Goal: Information Seeking & Learning: Find specific page/section

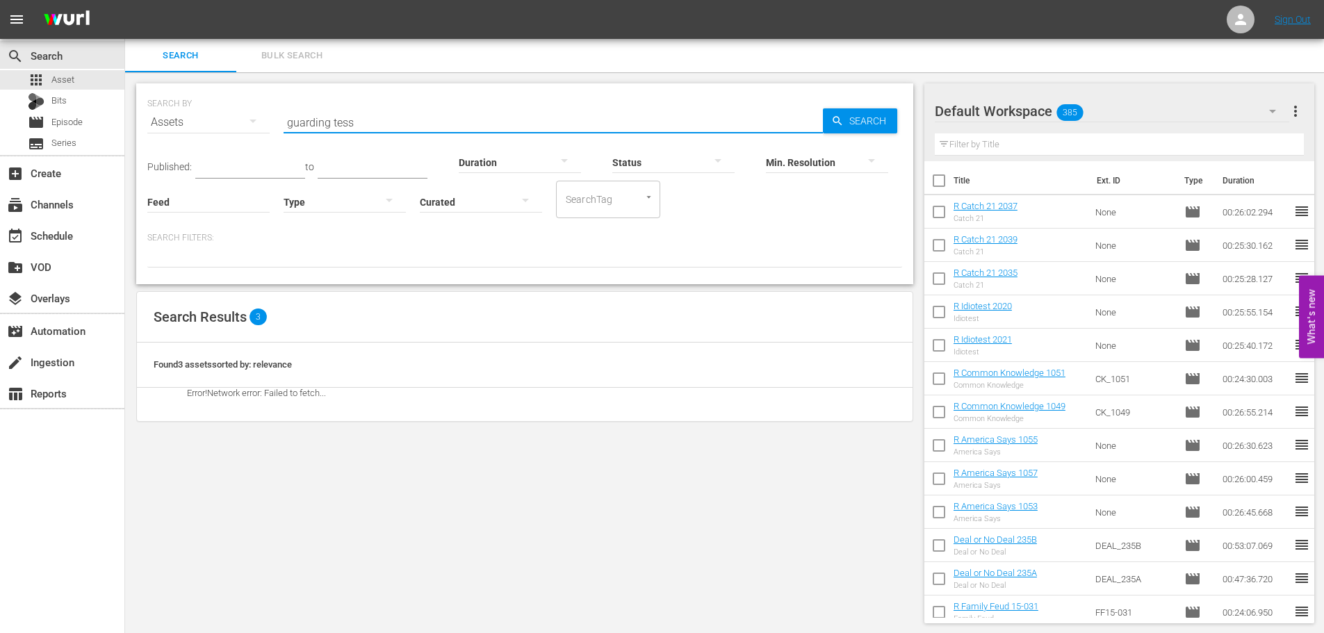
scroll to position [1, 0]
type input "guarding tess"
click at [79, 83] on div "apps Asset" at bounding box center [62, 79] width 124 height 19
click at [387, 119] on input "guarding tess" at bounding box center [553, 120] width 539 height 33
drag, startPoint x: 380, startPoint y: 117, endPoint x: 193, endPoint y: 116, distance: 186.9
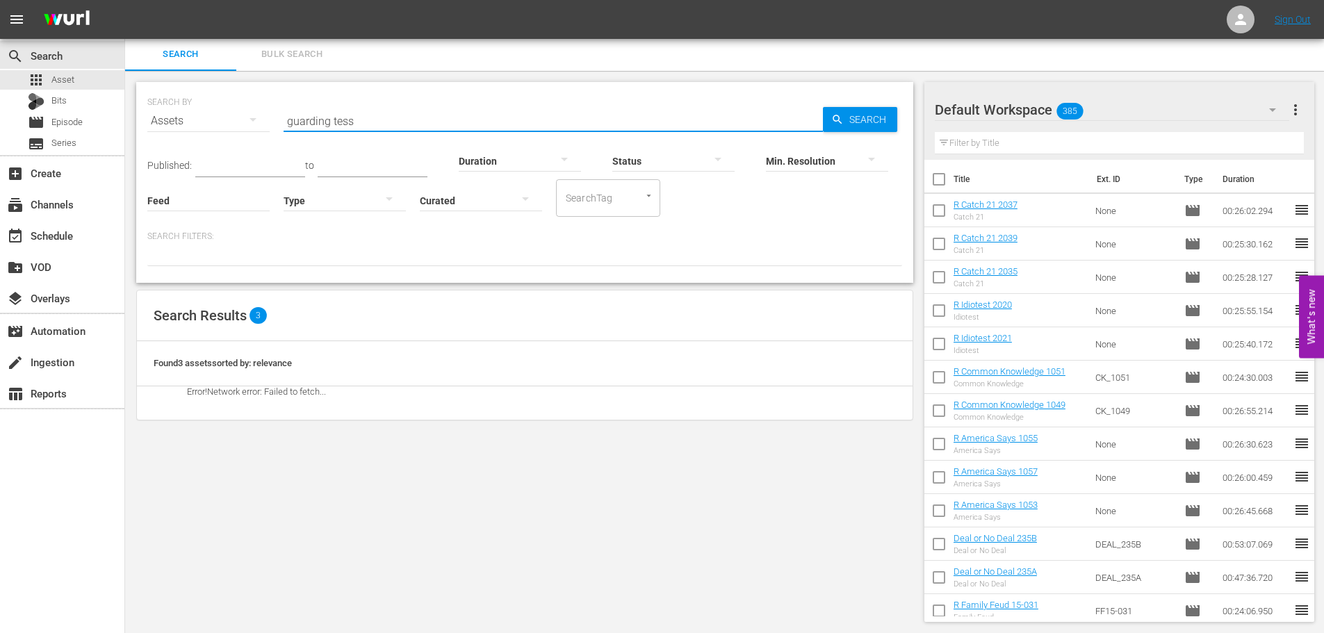
click at [193, 116] on div "SEARCH BY Search By Assets Search ID, Title, Description, Keywords, or Category…" at bounding box center [524, 113] width 755 height 50
type input "guarding tess"
click at [51, 125] on div "movie Episode" at bounding box center [55, 122] width 55 height 19
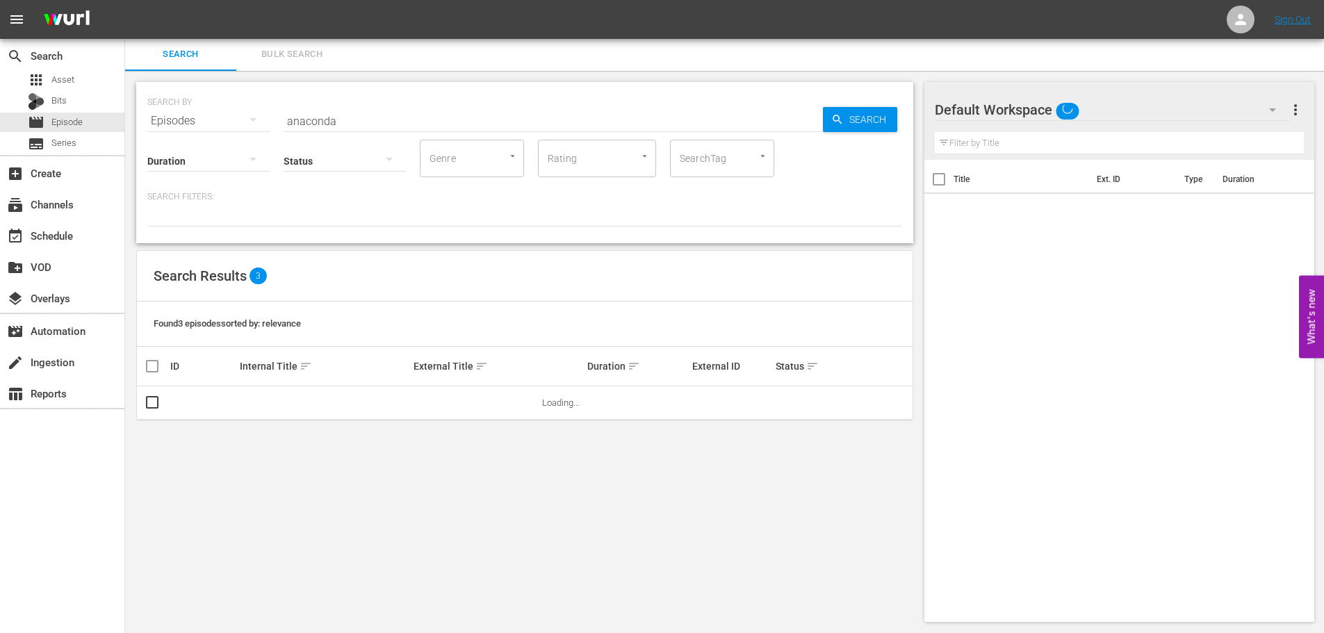
click at [345, 121] on input "anaconda" at bounding box center [553, 120] width 539 height 33
drag, startPoint x: 345, startPoint y: 121, endPoint x: 181, endPoint y: 108, distance: 165.2
click at [181, 108] on div "SEARCH BY Search By Episodes Search ID, Title, Description, Keywords, or Catego…" at bounding box center [524, 113] width 755 height 50
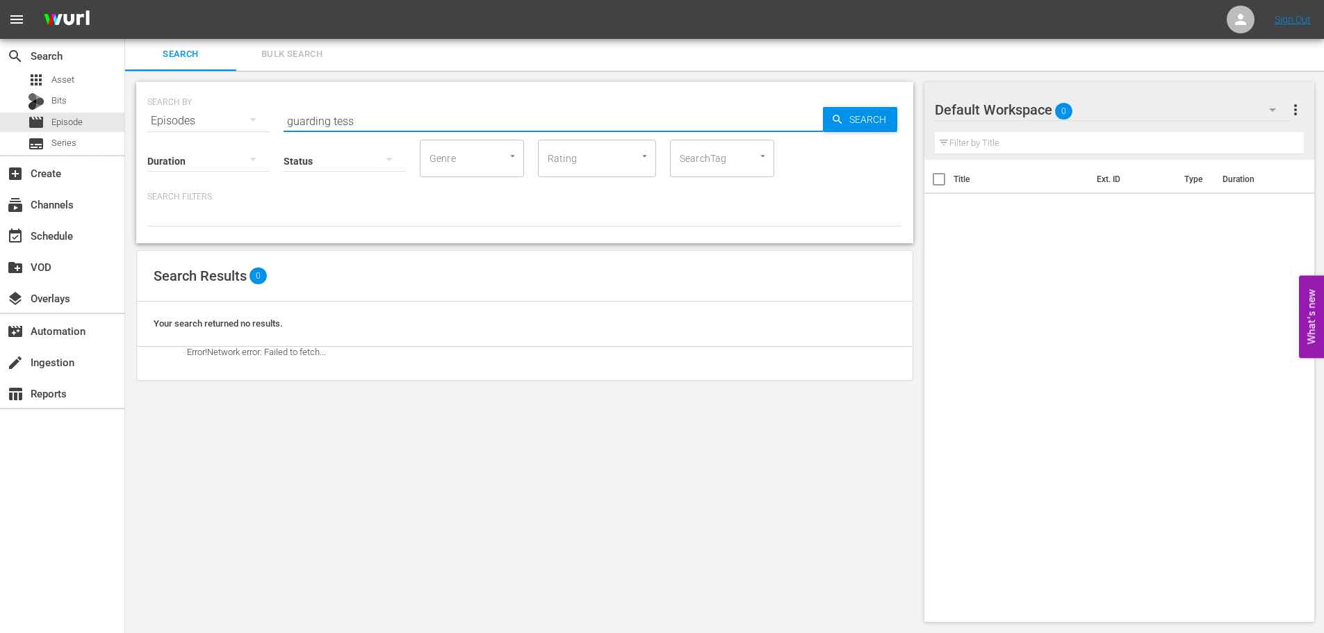
type input "guarding tess"
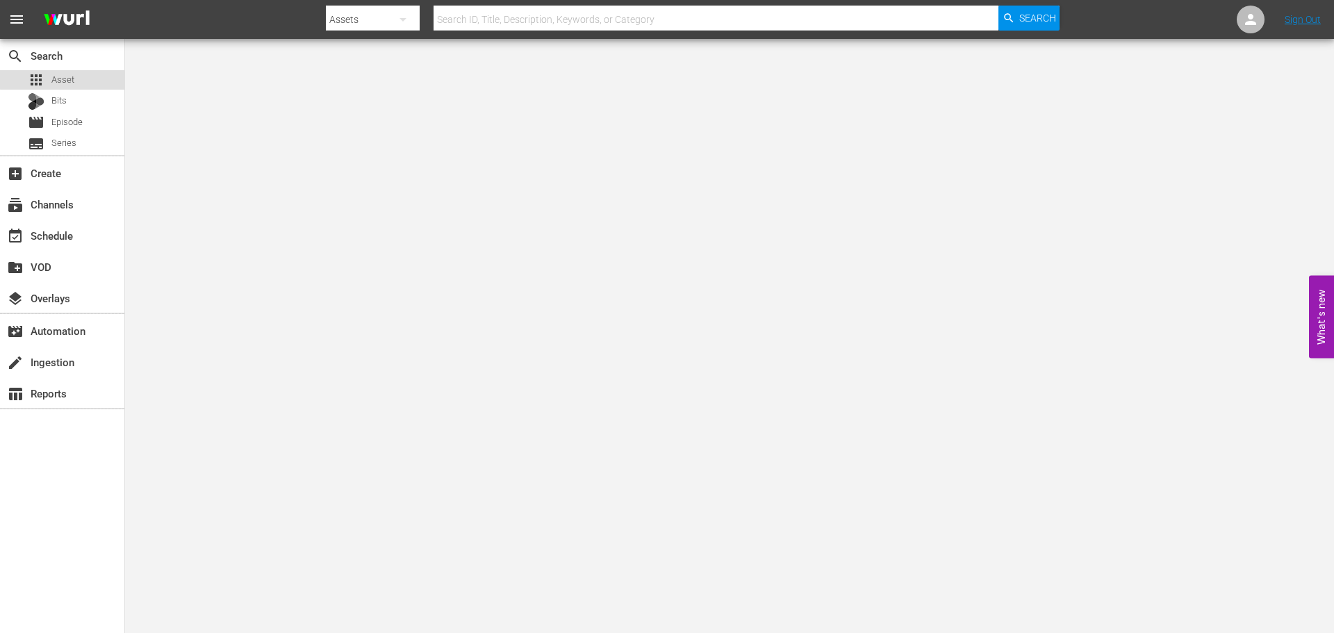
click at [63, 79] on span "Asset" at bounding box center [62, 80] width 23 height 14
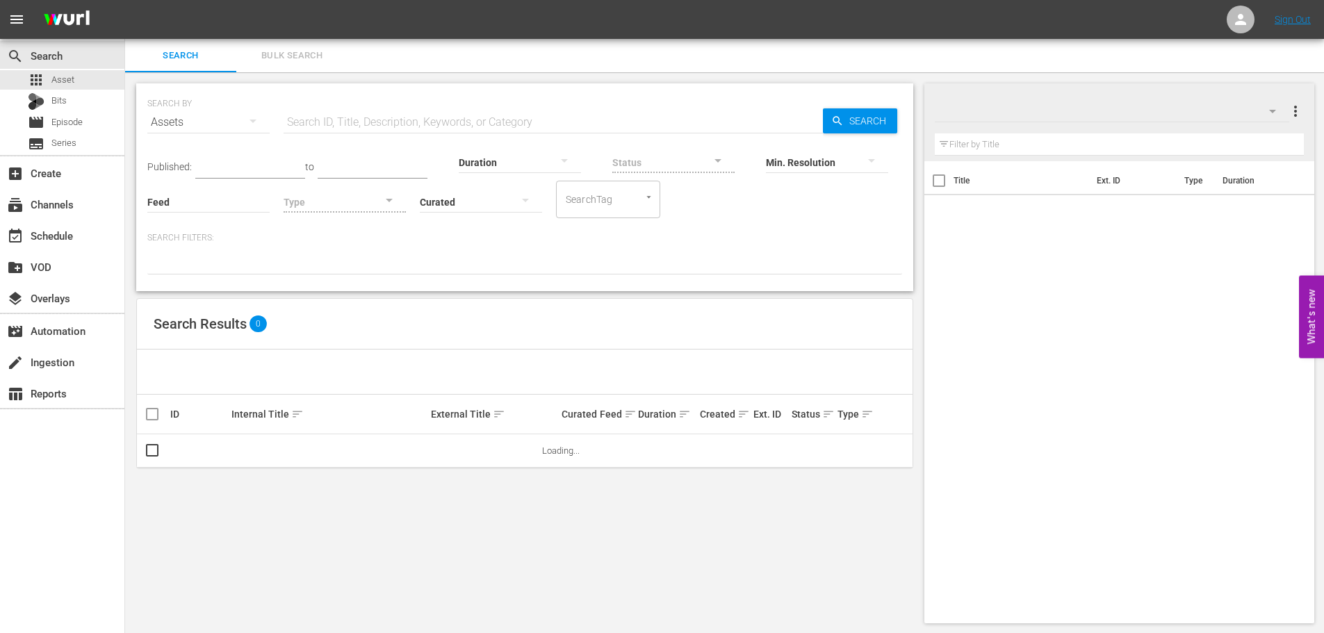
drag, startPoint x: 413, startPoint y: 139, endPoint x: 400, endPoint y: 133, distance: 13.7
click at [400, 133] on div "SEARCH BY Search By Assets Search ID, Title, Description, Keywords, or Category…" at bounding box center [524, 187] width 777 height 208
click at [409, 132] on input "text" at bounding box center [553, 122] width 539 height 33
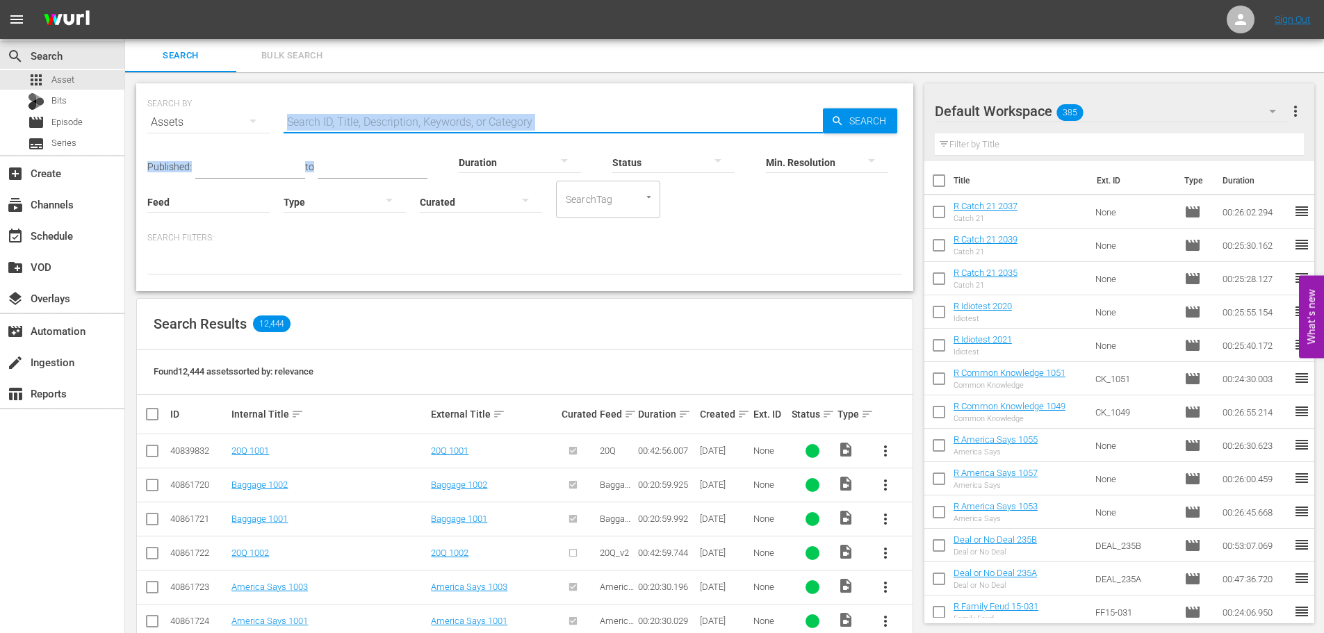
click at [388, 129] on input "text" at bounding box center [553, 122] width 539 height 33
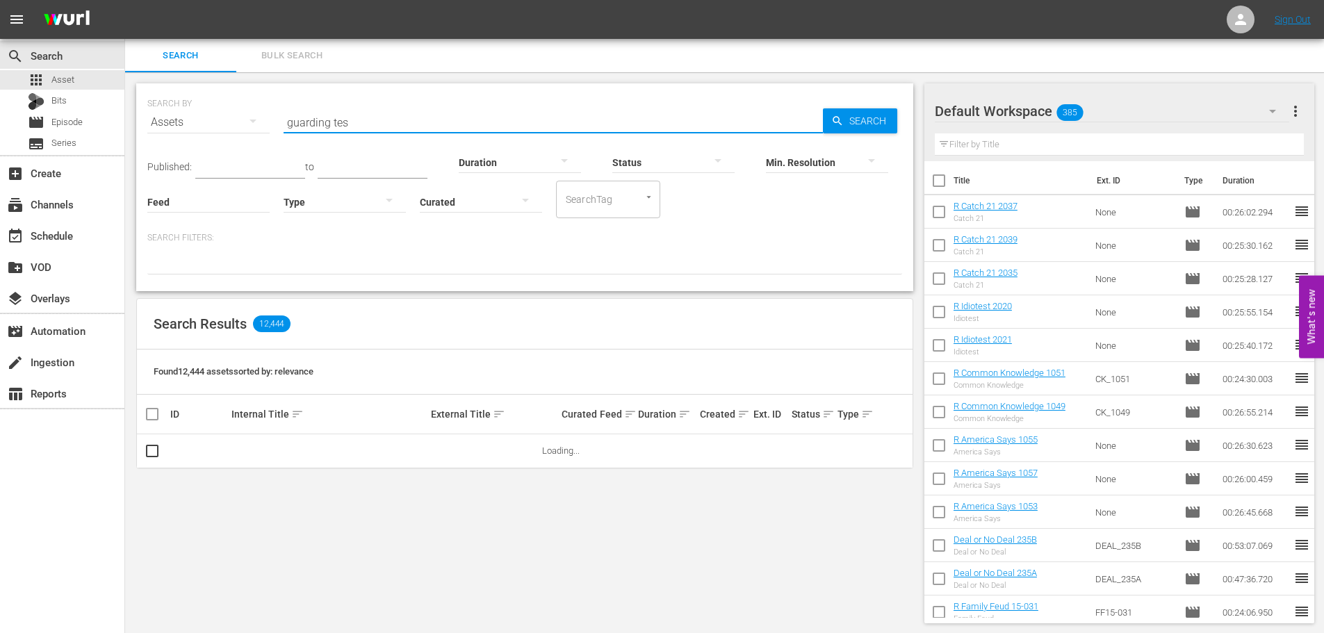
type input "guarding tess"
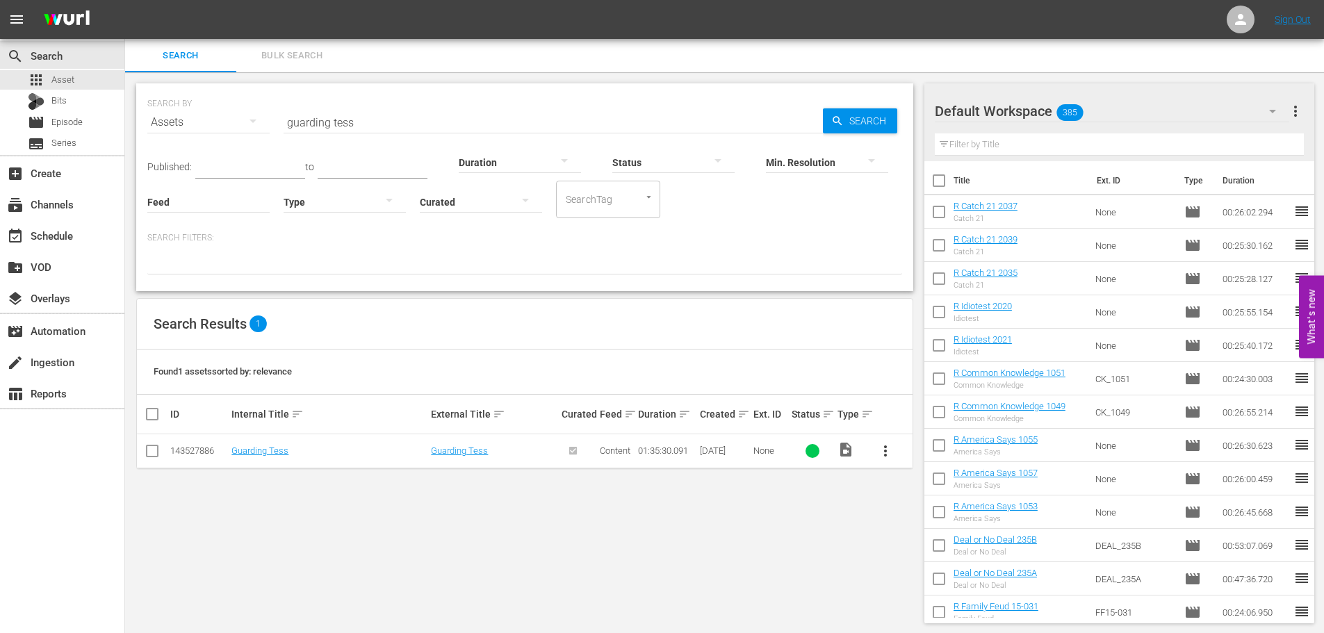
click at [359, 122] on input "guarding tess" at bounding box center [553, 122] width 539 height 33
drag, startPoint x: 377, startPoint y: 116, endPoint x: 197, endPoint y: 117, distance: 180.0
click at [197, 117] on div "SEARCH BY Search By Assets Search ID, Title, Description, Keywords, or Category…" at bounding box center [524, 114] width 755 height 50
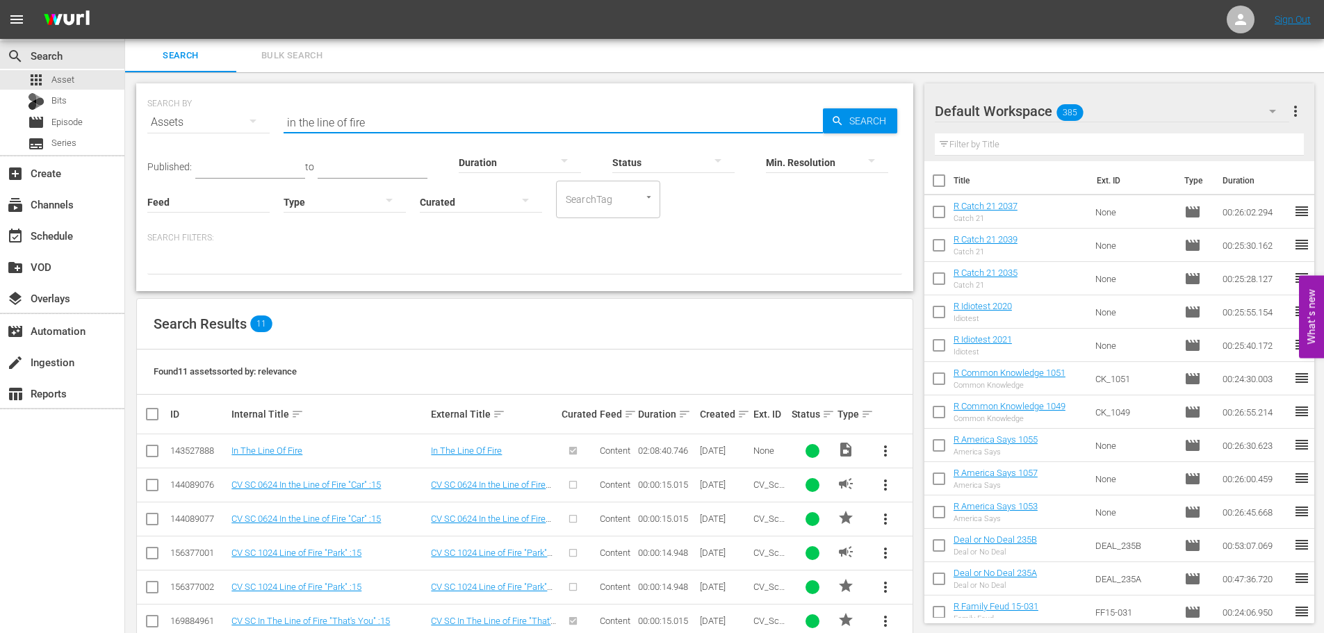
type input "in the line of fire"
drag, startPoint x: 397, startPoint y: 124, endPoint x: 325, endPoint y: 113, distance: 73.0
click at [397, 124] on input "in the line of fire" at bounding box center [553, 122] width 539 height 33
drag, startPoint x: 325, startPoint y: 113, endPoint x: 155, endPoint y: 128, distance: 170.9
click at [165, 120] on div "SEARCH BY Search By Assets Search ID, Title, Description, Keywords, or Category…" at bounding box center [524, 114] width 755 height 50
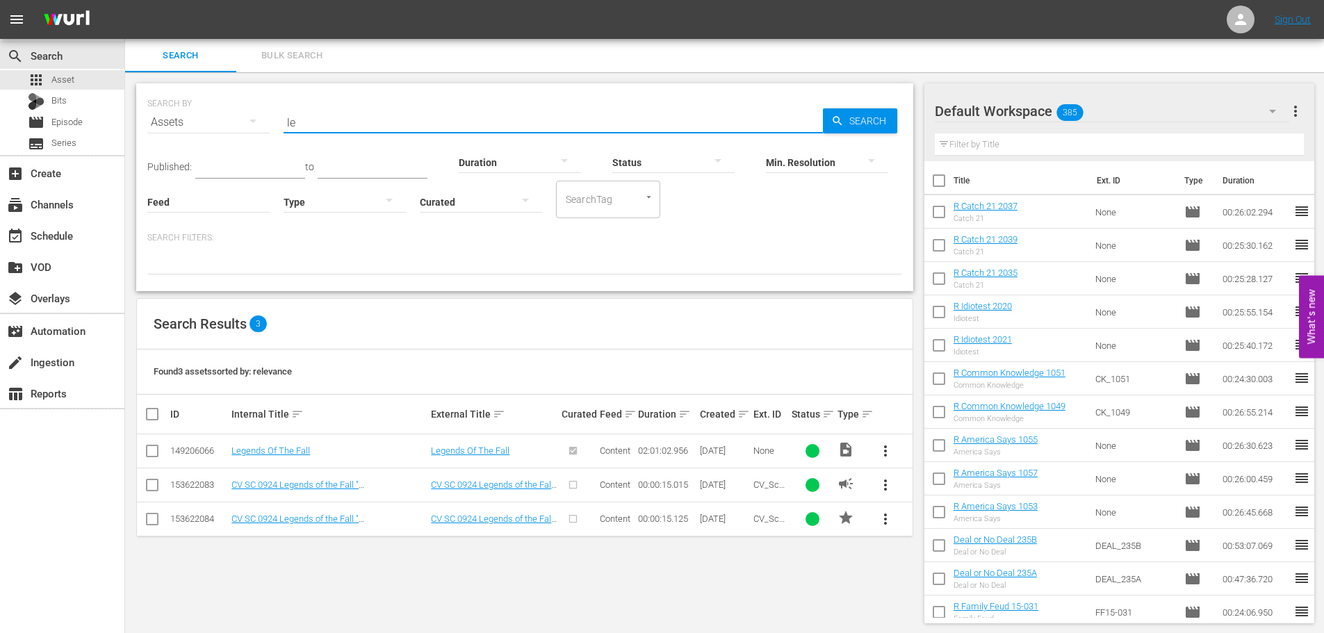
type input "l"
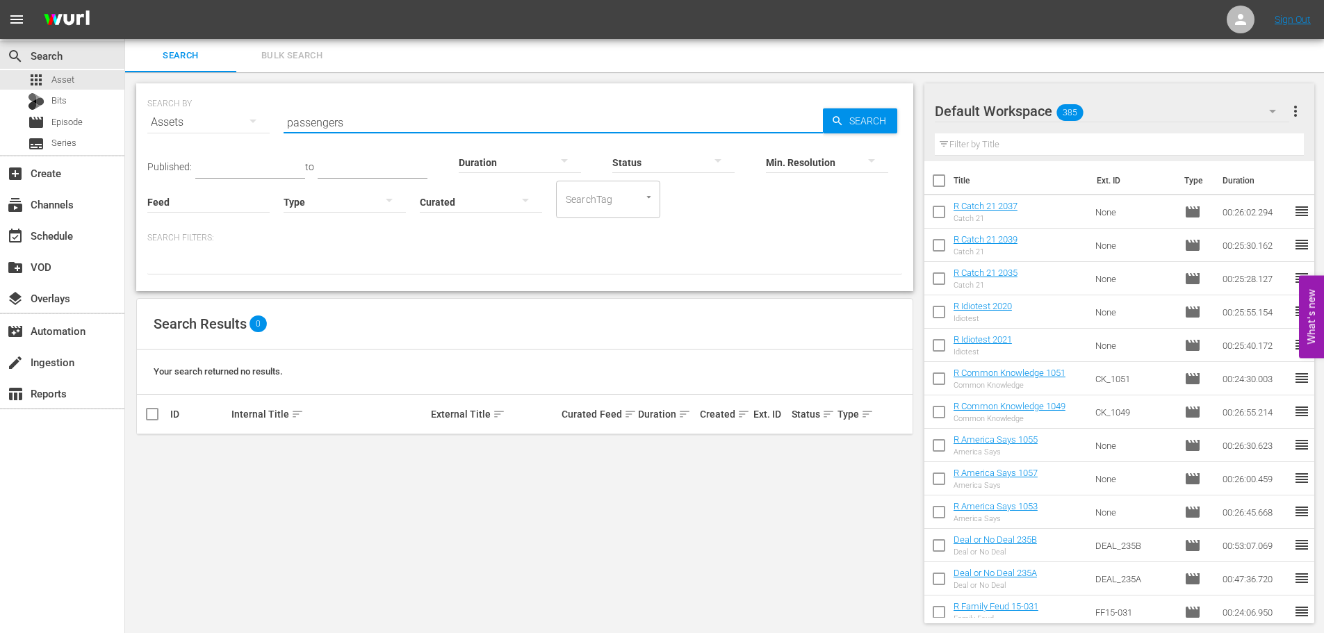
type input "passengers"
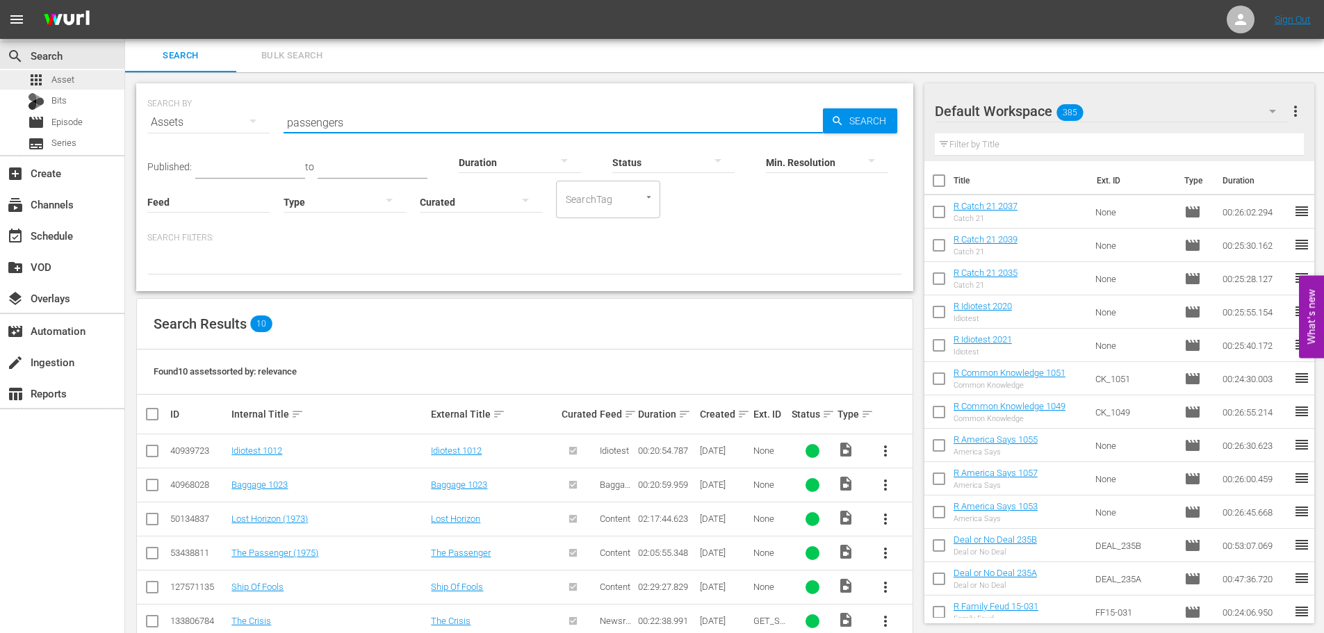
drag, startPoint x: 358, startPoint y: 116, endPoint x: 124, endPoint y: 80, distance: 237.0
click at [166, 104] on div "SEARCH BY Search By Assets Search ID, Title, Description, Keywords, or Category…" at bounding box center [524, 114] width 755 height 50
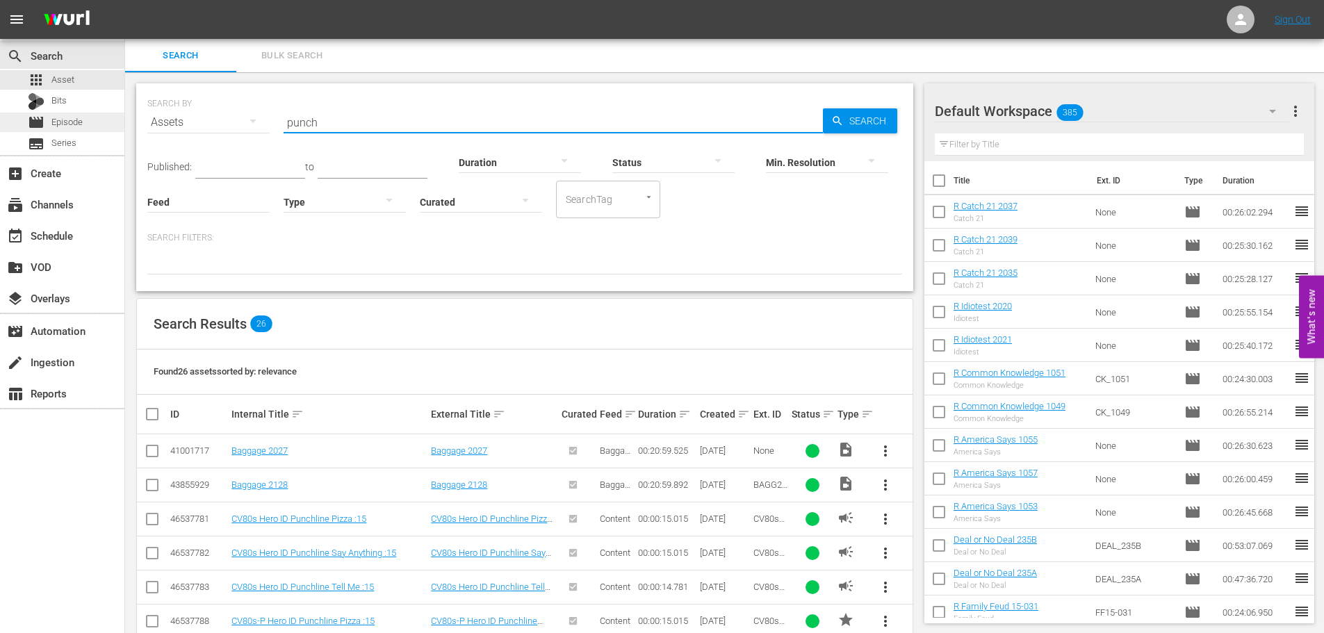
type input "punch"
drag, startPoint x: 391, startPoint y: 125, endPoint x: 138, endPoint y: 106, distance: 254.4
click at [161, 124] on div "SEARCH BY Search By Assets Search ID, Title, Description, Keywords, or Category…" at bounding box center [524, 114] width 755 height 50
type input "seventh sign"
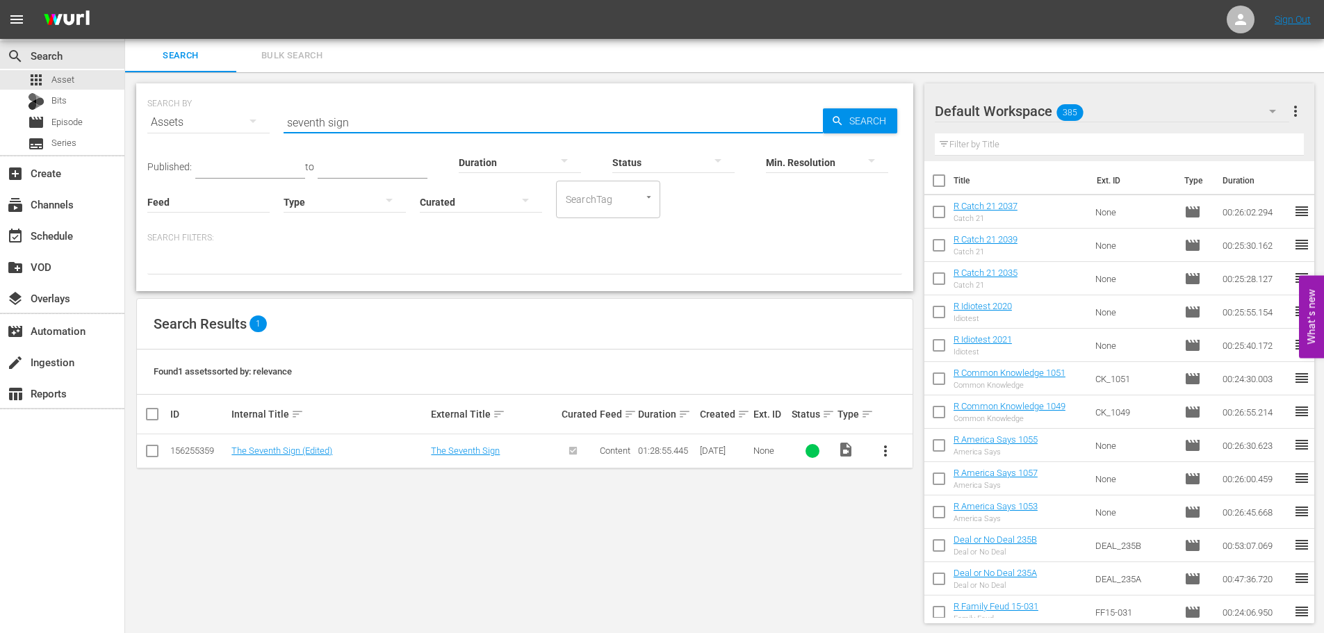
drag, startPoint x: 388, startPoint y: 117, endPoint x: 239, endPoint y: 114, distance: 148.8
click at [239, 114] on div "SEARCH BY Search By Assets Search ID, Title, Description, Keywords, or Category…" at bounding box center [524, 114] width 755 height 50
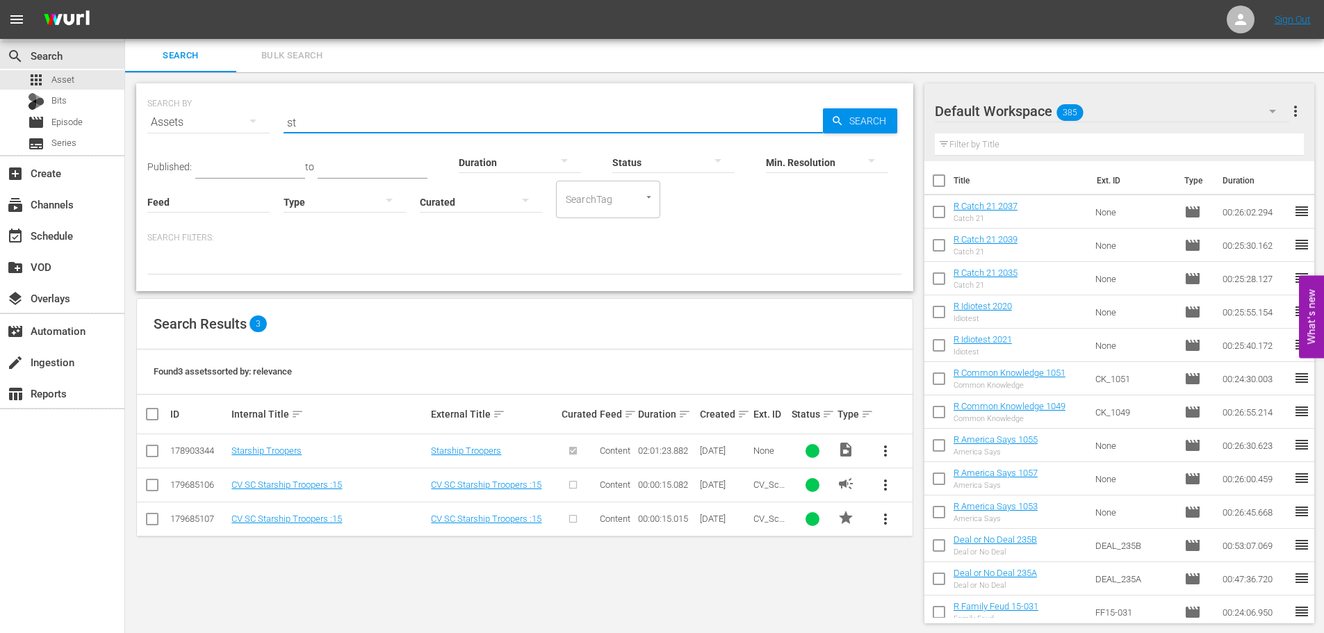
type input "s"
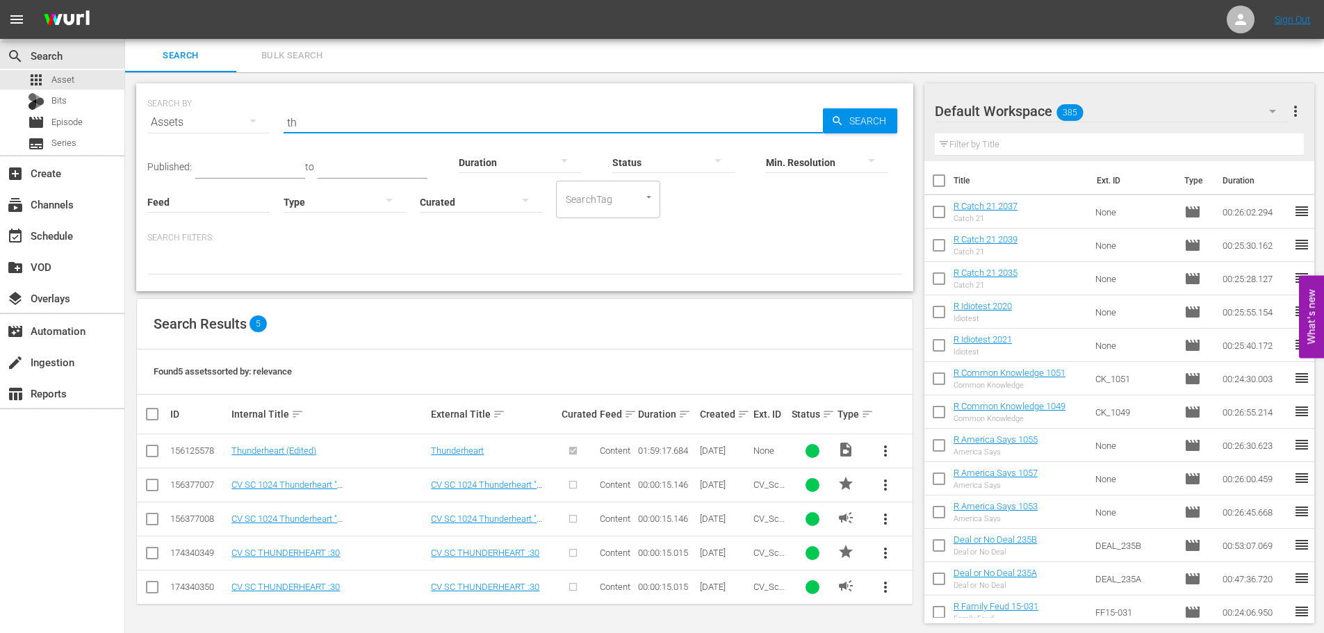
type input "t"
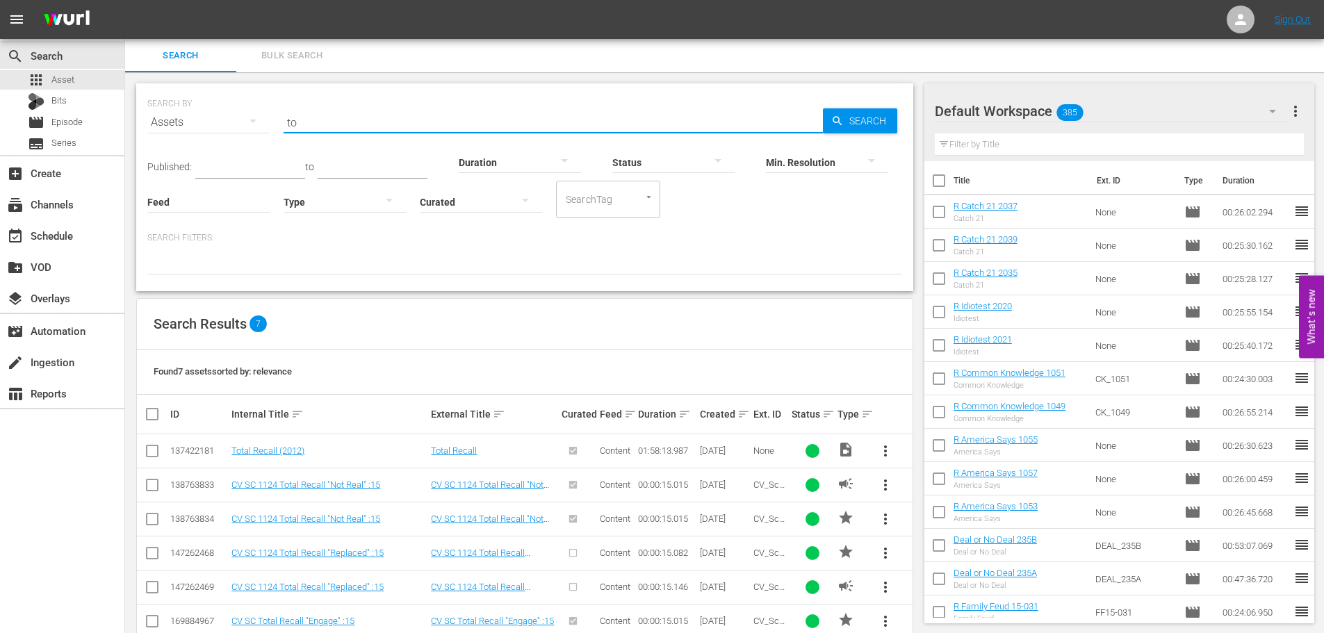
type input "t"
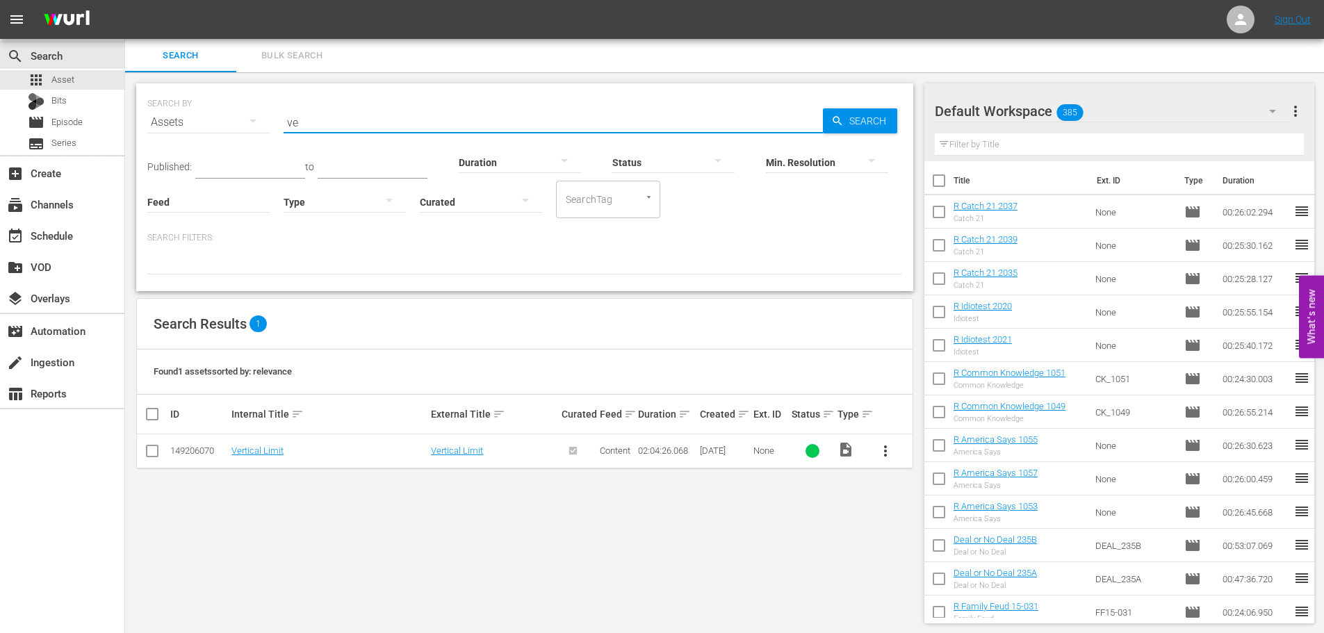
type input "v"
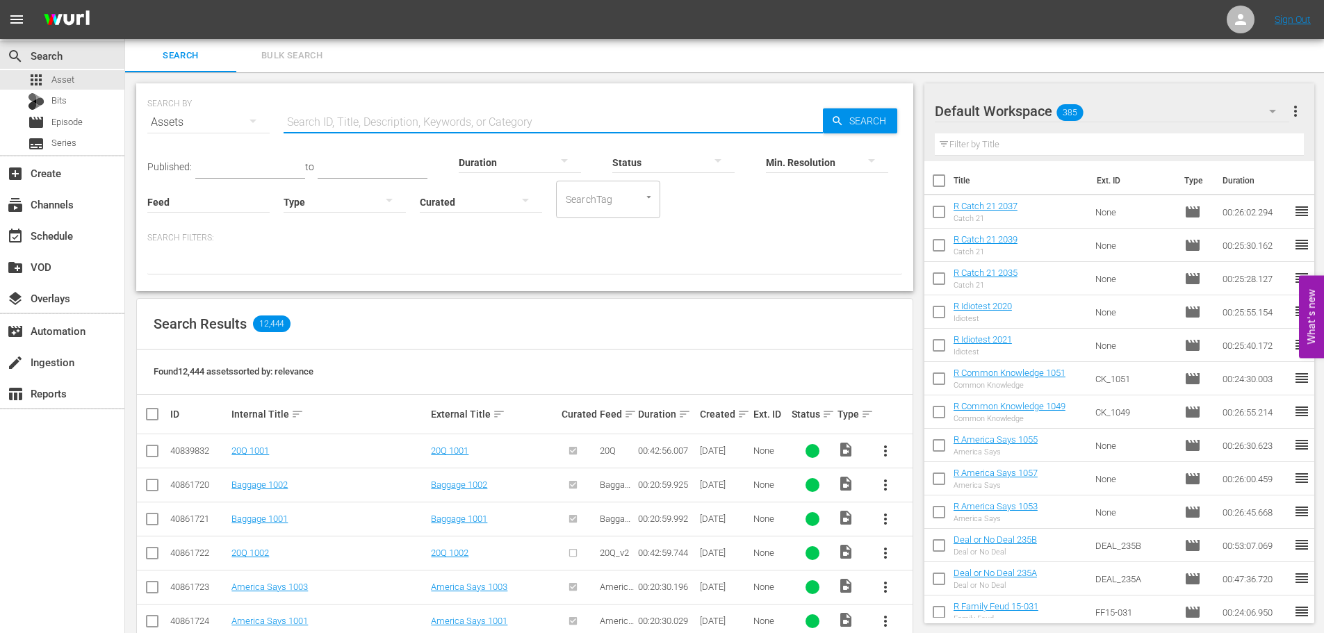
click at [460, 110] on input "text" at bounding box center [553, 122] width 539 height 33
type input "man for all seasons"
drag, startPoint x: 407, startPoint y: 129, endPoint x: 141, endPoint y: 97, distance: 267.4
click at [158, 107] on div "SEARCH BY Search By Assets Search ID, Title, Description, Keywords, or Category…" at bounding box center [524, 114] width 755 height 50
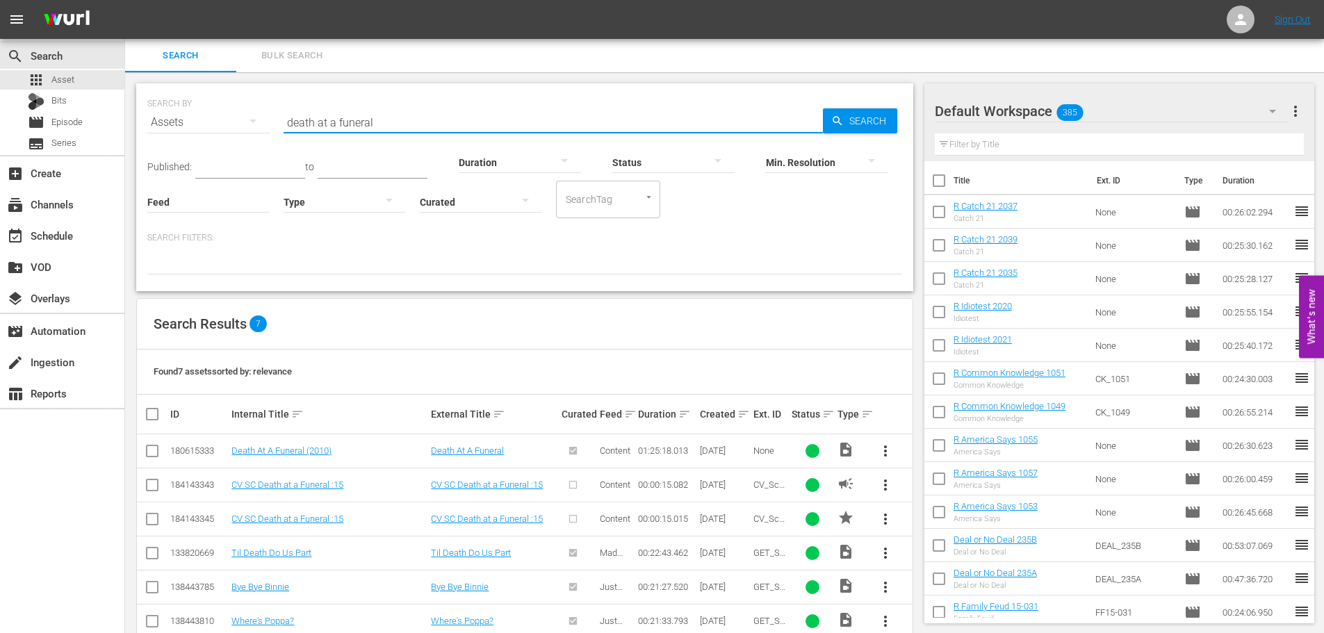
type input "death at a funeral"
drag, startPoint x: 429, startPoint y: 131, endPoint x: 418, endPoint y: 122, distance: 14.5
click at [418, 126] on input "death at a funeral" at bounding box center [553, 122] width 539 height 33
drag, startPoint x: 375, startPoint y: 122, endPoint x: 218, endPoint y: 124, distance: 157.1
click at [218, 124] on div "SEARCH BY Search By Assets Search ID, Title, Description, Keywords, or Category…" at bounding box center [524, 114] width 755 height 50
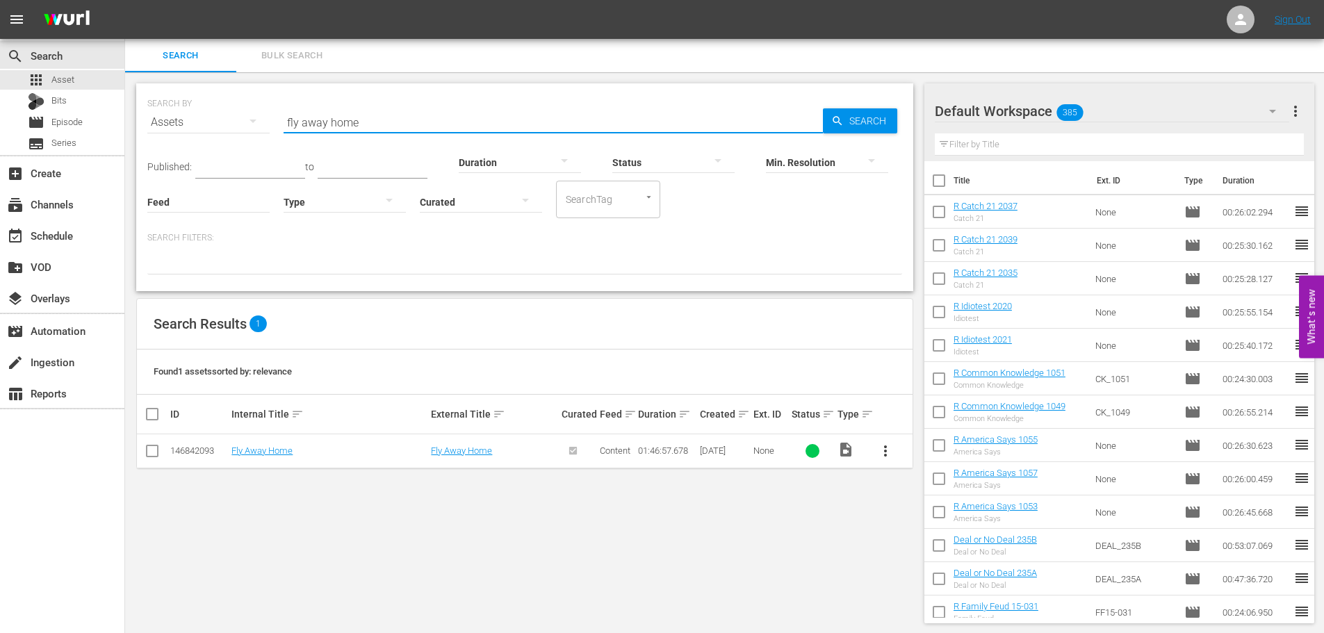
type input "fly away home"
drag, startPoint x: 393, startPoint y: 122, endPoint x: 207, endPoint y: 108, distance: 186.8
click at [211, 108] on div "SEARCH BY Search By Assets Search ID, Title, Description, Keywords, or Category…" at bounding box center [524, 114] width 755 height 50
click at [369, 118] on input "lords of dogtown" at bounding box center [553, 122] width 539 height 33
drag, startPoint x: 370, startPoint y: 118, endPoint x: 229, endPoint y: 104, distance: 141.8
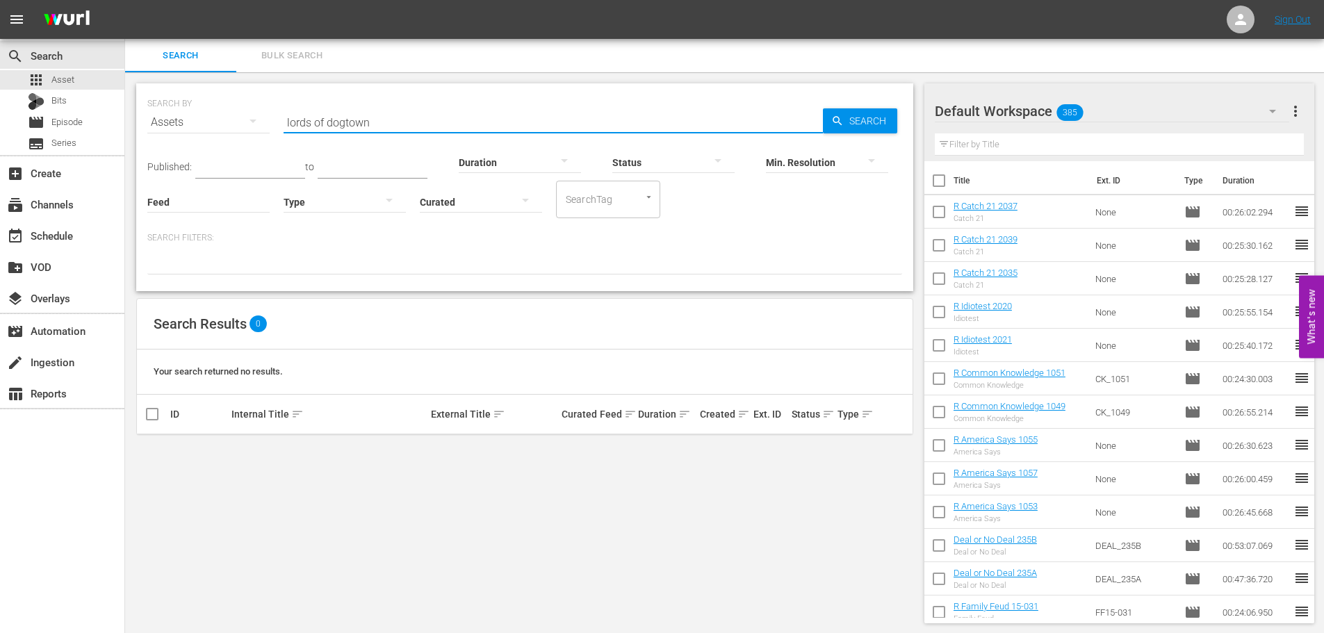
click at [229, 104] on div "SEARCH BY Search By Assets Search ID, Title, Description, Keywords, or Category…" at bounding box center [524, 114] width 755 height 50
type input "lords of dogtown"
click at [406, 115] on input "lords of dogtown" at bounding box center [553, 122] width 539 height 33
drag, startPoint x: 404, startPoint y: 111, endPoint x: 190, endPoint y: 97, distance: 215.2
click at [190, 97] on div "SEARCH BY Search By Assets Search ID, Title, Description, Keywords, or Category…" at bounding box center [524, 114] width 755 height 50
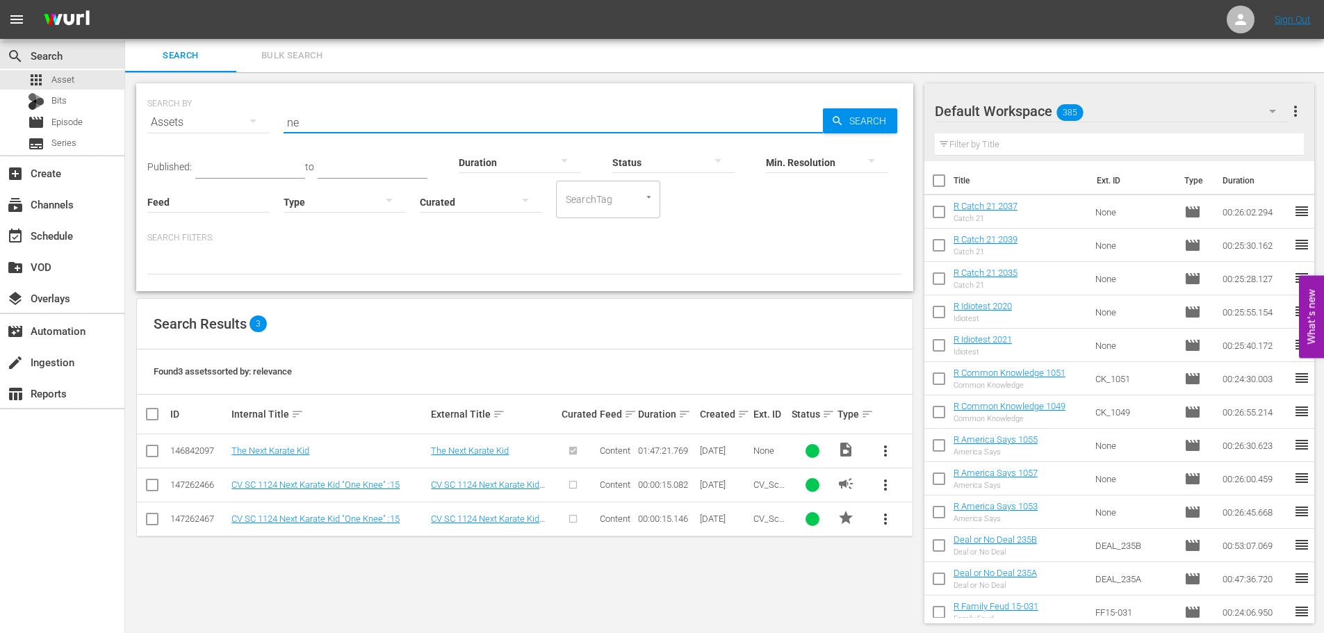
type input "n"
type input "p"
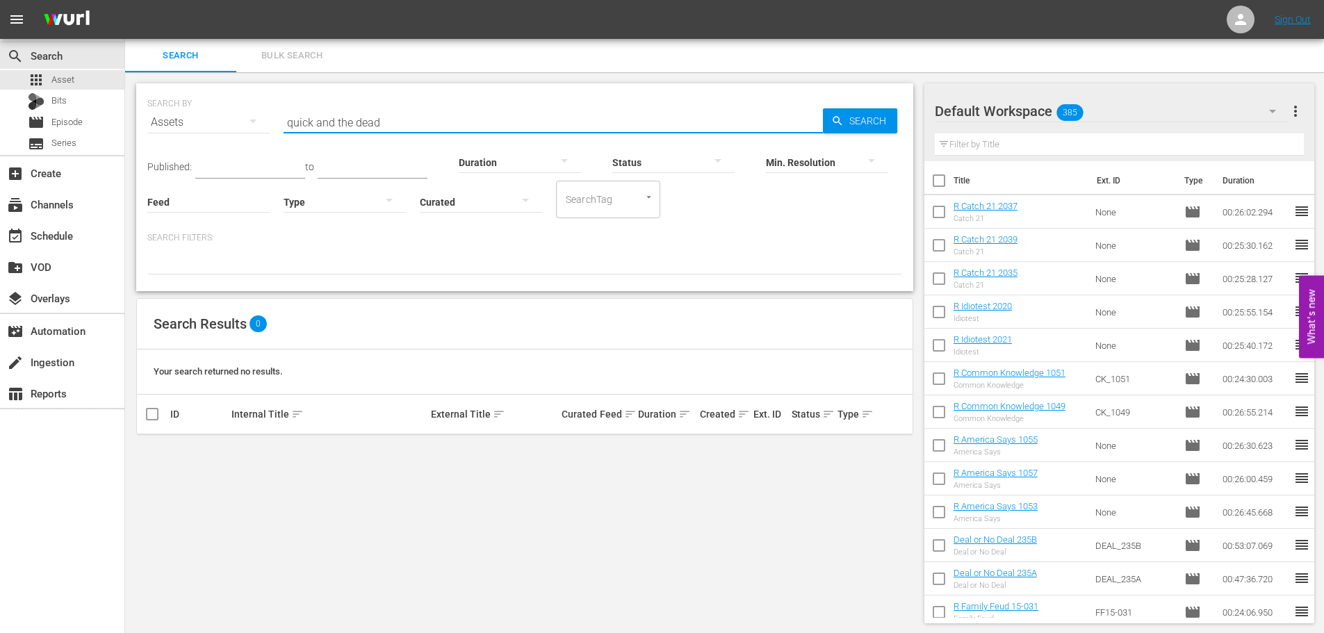
type input "quick and the dead"
drag, startPoint x: 398, startPoint y: 118, endPoint x: 242, endPoint y: 104, distance: 157.0
click at [242, 104] on div "SEARCH BY Search By Assets Search ID, Title, Description, Keywords, or Category…" at bounding box center [524, 114] width 755 height 50
type input "r"
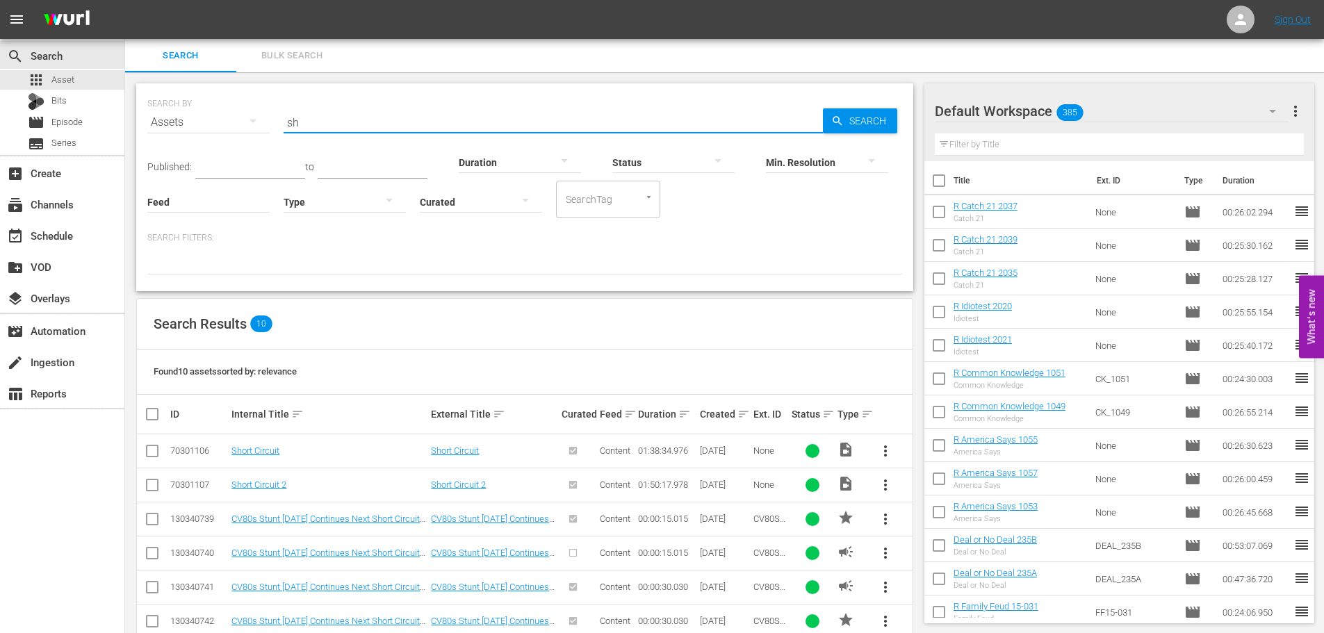
type input "s"
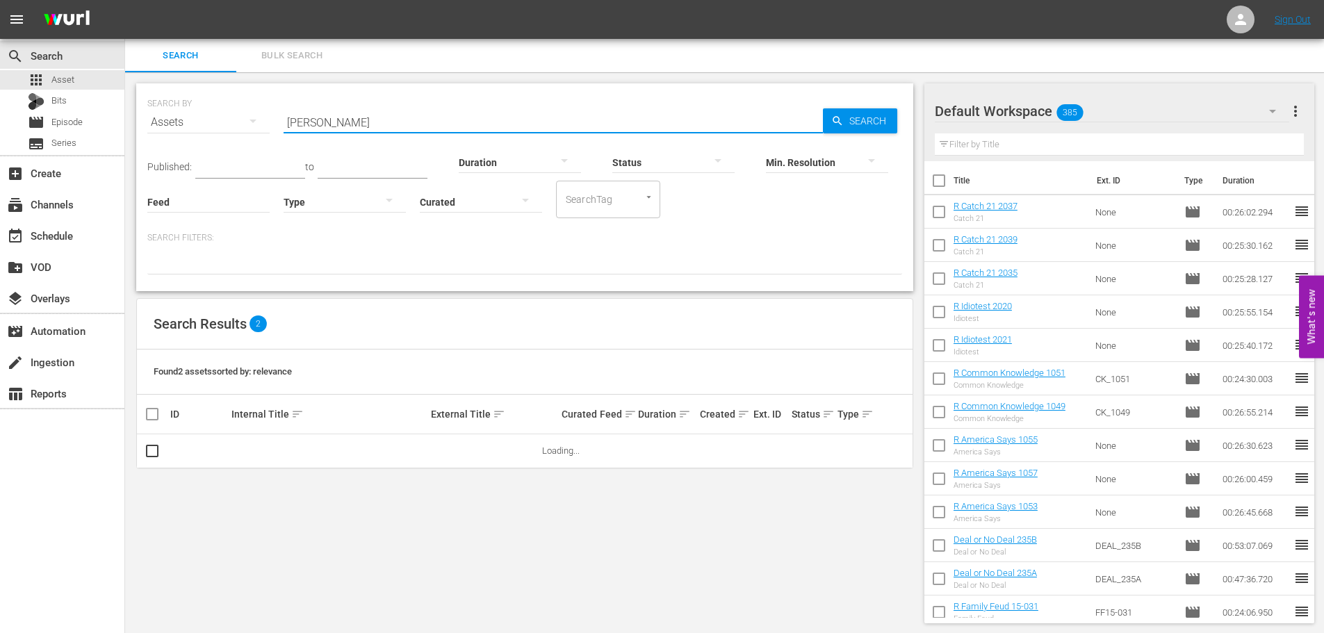
type input "[PERSON_NAME]"
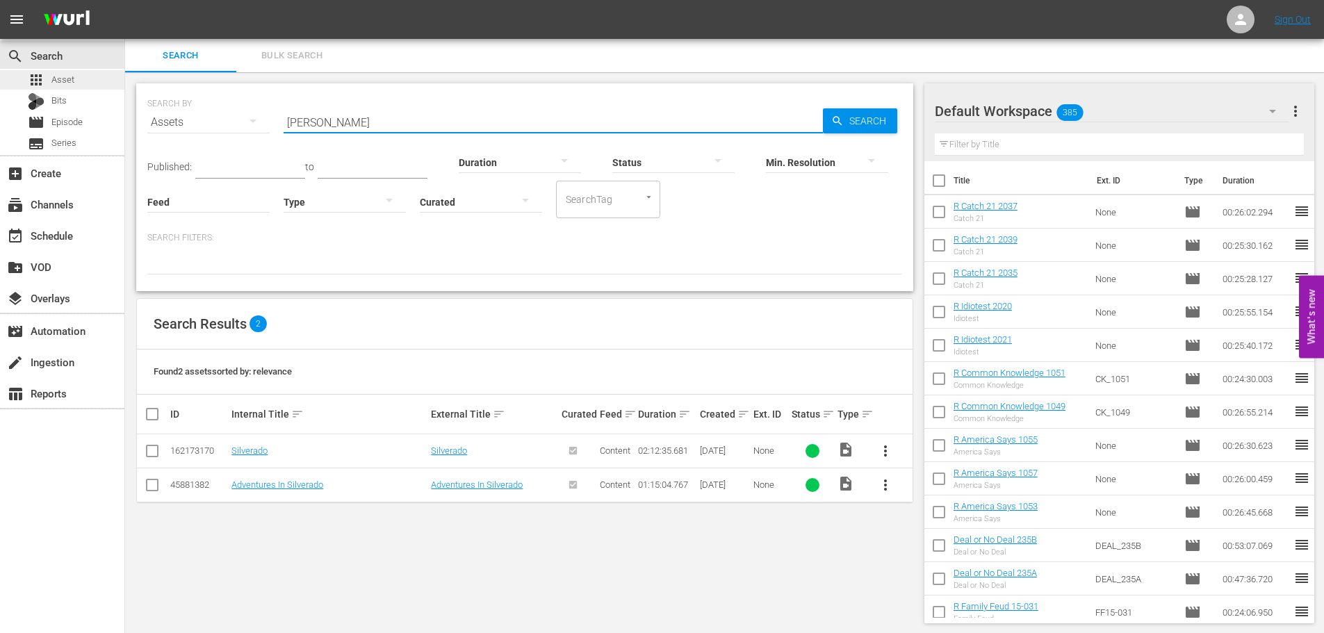
click at [96, 74] on div "apps Asset" at bounding box center [62, 79] width 124 height 19
drag, startPoint x: 388, startPoint y: 121, endPoint x: 206, endPoint y: 132, distance: 183.1
click at [206, 132] on div "SEARCH BY Search By Assets Search ID, Title, Description, Keywords, or Category…" at bounding box center [524, 114] width 755 height 50
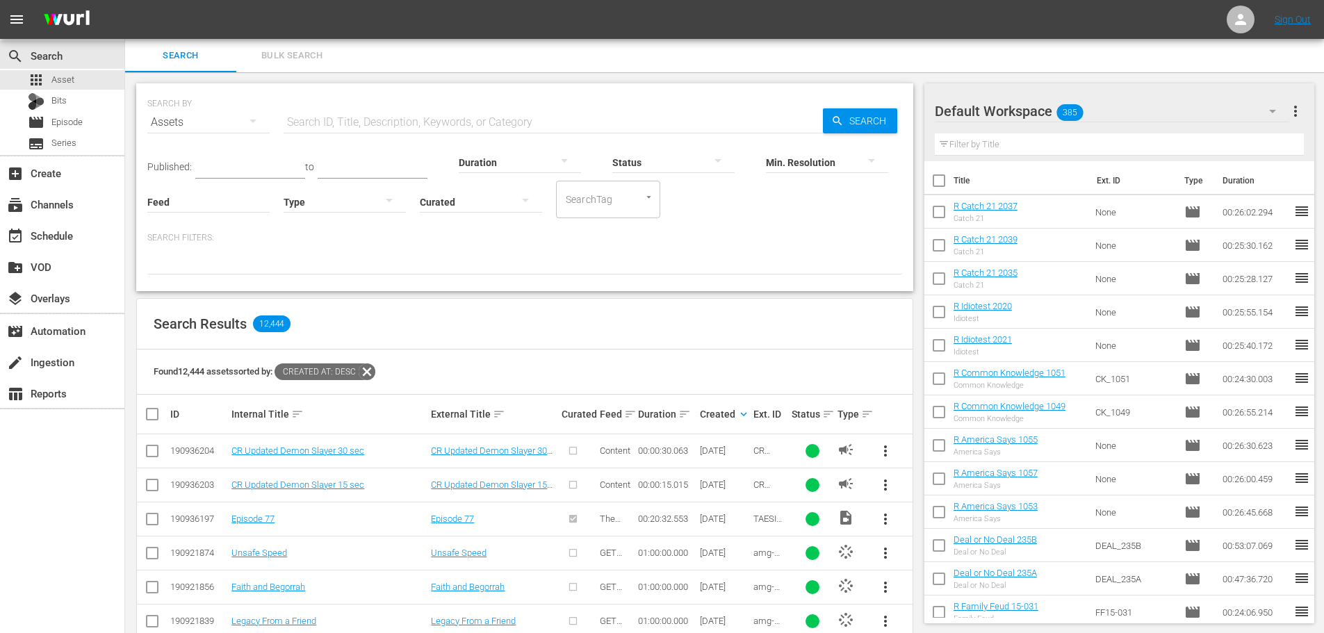
click at [358, 147] on div "Published: to Duration Status Min. Resolution Feed Feed Title Type Curated Sear…" at bounding box center [524, 178] width 755 height 79
drag, startPoint x: 350, startPoint y: 113, endPoint x: 958, endPoint y: 280, distance: 631.2
click at [351, 113] on input "text" at bounding box center [553, 122] width 539 height 33
click at [937, 179] on input "checkbox" at bounding box center [938, 183] width 29 height 29
checkbox input "true"
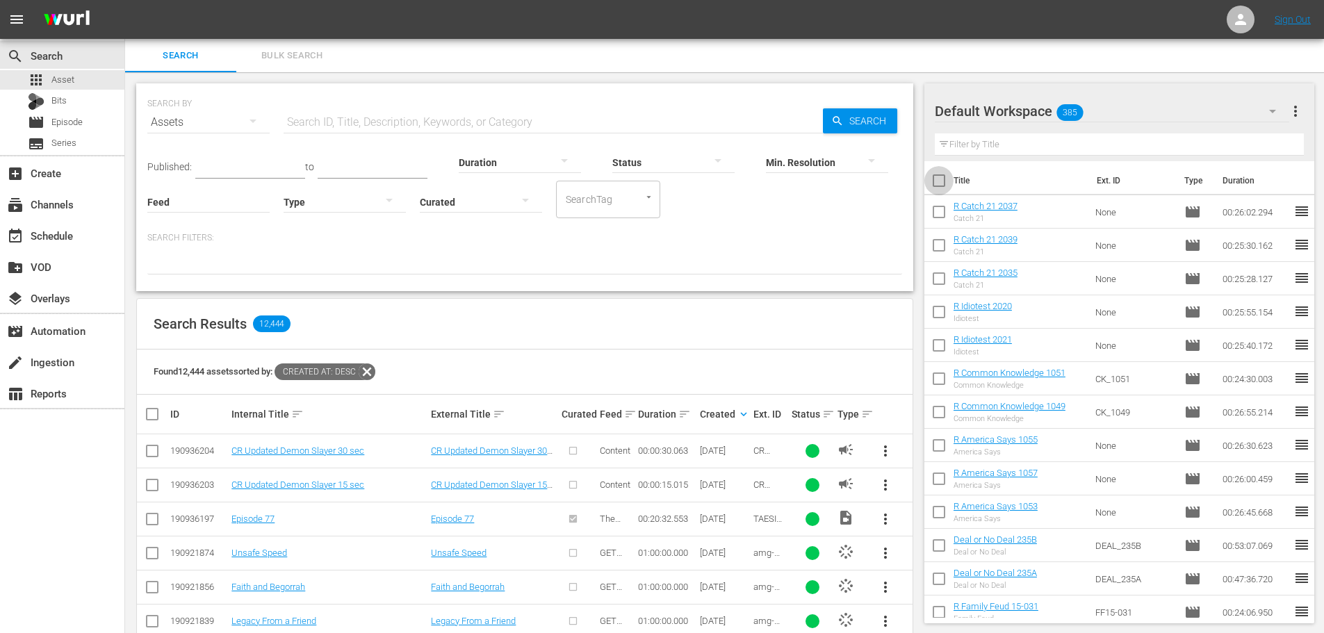
checkbox input "true"
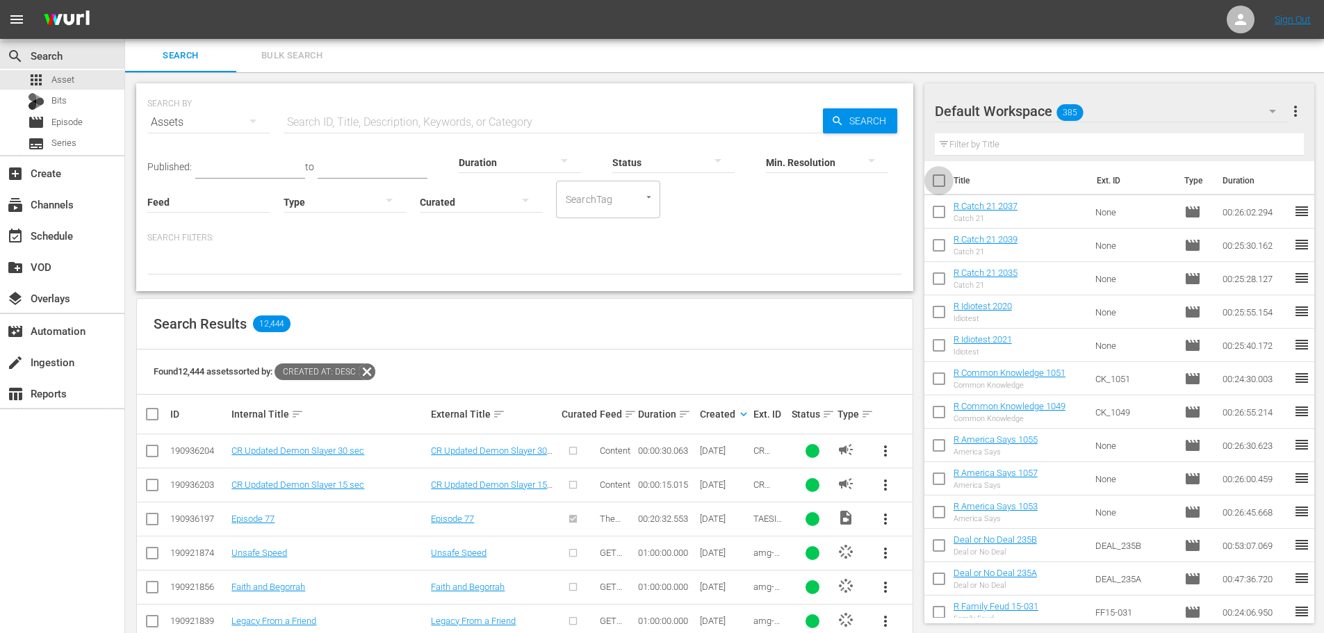
checkbox input "true"
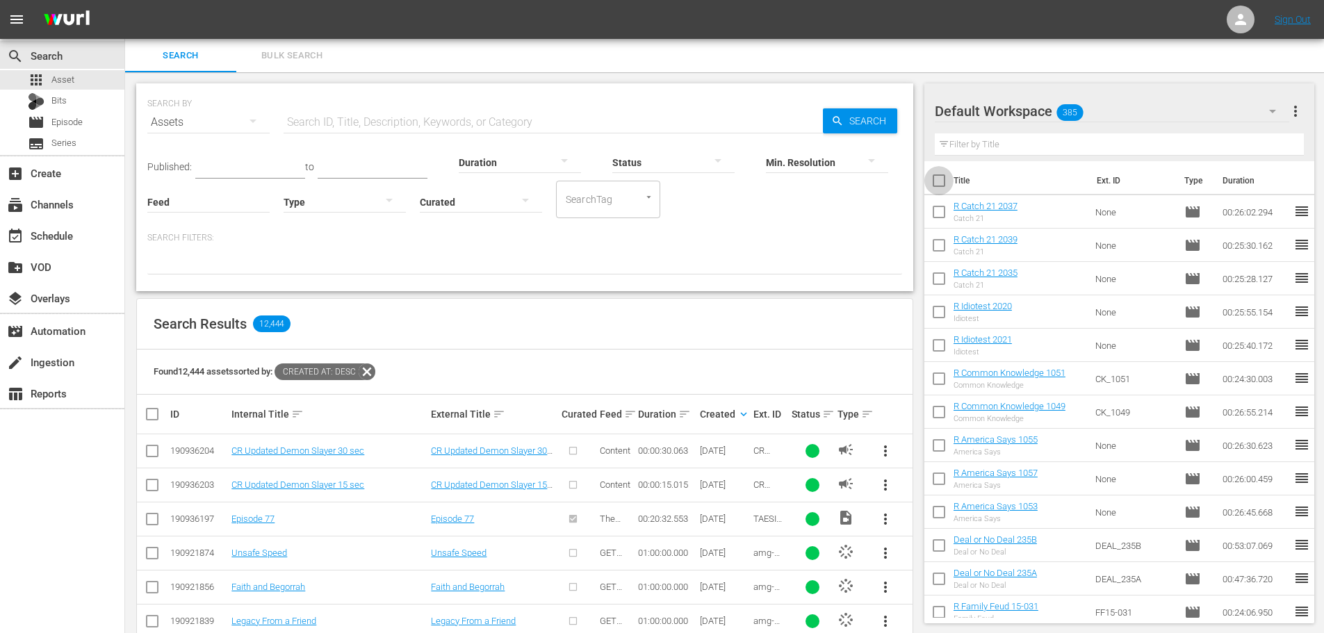
checkbox input "true"
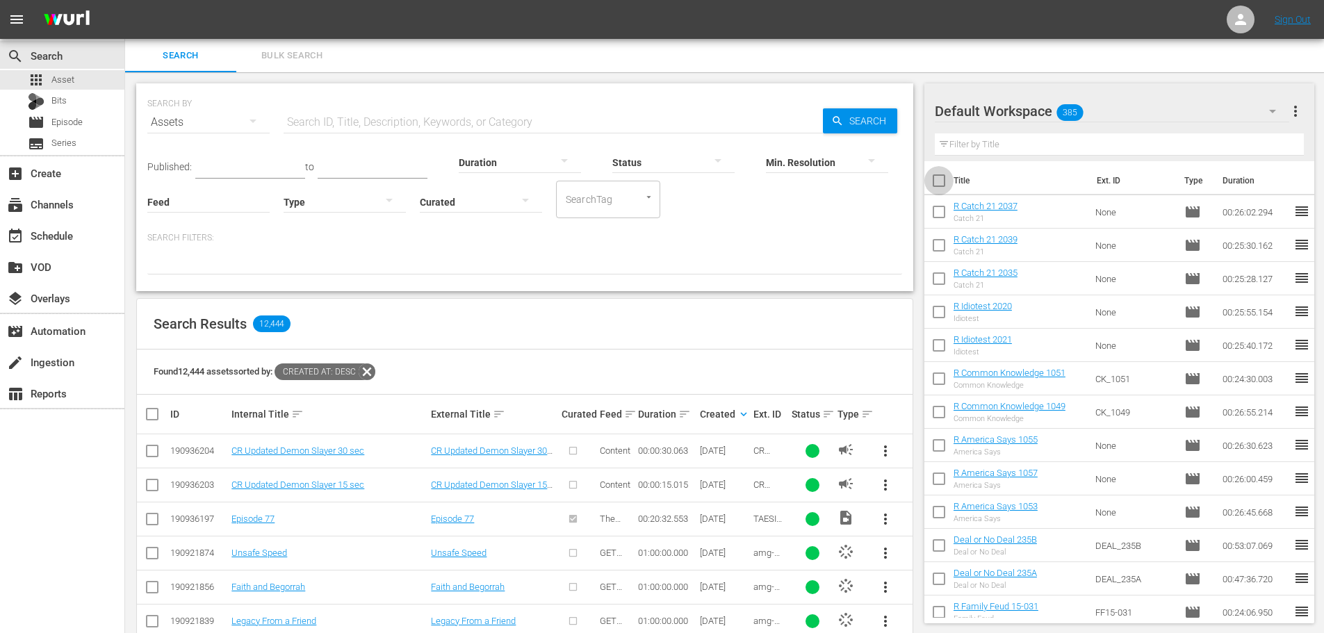
checkbox input "true"
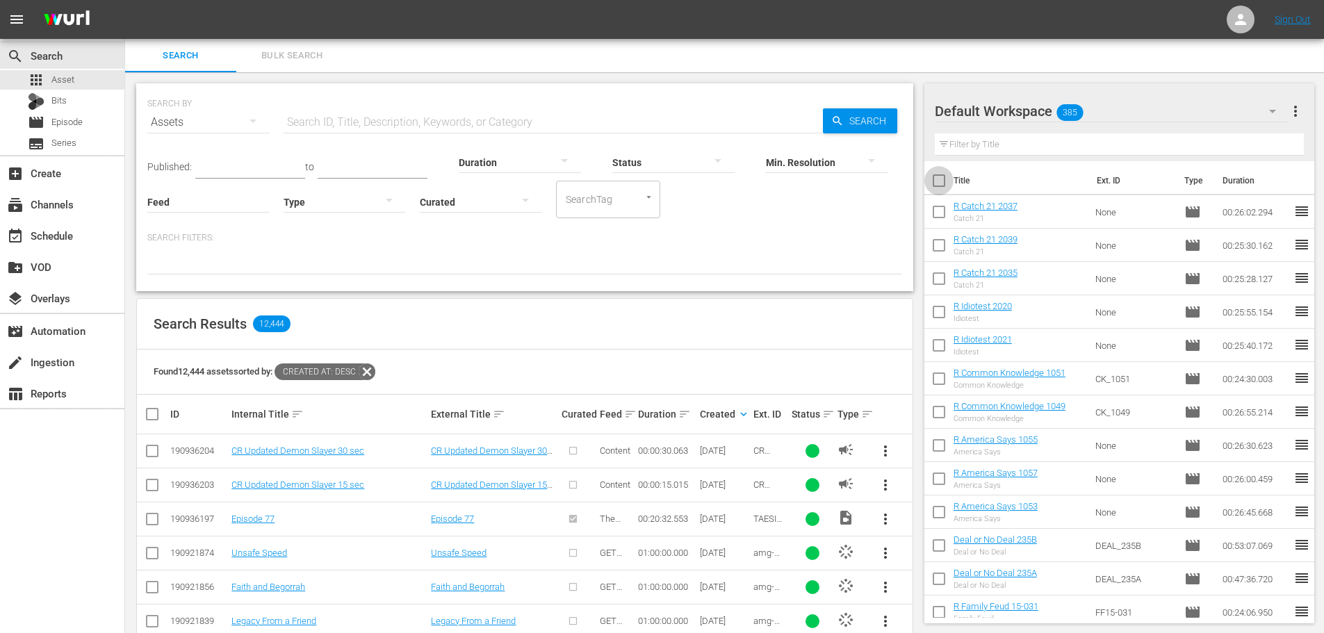
checkbox input "true"
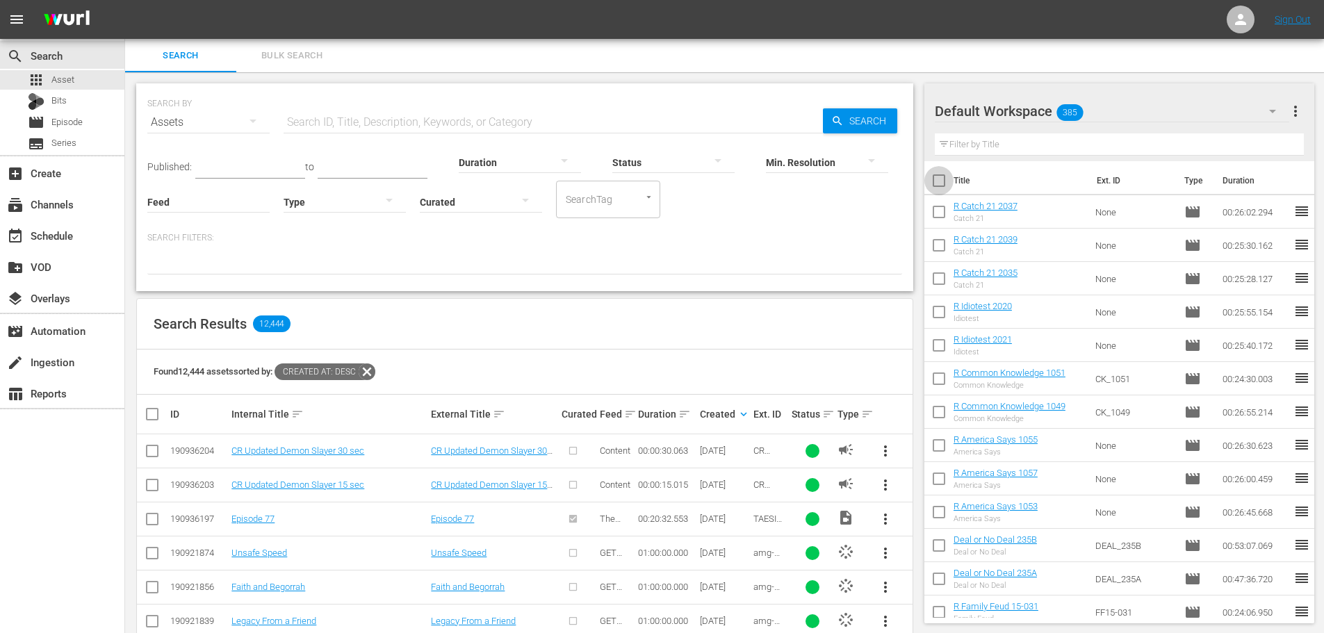
checkbox input "true"
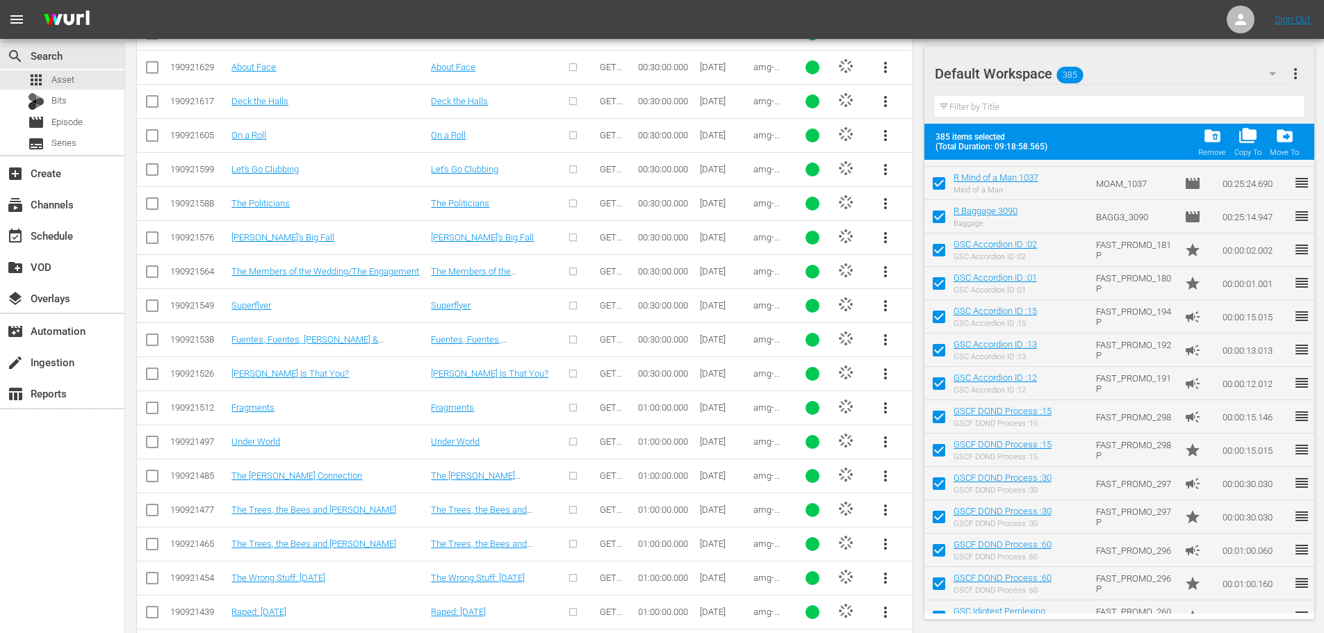
scroll to position [9190, 0]
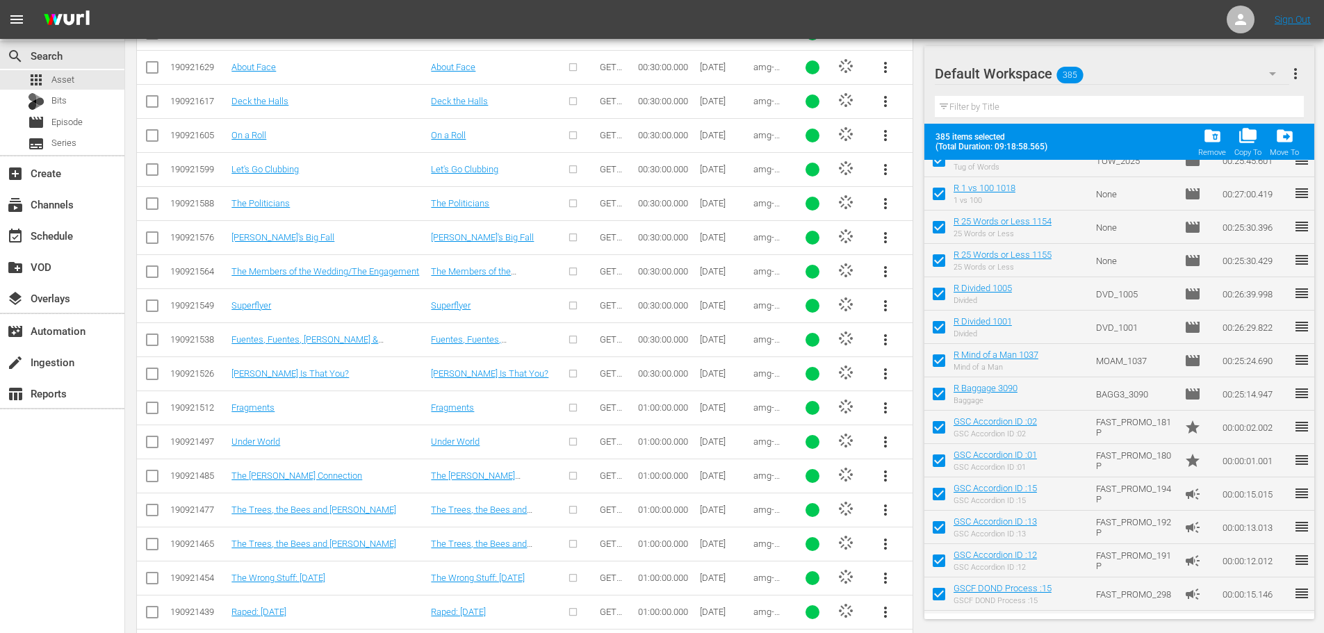
drag, startPoint x: 943, startPoint y: 425, endPoint x: 937, endPoint y: 590, distance: 165.5
click at [944, 427] on input "checkbox" at bounding box center [938, 430] width 29 height 29
checkbox input "false"
click at [940, 461] on input "checkbox" at bounding box center [938, 463] width 29 height 29
checkbox input "false"
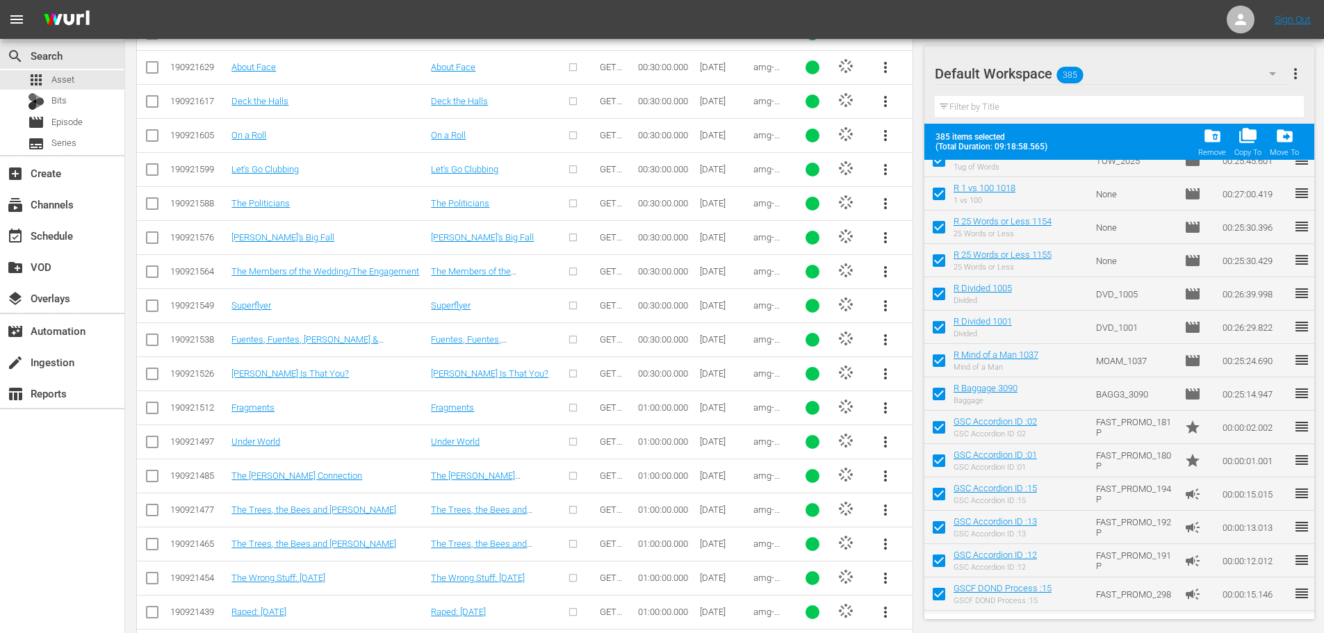
click at [935, 495] on input "checkbox" at bounding box center [938, 496] width 29 height 29
checkbox input "false"
click at [939, 531] on input "checkbox" at bounding box center [938, 530] width 29 height 29
checkbox input "false"
click at [938, 562] on input "checkbox" at bounding box center [938, 563] width 29 height 29
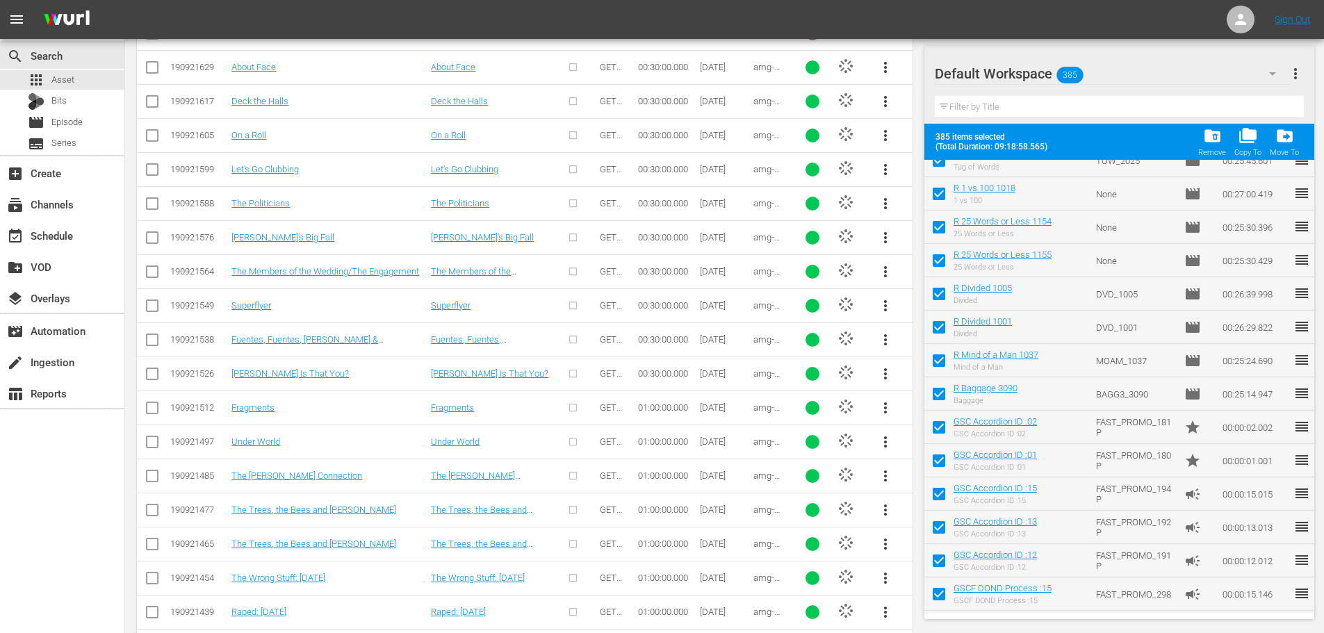
checkbox input "false"
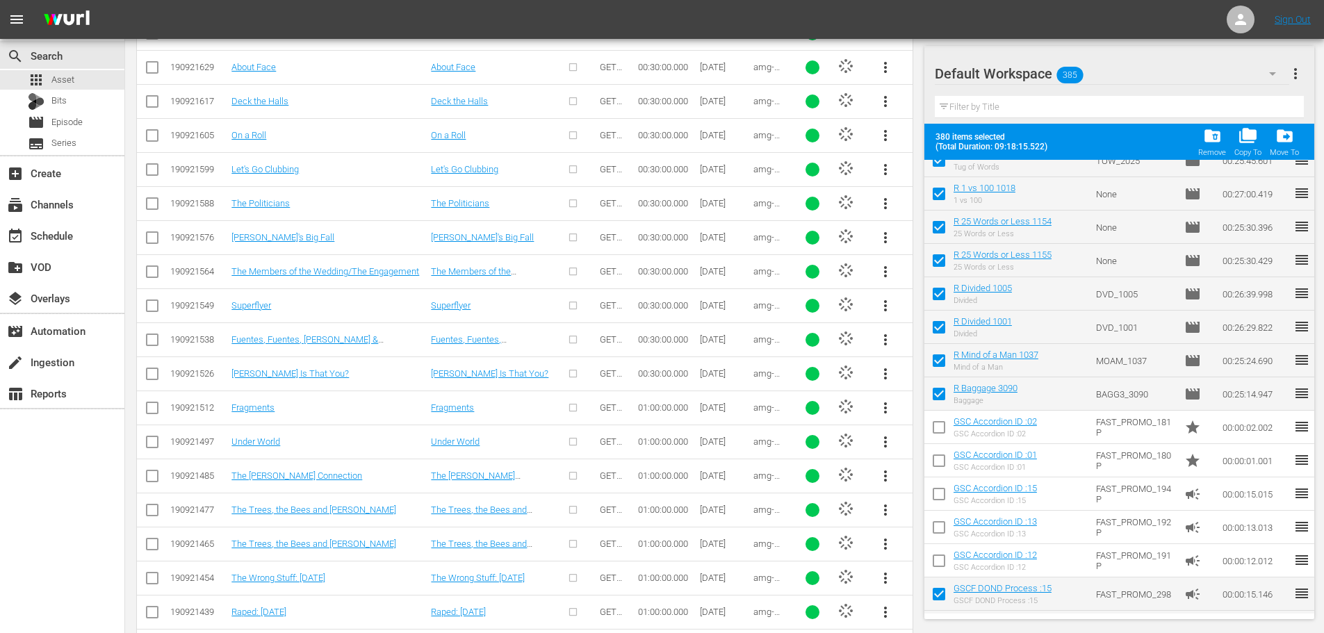
checkbox input "false"
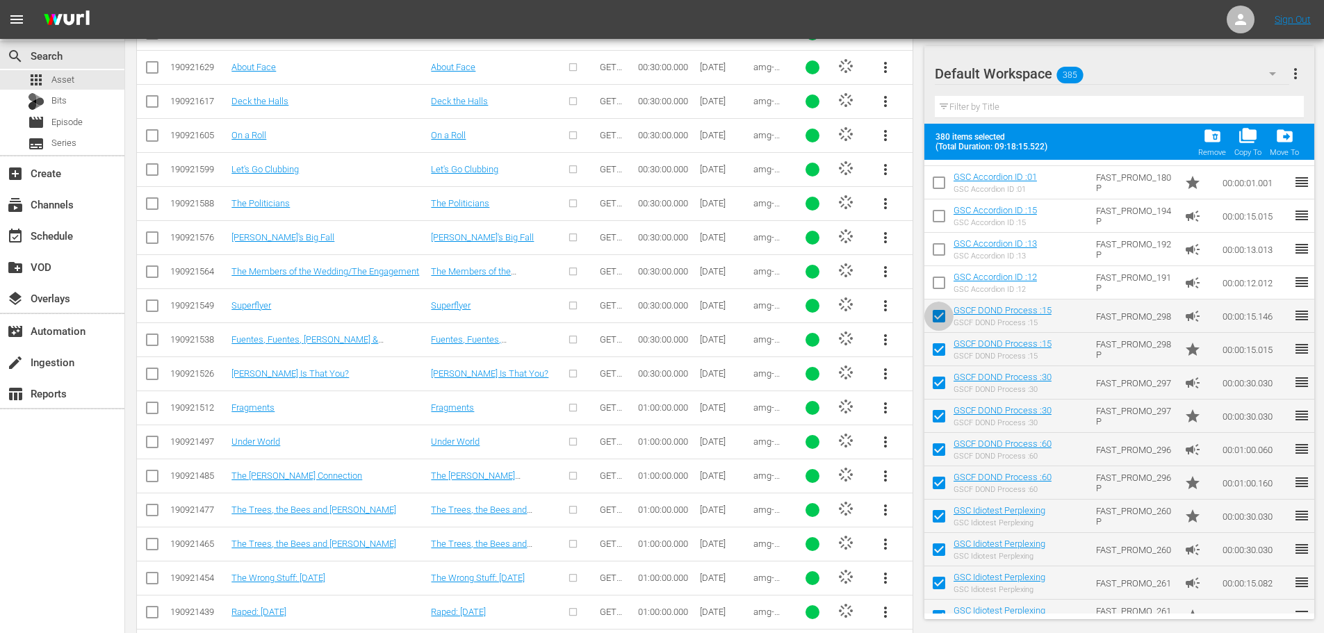
click at [937, 317] on input "checkbox" at bounding box center [938, 318] width 29 height 29
checkbox input "false"
click at [936, 341] on input "checkbox" at bounding box center [938, 352] width 29 height 29
checkbox input "false"
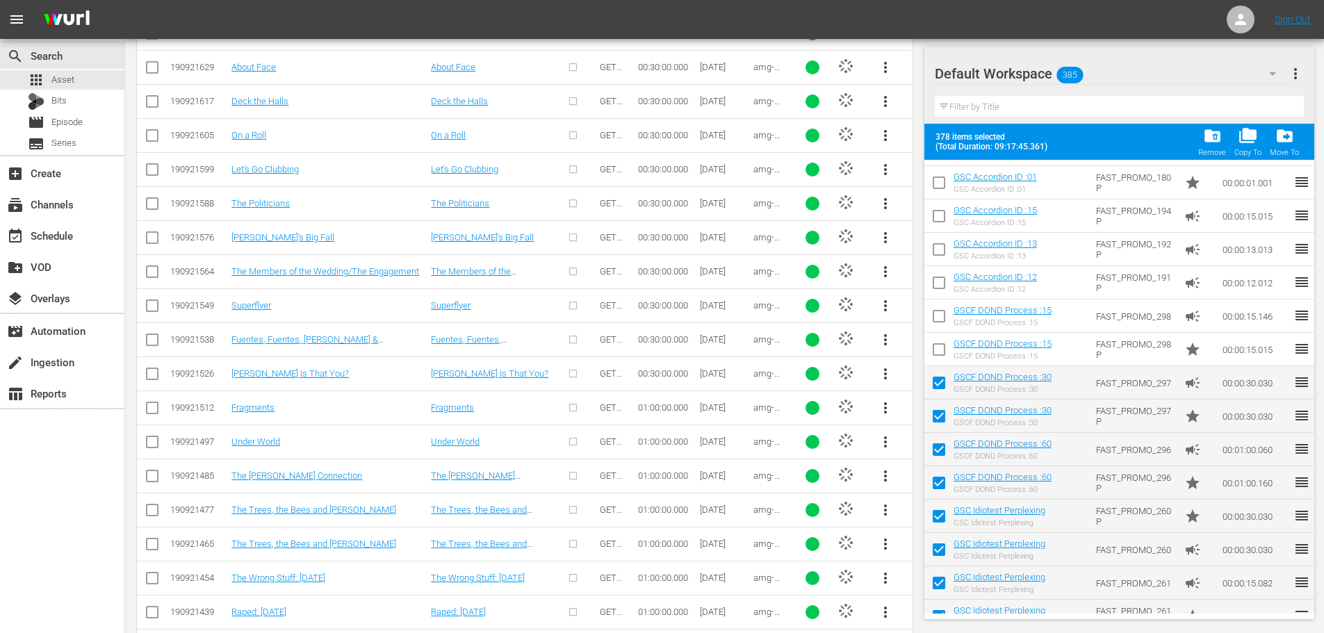
drag, startPoint x: 935, startPoint y: 386, endPoint x: 937, endPoint y: 446, distance: 59.8
click at [937, 388] on input "checkbox" at bounding box center [938, 385] width 29 height 29
checkbox input "false"
click at [942, 418] on input "checkbox" at bounding box center [938, 418] width 29 height 29
checkbox input "false"
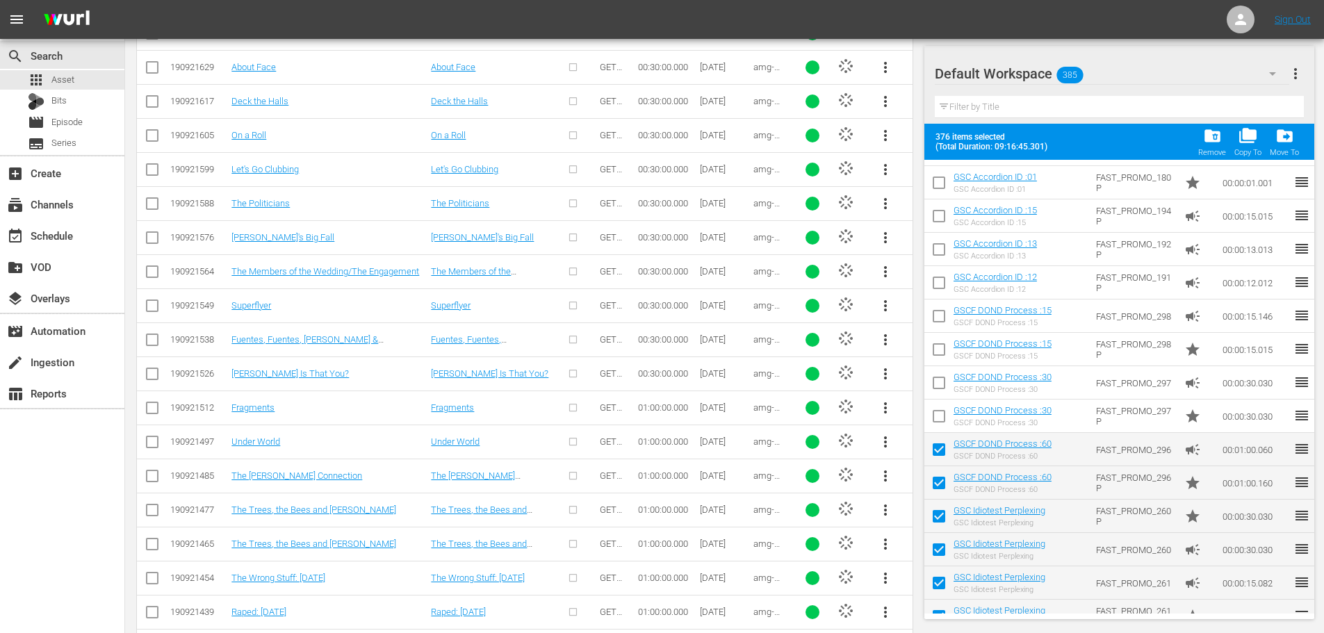
drag, startPoint x: 937, startPoint y: 446, endPoint x: 940, endPoint y: 480, distance: 34.2
click at [938, 448] on input "checkbox" at bounding box center [938, 452] width 29 height 29
checkbox input "false"
click at [940, 482] on input "checkbox" at bounding box center [938, 485] width 29 height 29
checkbox input "false"
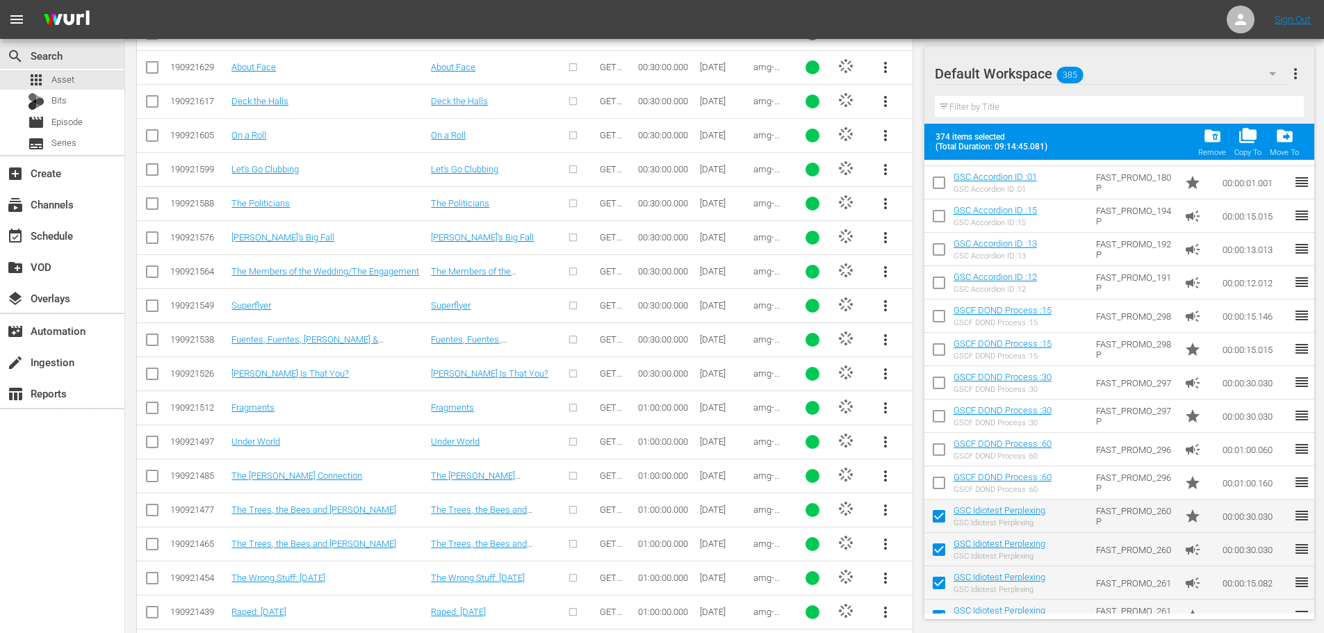
drag, startPoint x: 942, startPoint y: 520, endPoint x: 940, endPoint y: 552, distance: 32.0
click at [942, 521] on input "checkbox" at bounding box center [938, 519] width 29 height 29
checkbox input "false"
click at [940, 552] on input "checkbox" at bounding box center [938, 552] width 29 height 29
checkbox input "false"
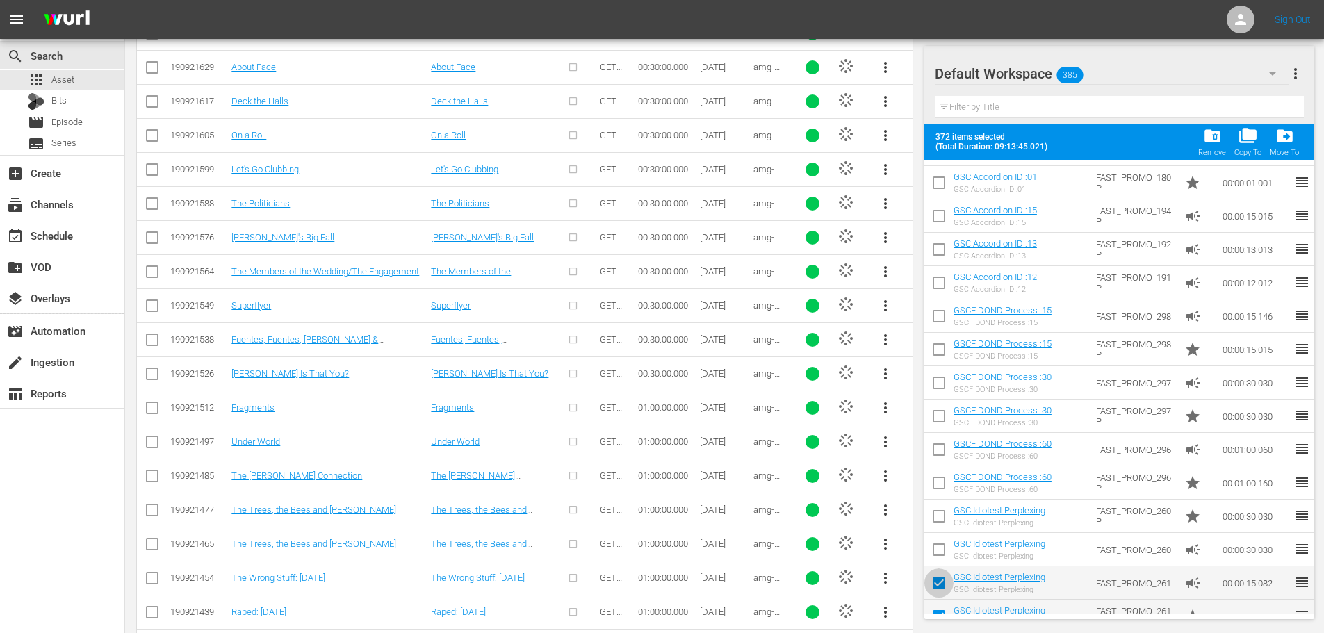
click at [942, 581] on input "checkbox" at bounding box center [938, 585] width 29 height 29
checkbox input "false"
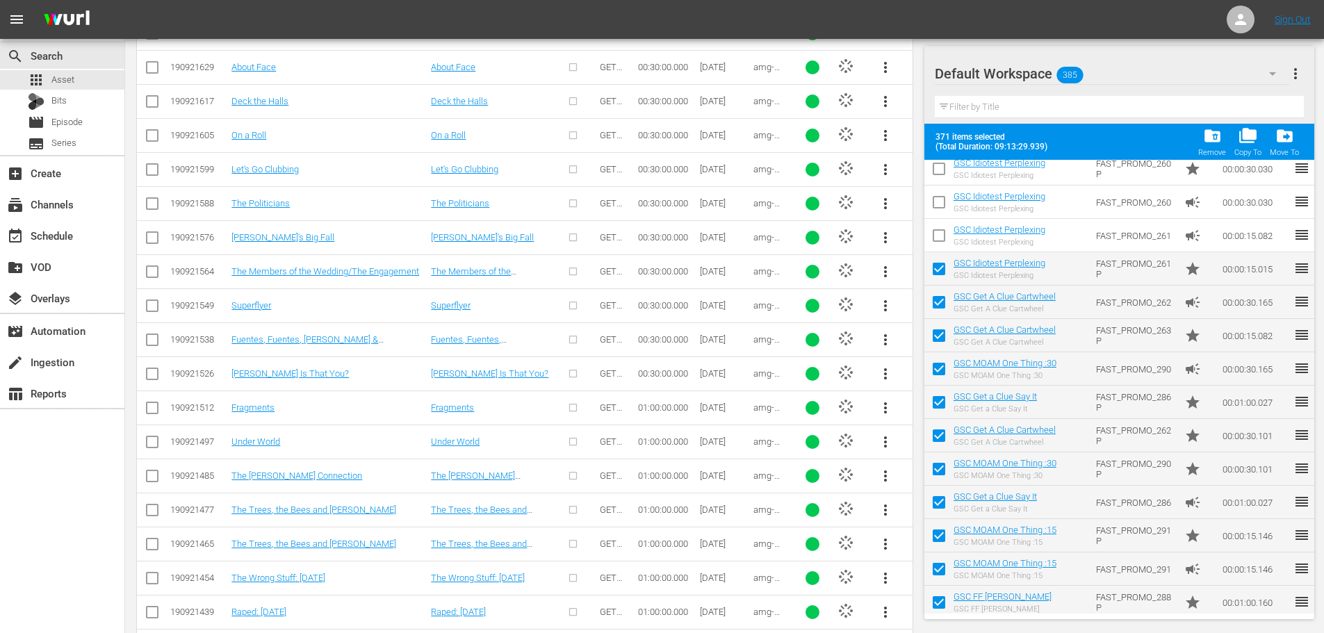
drag, startPoint x: 940, startPoint y: 267, endPoint x: 940, endPoint y: 304, distance: 37.5
click at [940, 268] on input "checkbox" at bounding box center [938, 271] width 29 height 29
checkbox input "false"
drag, startPoint x: 944, startPoint y: 368, endPoint x: 941, endPoint y: 397, distance: 30.1
click at [944, 368] on input "checkbox" at bounding box center [938, 371] width 29 height 29
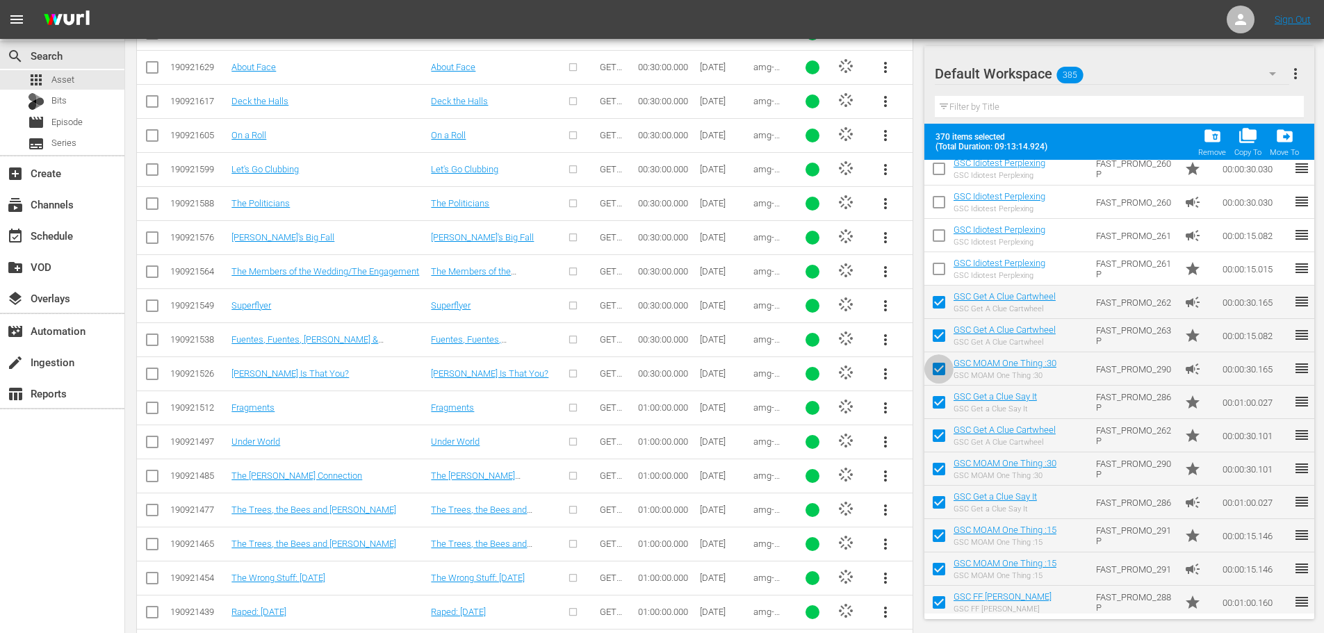
checkbox input "false"
click at [941, 397] on input "checkbox" at bounding box center [938, 405] width 29 height 29
checkbox input "false"
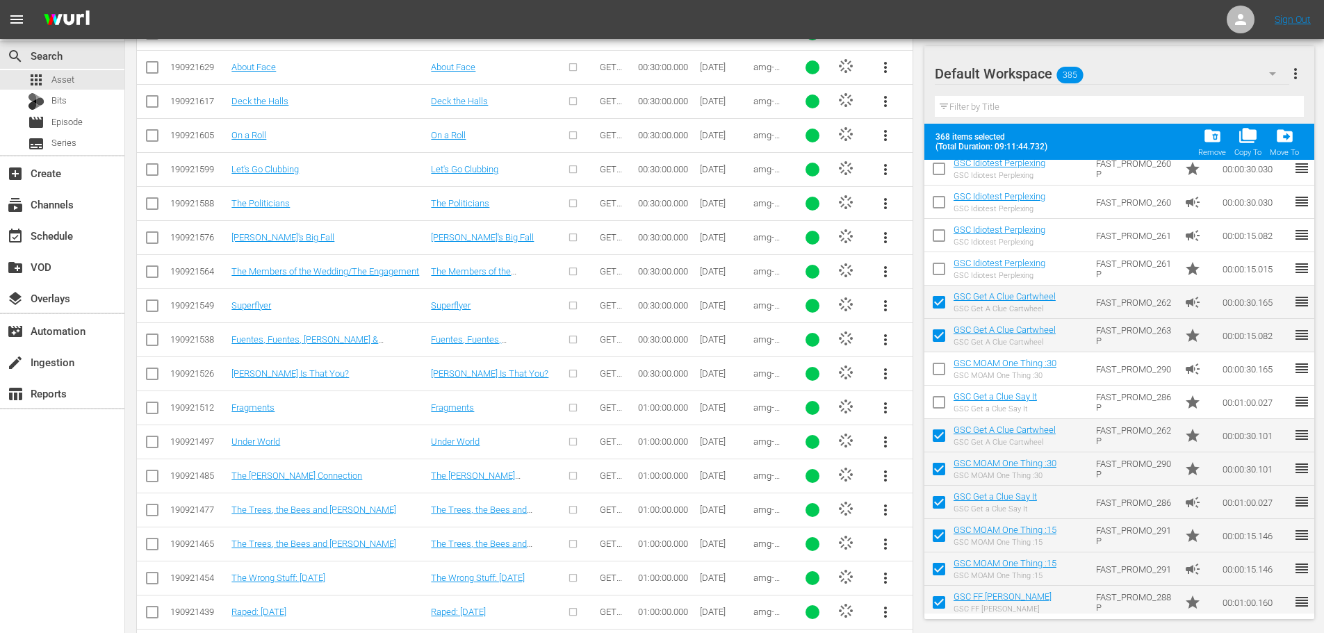
click at [941, 436] on input "checkbox" at bounding box center [938, 438] width 29 height 29
checkbox input "false"
click at [937, 473] on input "checkbox" at bounding box center [938, 471] width 29 height 29
checkbox input "false"
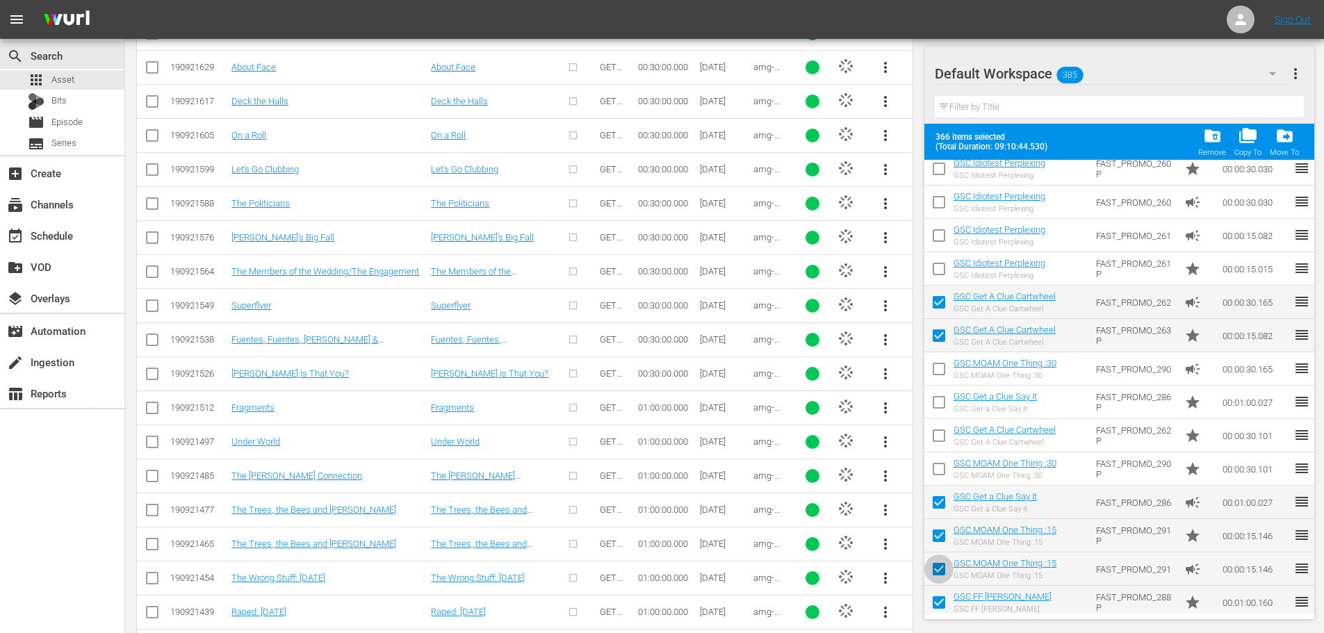
click at [942, 564] on input "checkbox" at bounding box center [938, 571] width 29 height 29
checkbox input "false"
drag, startPoint x: 938, startPoint y: 593, endPoint x: 925, endPoint y: 336, distance: 258.2
click at [938, 594] on input "checkbox" at bounding box center [938, 605] width 29 height 29
checkbox input "false"
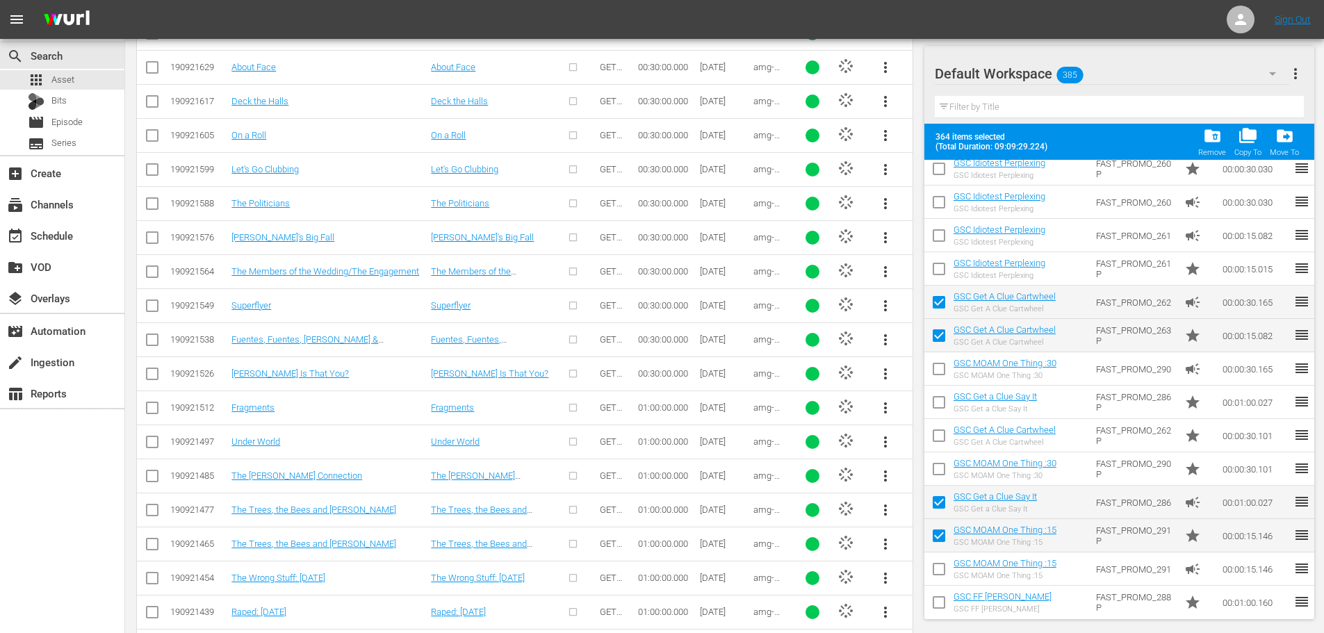
click at [934, 334] on input "checkbox" at bounding box center [938, 338] width 29 height 29
checkbox input "false"
click at [933, 307] on input "checkbox" at bounding box center [938, 304] width 29 height 29
checkbox input "false"
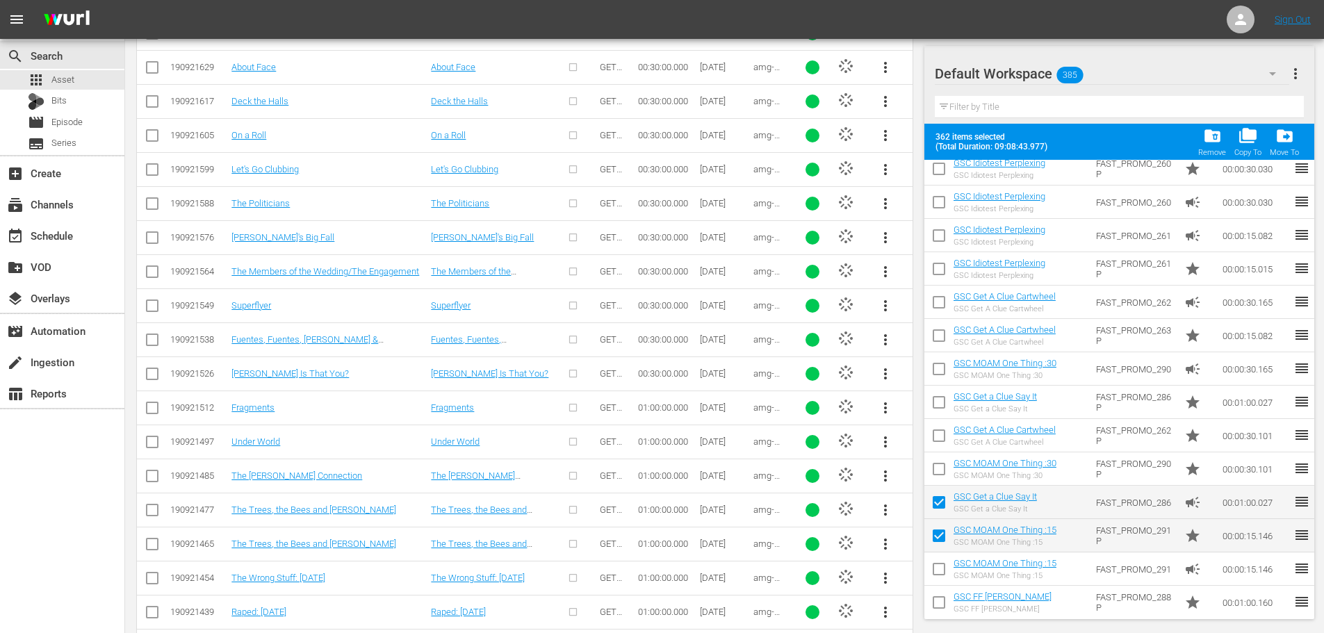
drag, startPoint x: 933, startPoint y: 500, endPoint x: 930, endPoint y: 530, distance: 30.0
click at [935, 500] on input "checkbox" at bounding box center [938, 505] width 29 height 29
checkbox input "false"
drag, startPoint x: 934, startPoint y: 534, endPoint x: 934, endPoint y: 547, distance: 12.5
click at [935, 534] on input "checkbox" at bounding box center [938, 538] width 29 height 29
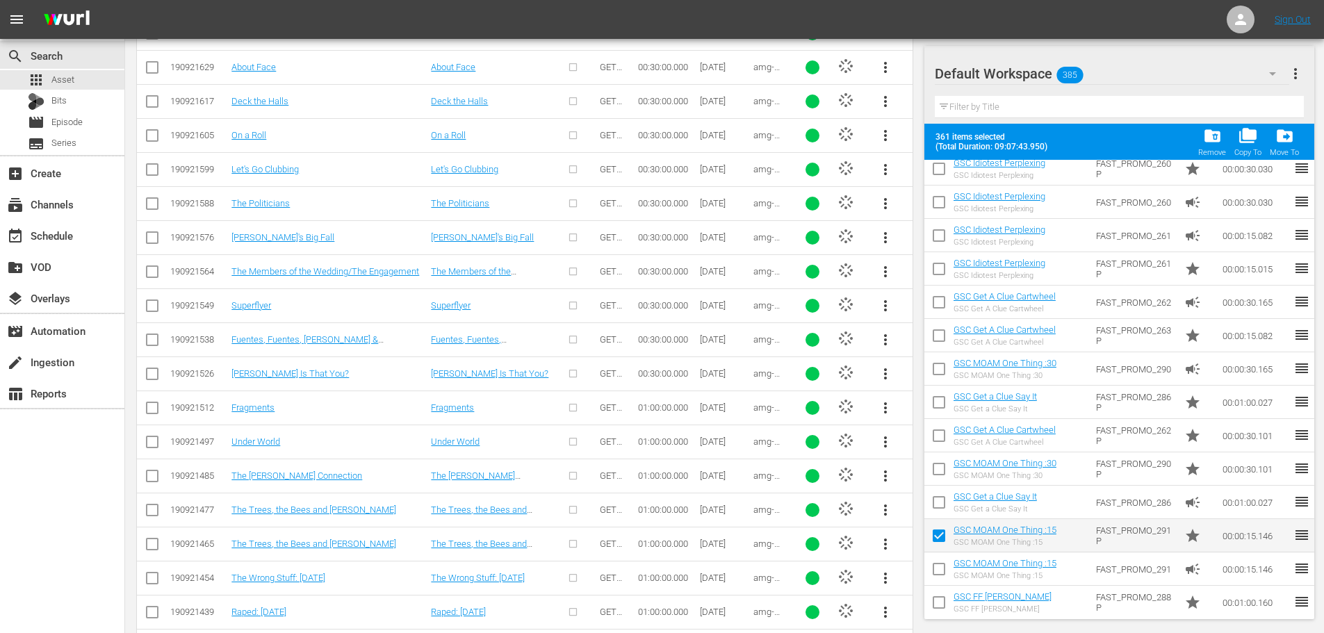
checkbox input "false"
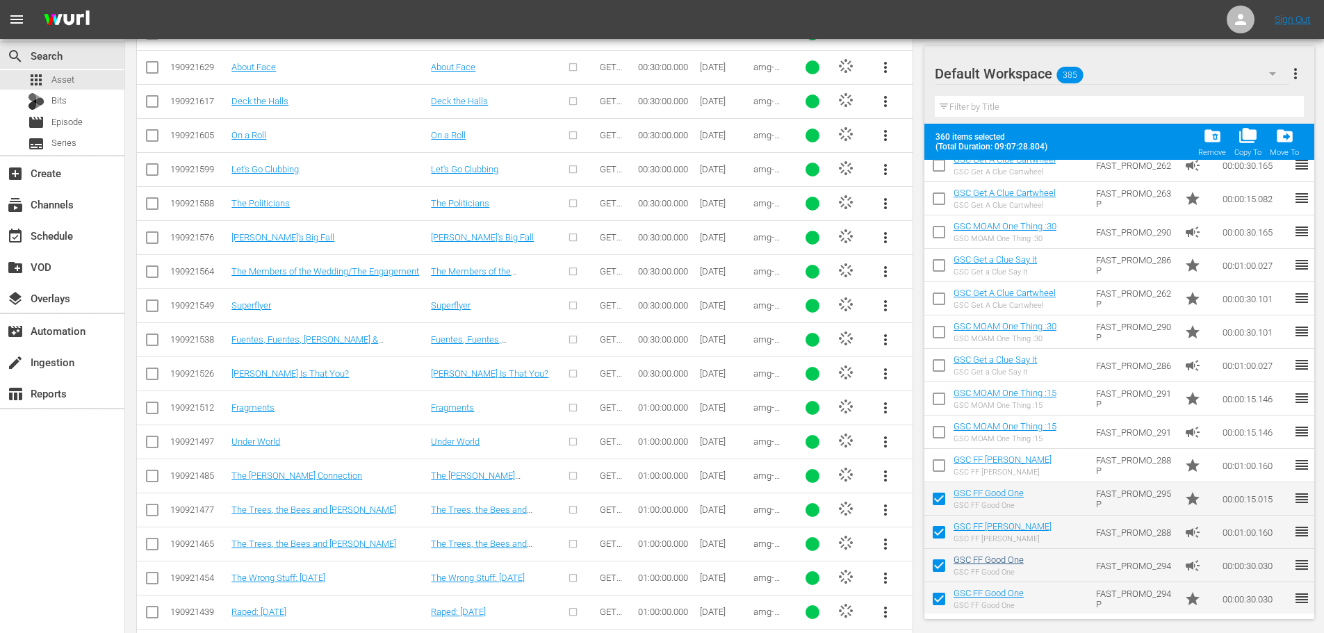
scroll to position [10023, 0]
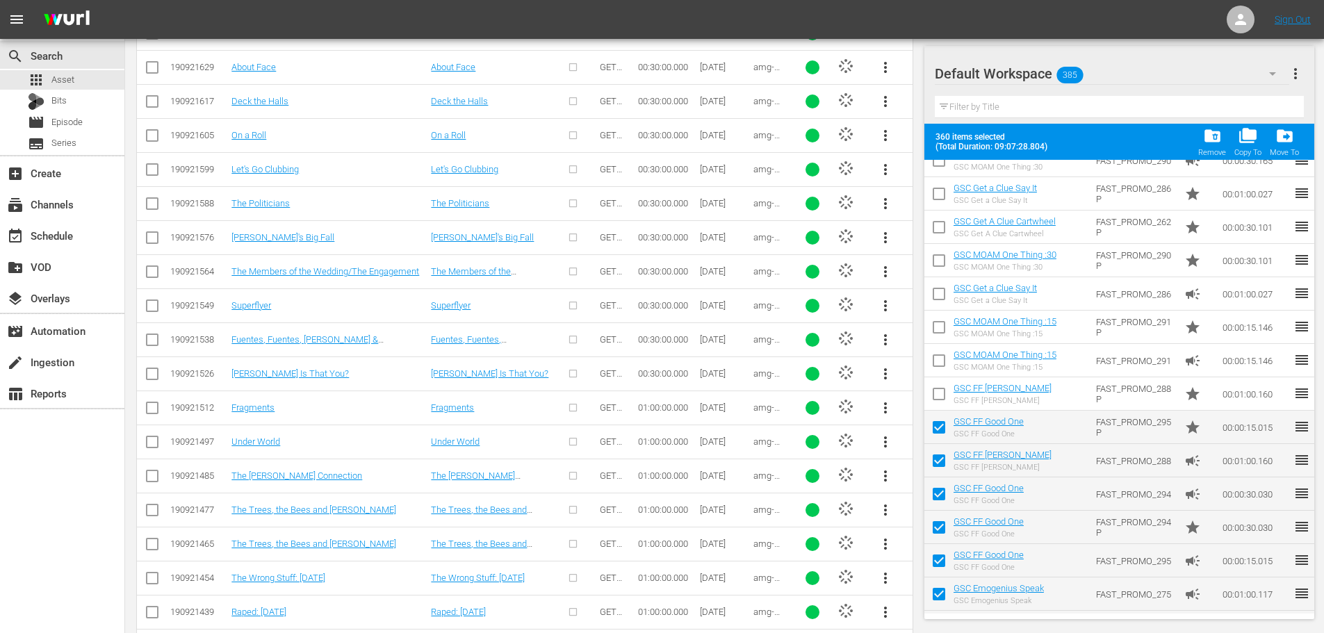
click at [944, 432] on input "checkbox" at bounding box center [938, 430] width 29 height 29
checkbox input "false"
click at [944, 464] on input "checkbox" at bounding box center [938, 463] width 29 height 29
checkbox input "false"
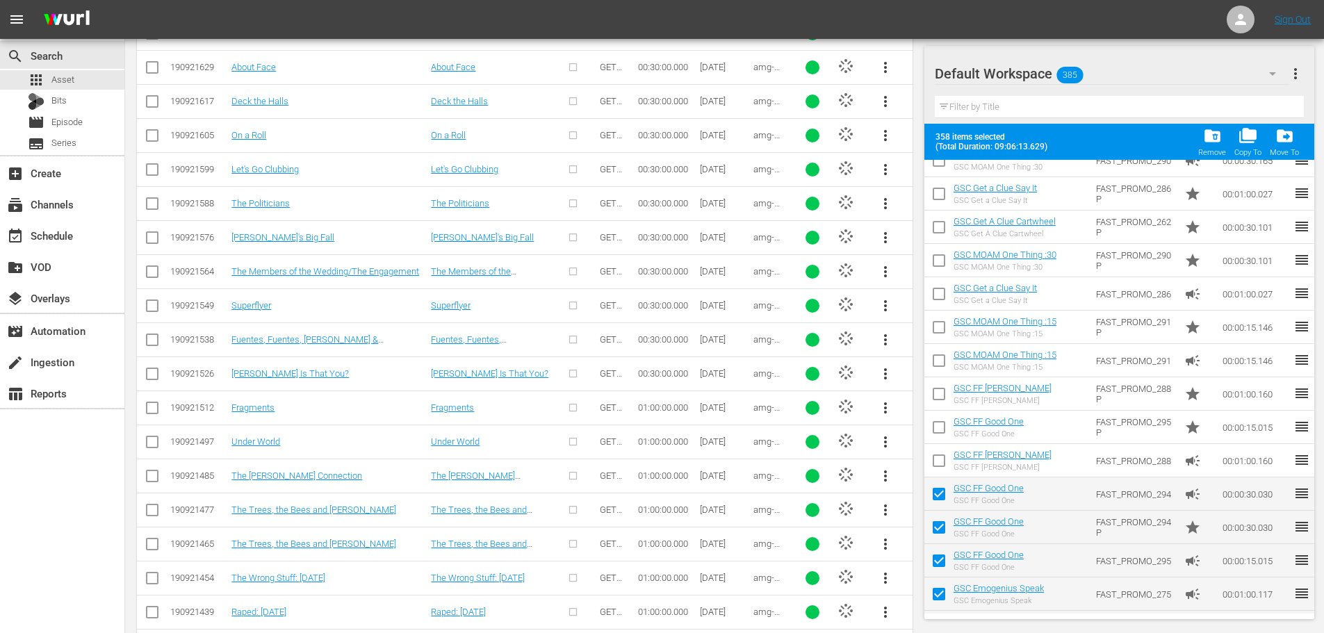
click at [943, 498] on input "checkbox" at bounding box center [938, 496] width 29 height 29
checkbox input "false"
click at [941, 531] on input "checkbox" at bounding box center [938, 530] width 29 height 29
checkbox input "false"
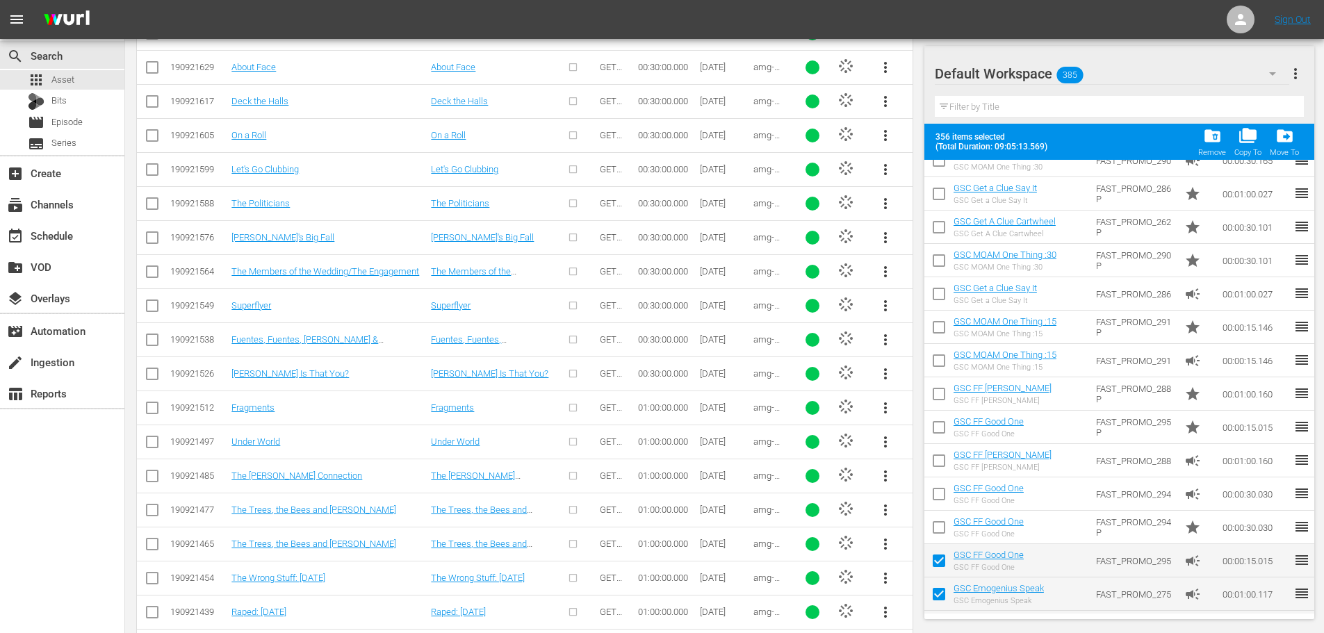
click at [944, 560] on input "checkbox" at bounding box center [938, 563] width 29 height 29
checkbox input "false"
drag, startPoint x: 938, startPoint y: 594, endPoint x: 941, endPoint y: 509, distance: 84.8
click at [938, 595] on input "checkbox" at bounding box center [938, 596] width 29 height 29
checkbox input "false"
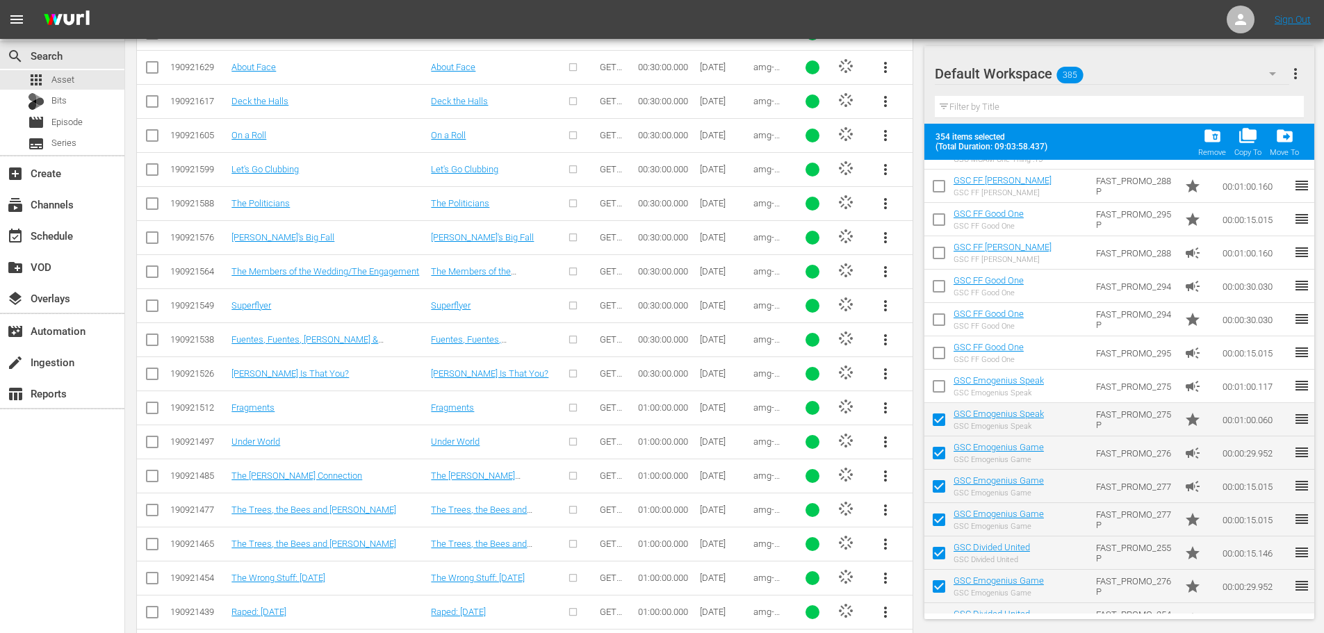
scroll to position [10232, 0]
click at [933, 418] on input "checkbox" at bounding box center [938, 421] width 29 height 29
checkbox input "false"
click at [937, 461] on input "checkbox" at bounding box center [938, 455] width 29 height 29
checkbox input "false"
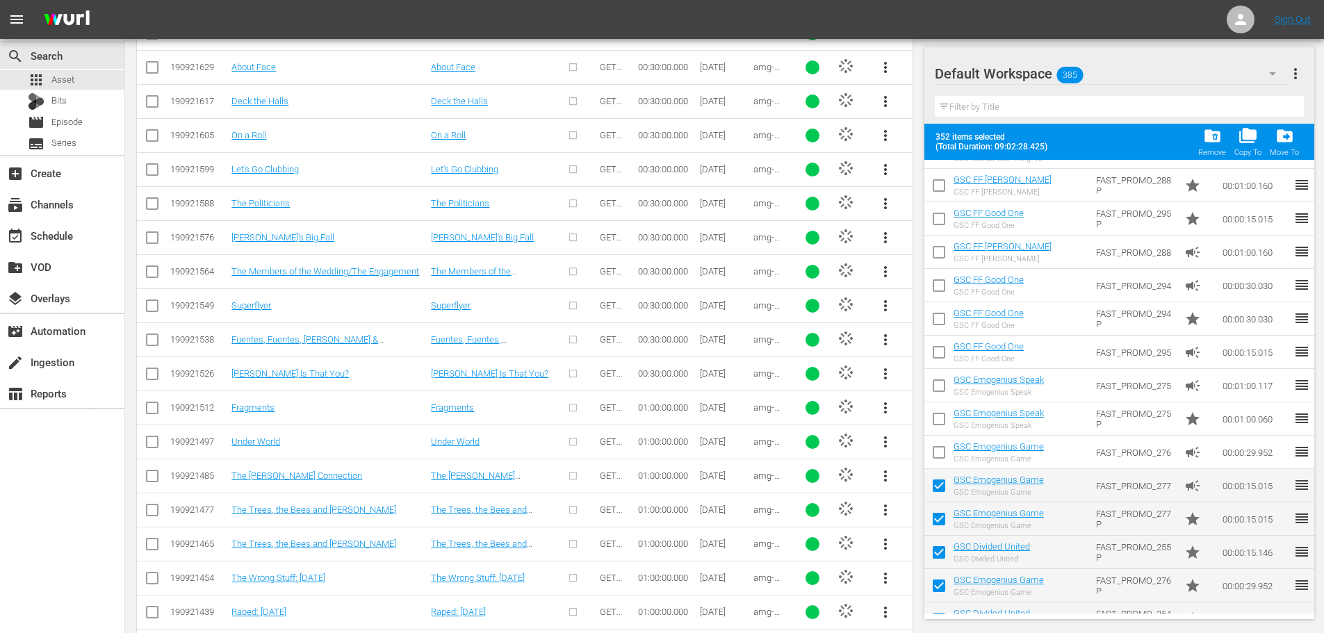
click at [937, 480] on input "checkbox" at bounding box center [938, 488] width 29 height 29
checkbox input "false"
click at [942, 529] on input "checkbox" at bounding box center [938, 521] width 29 height 29
checkbox input "false"
click at [937, 564] on input "checkbox" at bounding box center [938, 555] width 29 height 29
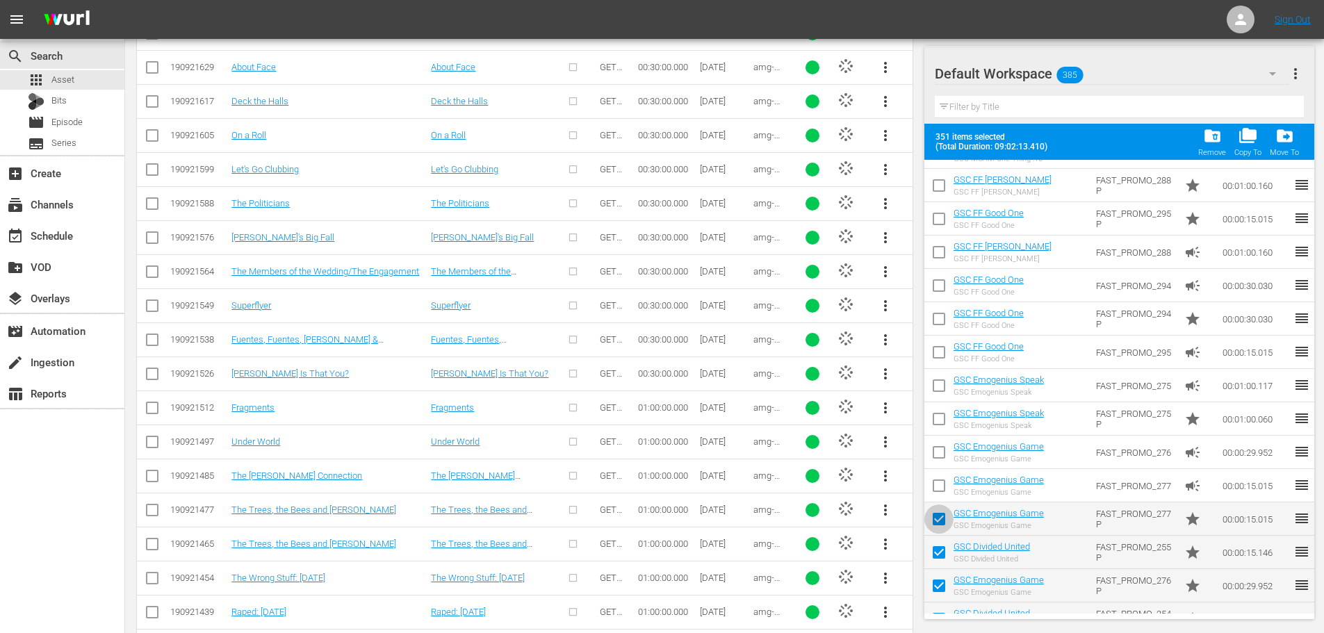
checkbox input "false"
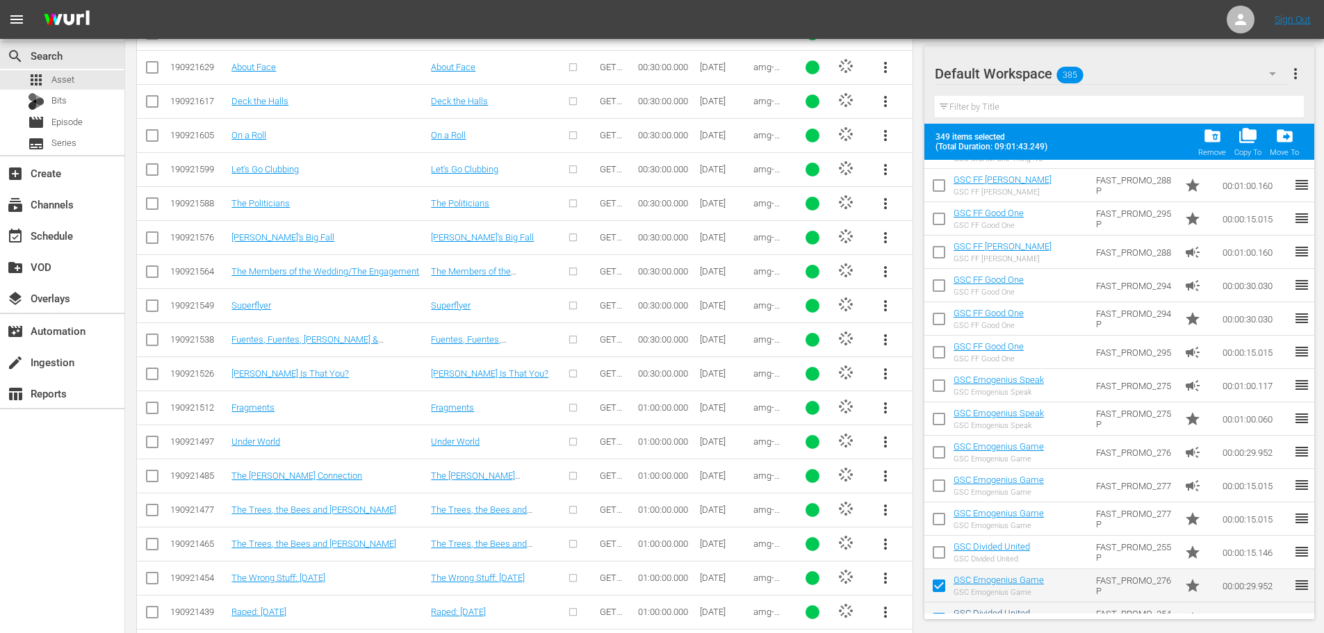
drag, startPoint x: 941, startPoint y: 586, endPoint x: 967, endPoint y: 609, distance: 35.0
click at [941, 587] on input "checkbox" at bounding box center [938, 588] width 29 height 29
checkbox input "false"
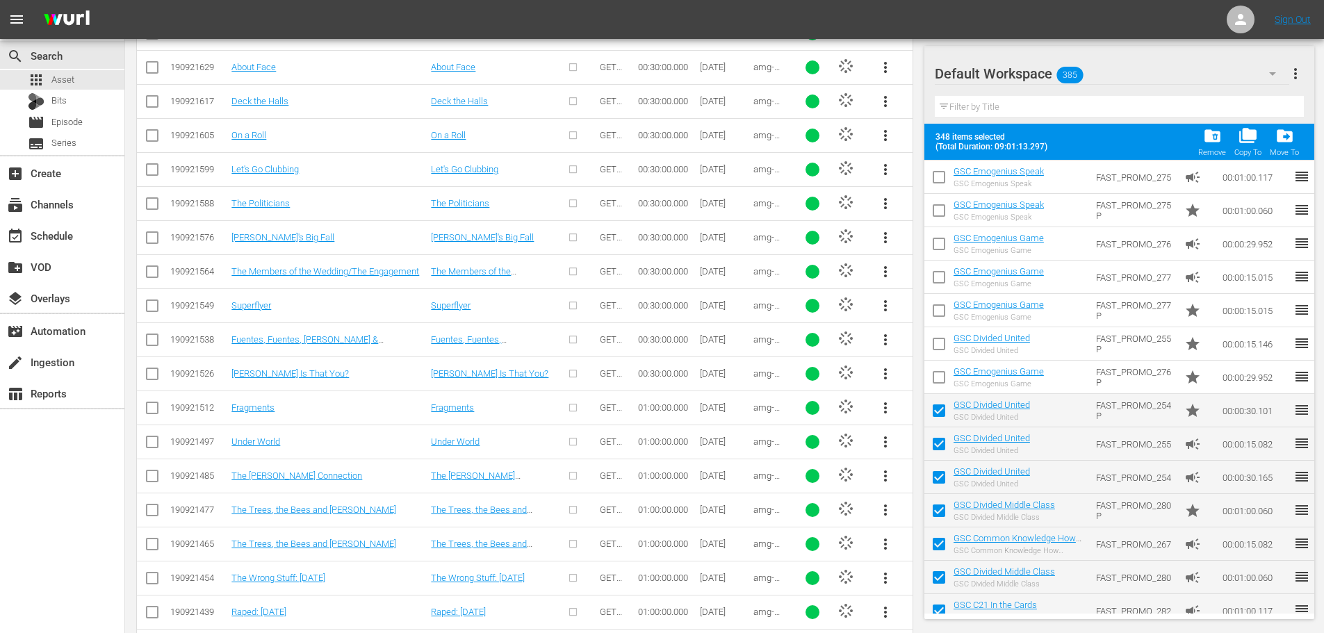
click at [934, 412] on input "checkbox" at bounding box center [938, 413] width 29 height 29
checkbox input "false"
click at [937, 452] on input "checkbox" at bounding box center [938, 446] width 29 height 29
checkbox input "false"
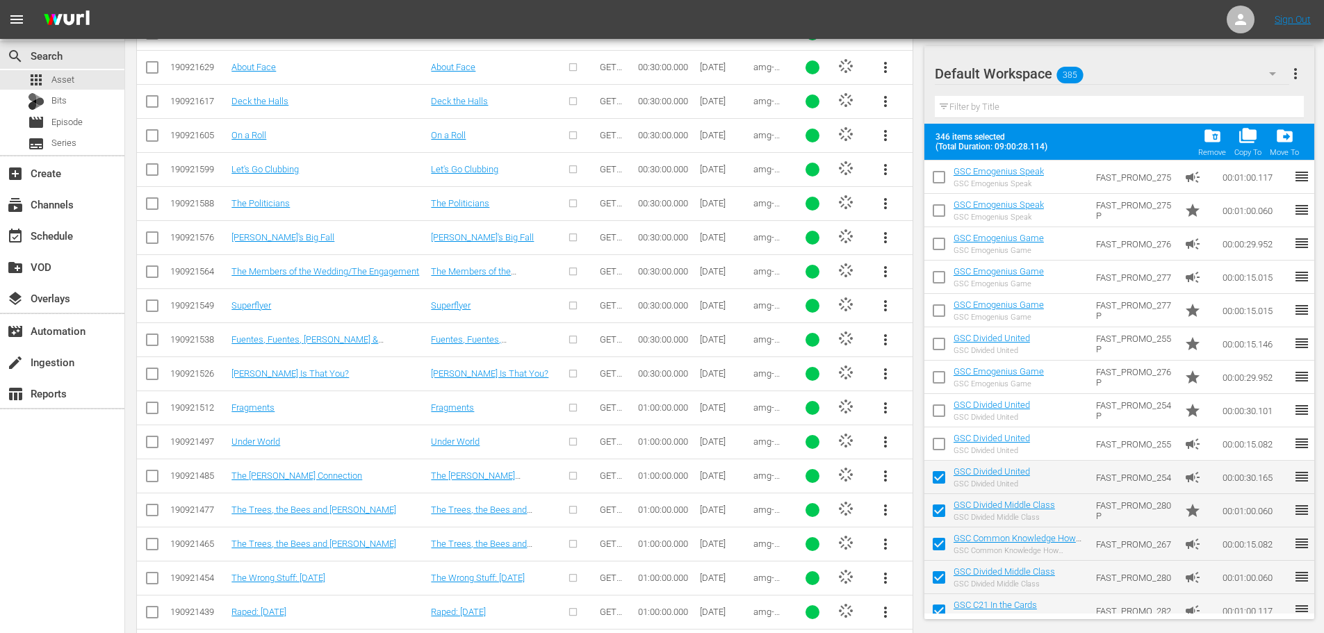
click at [935, 486] on input "checkbox" at bounding box center [938, 480] width 29 height 29
checkbox input "false"
click at [937, 520] on input "checkbox" at bounding box center [938, 513] width 29 height 29
checkbox input "false"
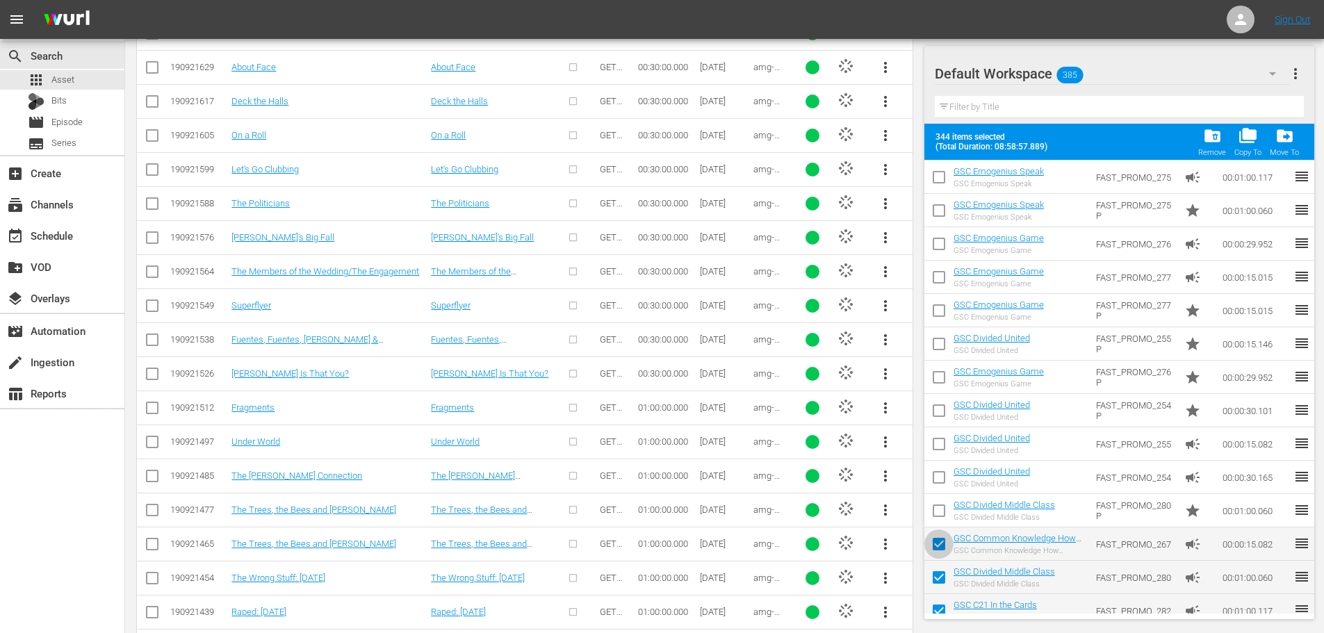
click at [940, 550] on input "checkbox" at bounding box center [938, 546] width 29 height 29
checkbox input "false"
click at [944, 577] on input "checkbox" at bounding box center [938, 580] width 29 height 29
checkbox input "false"
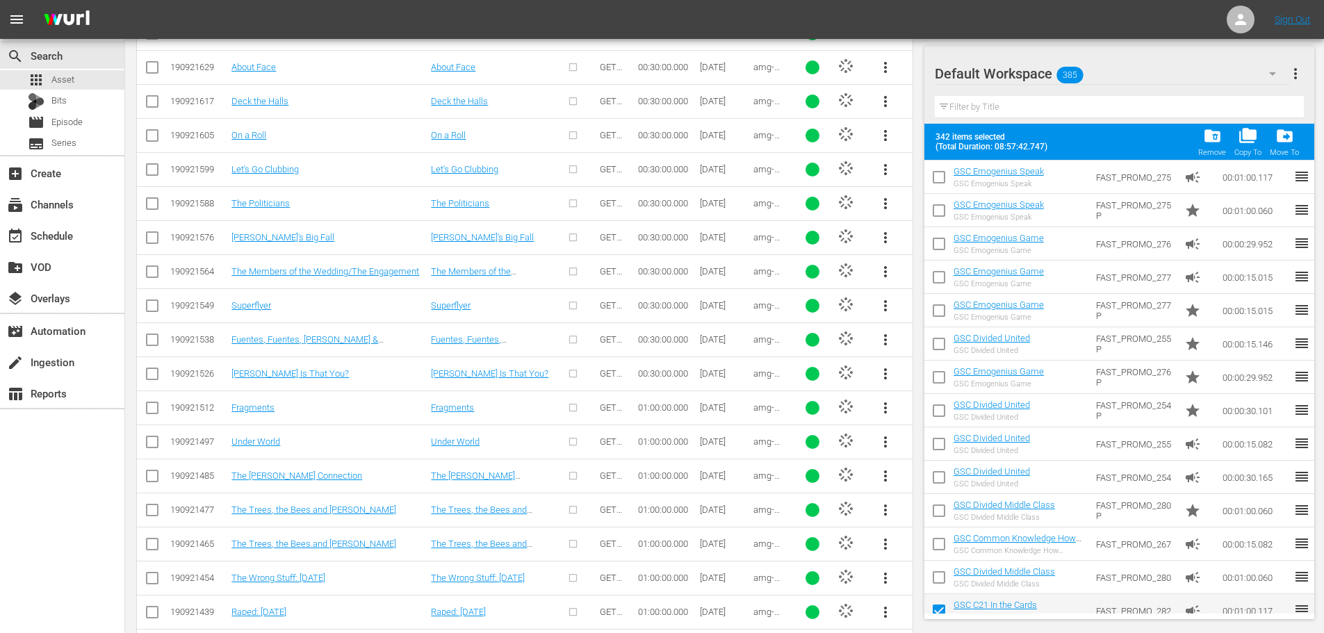
scroll to position [10579, 0]
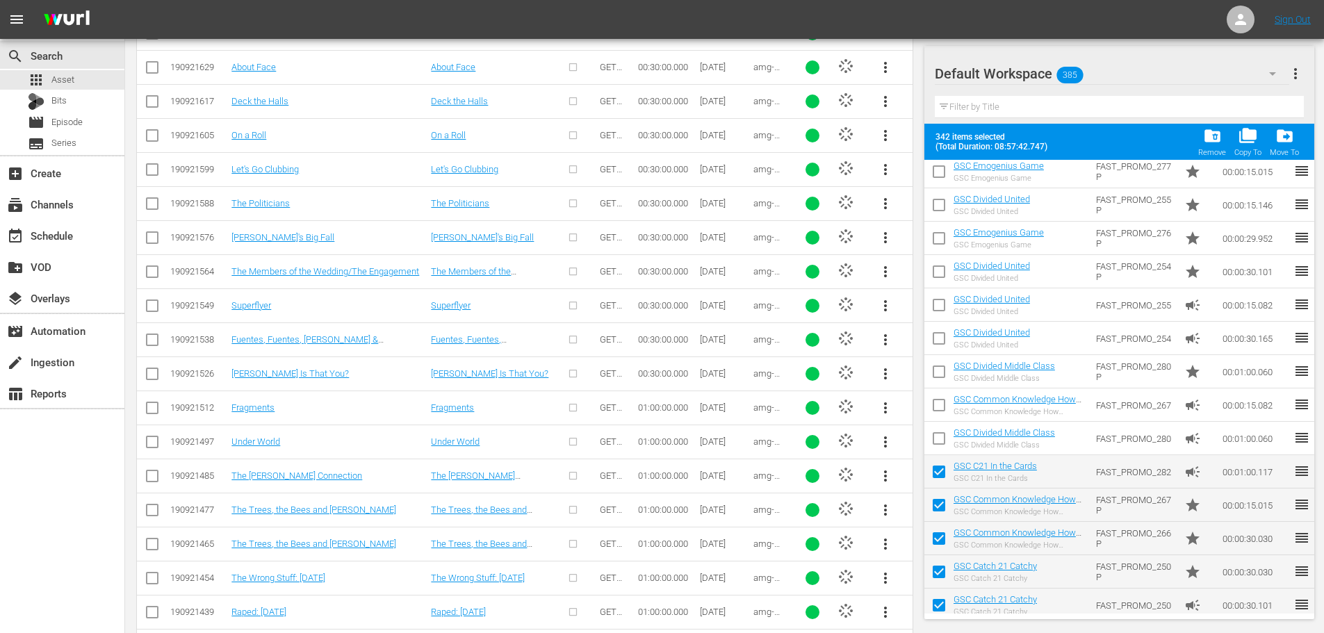
click at [936, 513] on input "checkbox" at bounding box center [938, 507] width 29 height 29
checkbox input "false"
click at [935, 533] on input "checkbox" at bounding box center [938, 541] width 29 height 29
checkbox input "false"
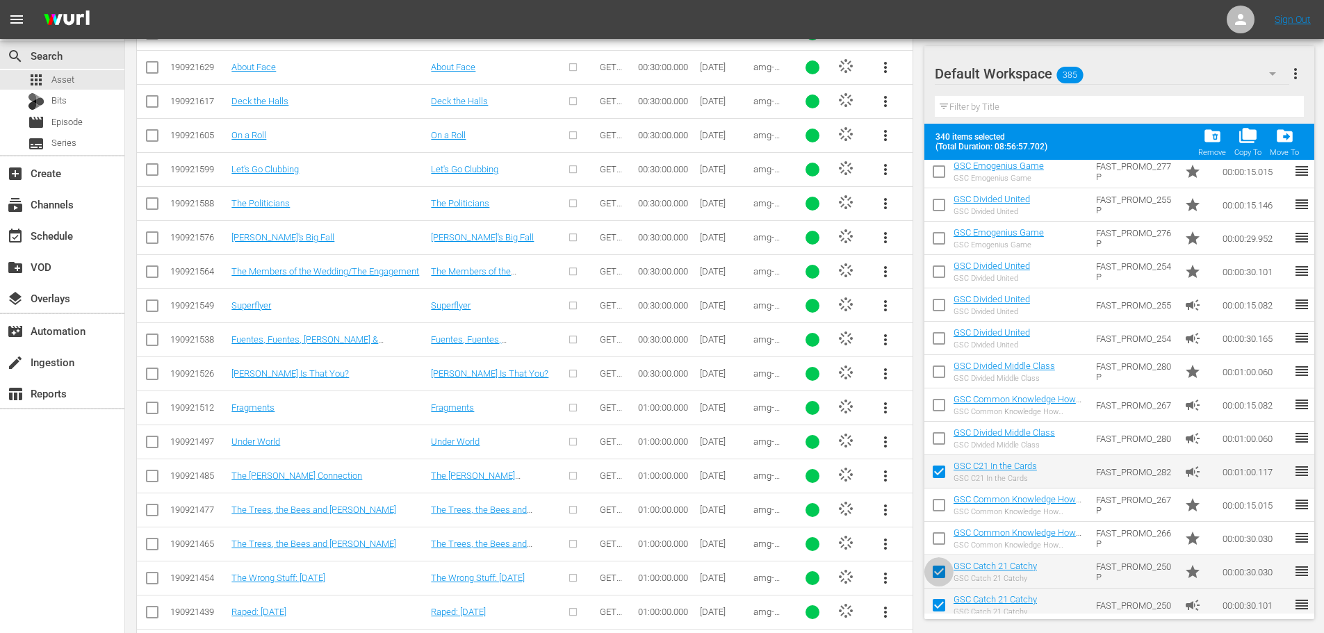
click at [936, 568] on input "checkbox" at bounding box center [938, 574] width 29 height 29
checkbox input "false"
drag, startPoint x: 934, startPoint y: 599, endPoint x: 926, endPoint y: 478, distance: 121.2
click at [935, 599] on input "checkbox" at bounding box center [938, 607] width 29 height 29
checkbox input "false"
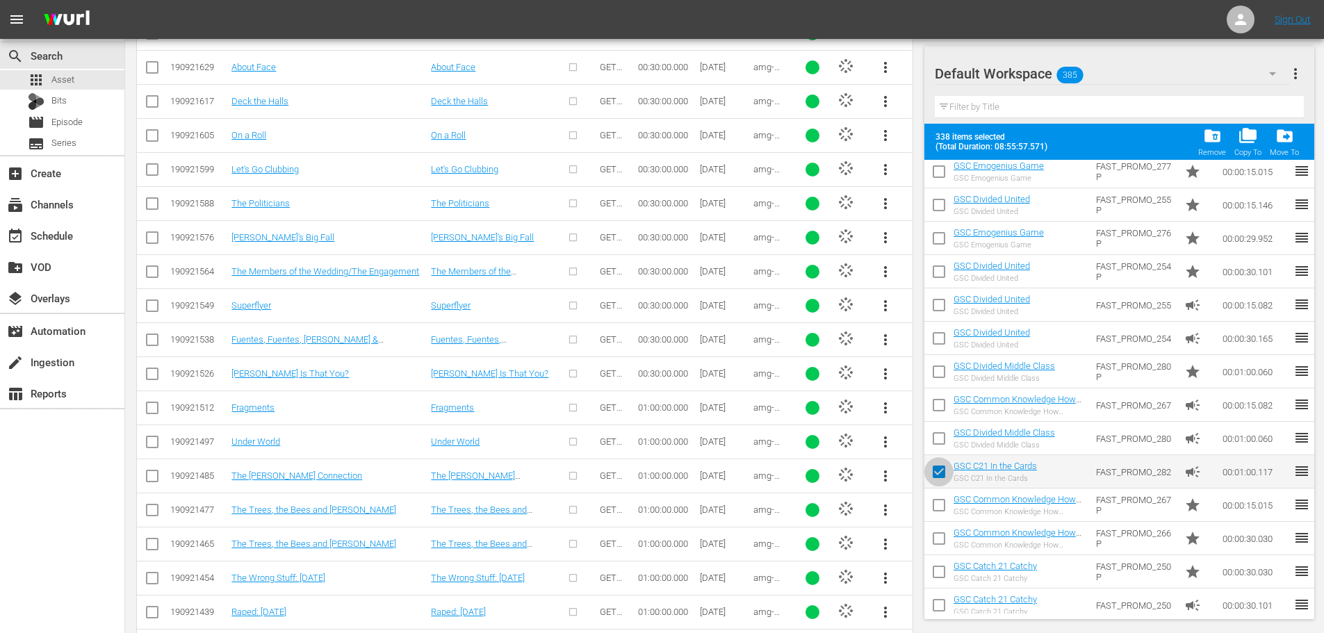
click at [939, 477] on input "checkbox" at bounding box center [938, 474] width 29 height 29
checkbox input "false"
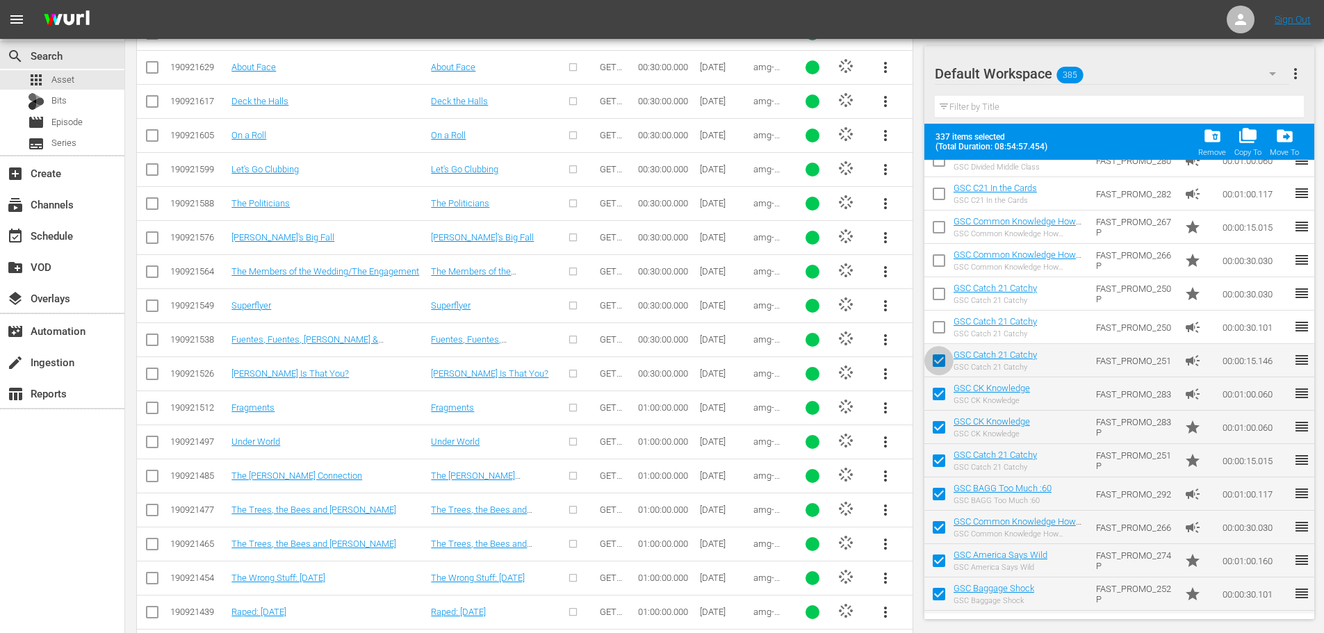
drag, startPoint x: 933, startPoint y: 372, endPoint x: 937, endPoint y: 400, distance: 28.8
click at [934, 372] on input "checkbox" at bounding box center [938, 363] width 29 height 29
checkbox input "false"
drag, startPoint x: 937, startPoint y: 400, endPoint x: 937, endPoint y: 429, distance: 29.2
click at [937, 402] on input "checkbox" at bounding box center [938, 396] width 29 height 29
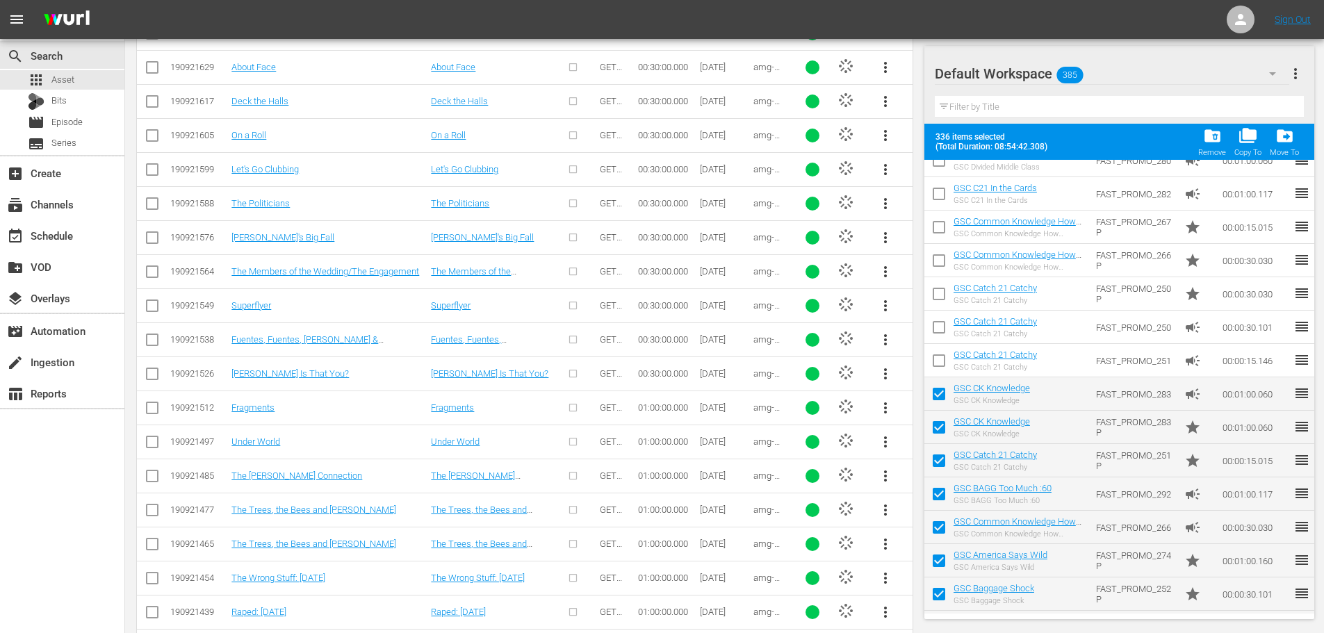
checkbox input "false"
drag, startPoint x: 937, startPoint y: 429, endPoint x: 938, endPoint y: 452, distance: 22.9
click at [937, 430] on input "checkbox" at bounding box center [938, 430] width 29 height 29
checkbox input "false"
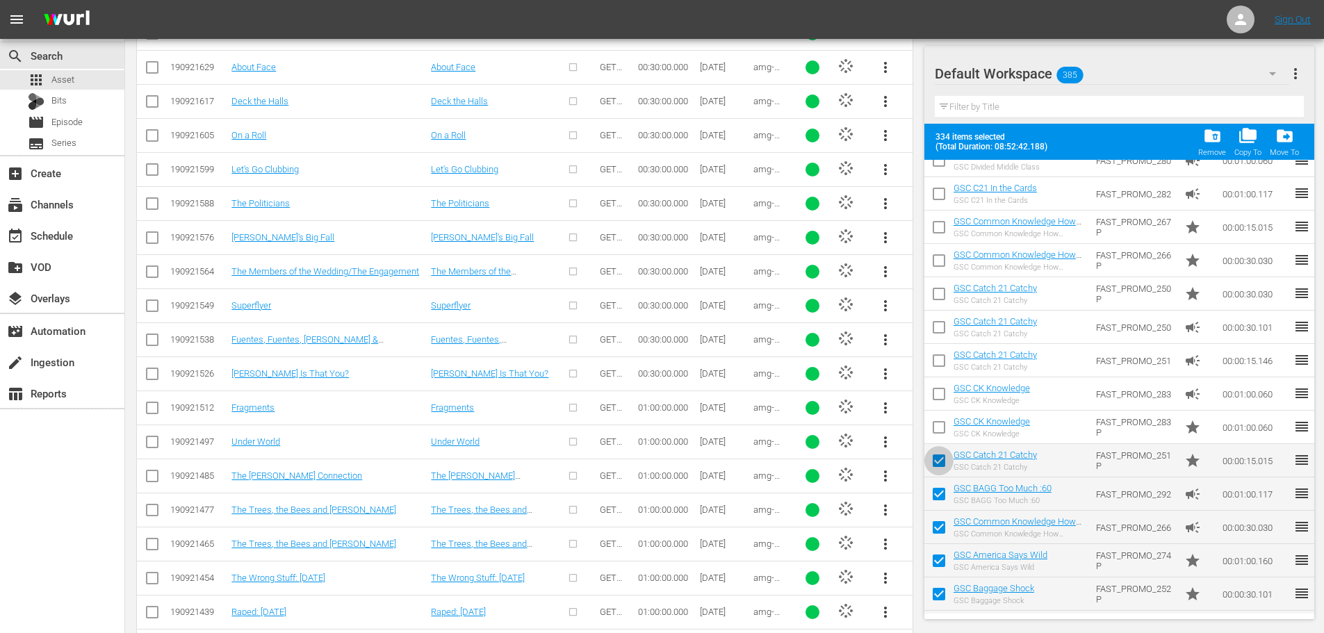
click at [937, 454] on input "checkbox" at bounding box center [938, 463] width 29 height 29
checkbox input "false"
drag, startPoint x: 935, startPoint y: 492, endPoint x: 940, endPoint y: 544, distance: 52.3
click at [936, 493] on input "checkbox" at bounding box center [938, 496] width 29 height 29
checkbox input "false"
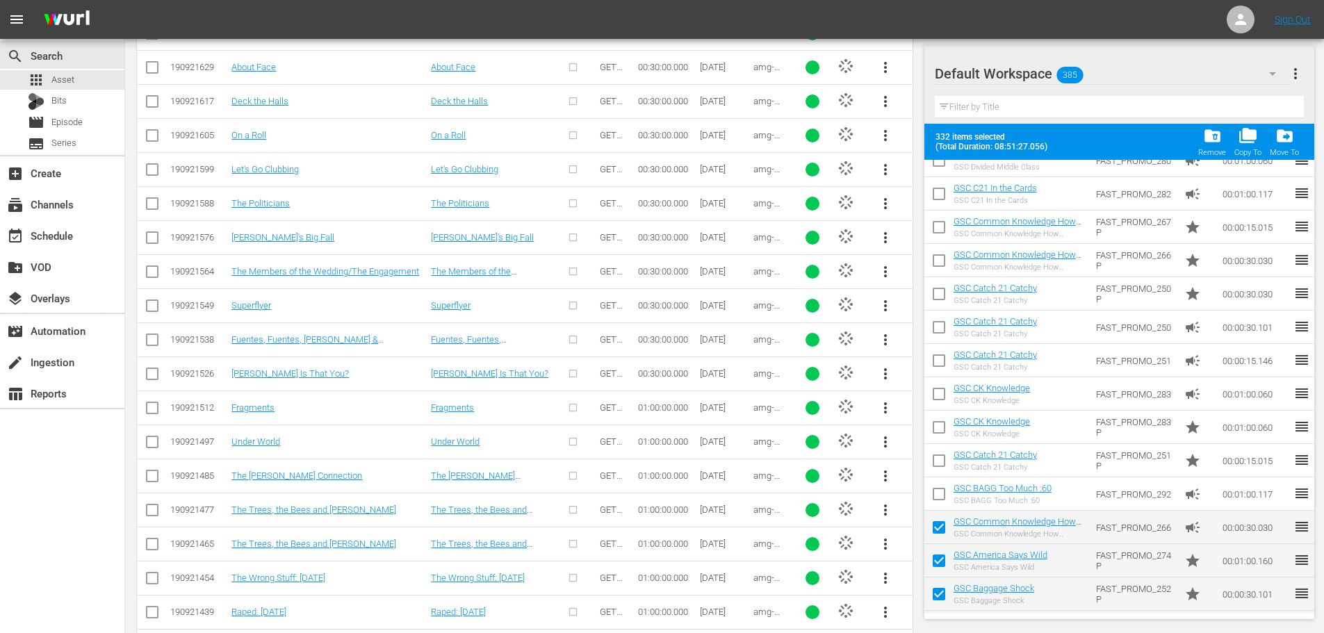
click at [939, 531] on input "checkbox" at bounding box center [938, 530] width 29 height 29
checkbox input "false"
drag, startPoint x: 937, startPoint y: 560, endPoint x: 937, endPoint y: 591, distance: 31.3
click at [937, 561] on input "checkbox" at bounding box center [938, 563] width 29 height 29
checkbox input "false"
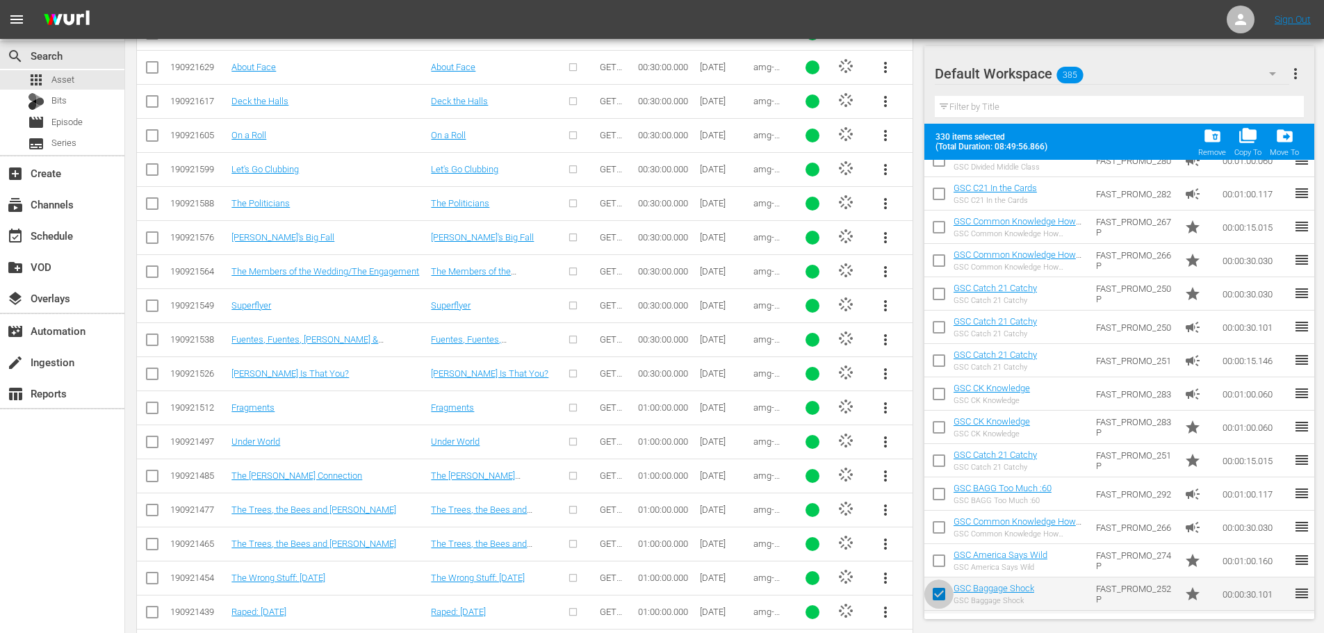
click at [937, 591] on input "checkbox" at bounding box center [938, 596] width 29 height 29
checkbox input "false"
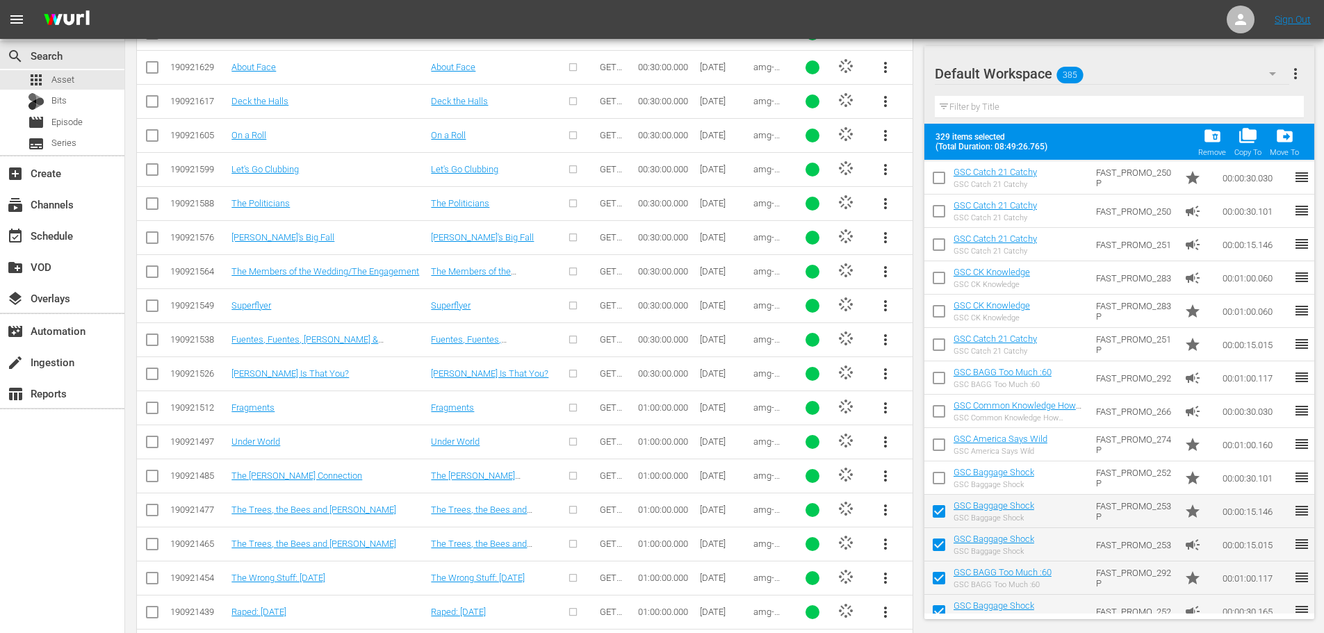
scroll to position [11066, 0]
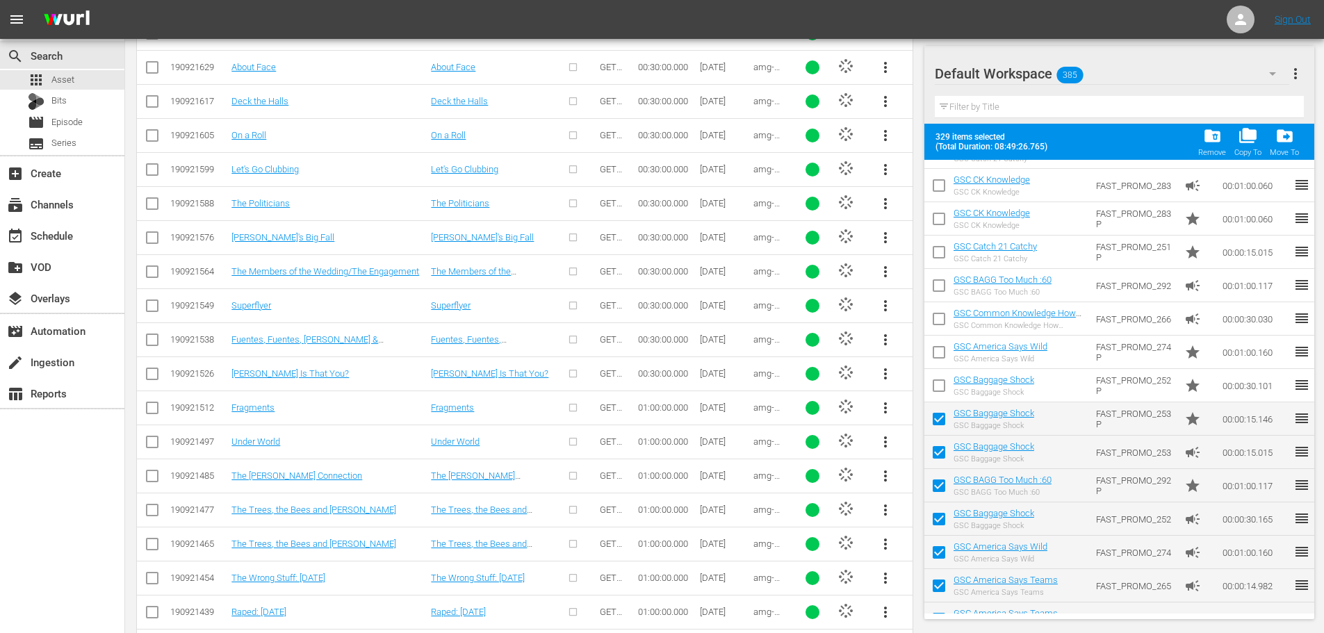
drag, startPoint x: 944, startPoint y: 429, endPoint x: 944, endPoint y: 453, distance: 23.6
click at [944, 429] on input "checkbox" at bounding box center [938, 421] width 29 height 29
checkbox input "false"
drag, startPoint x: 944, startPoint y: 453, endPoint x: 942, endPoint y: 477, distance: 23.7
click at [944, 454] on input "checkbox" at bounding box center [938, 455] width 29 height 29
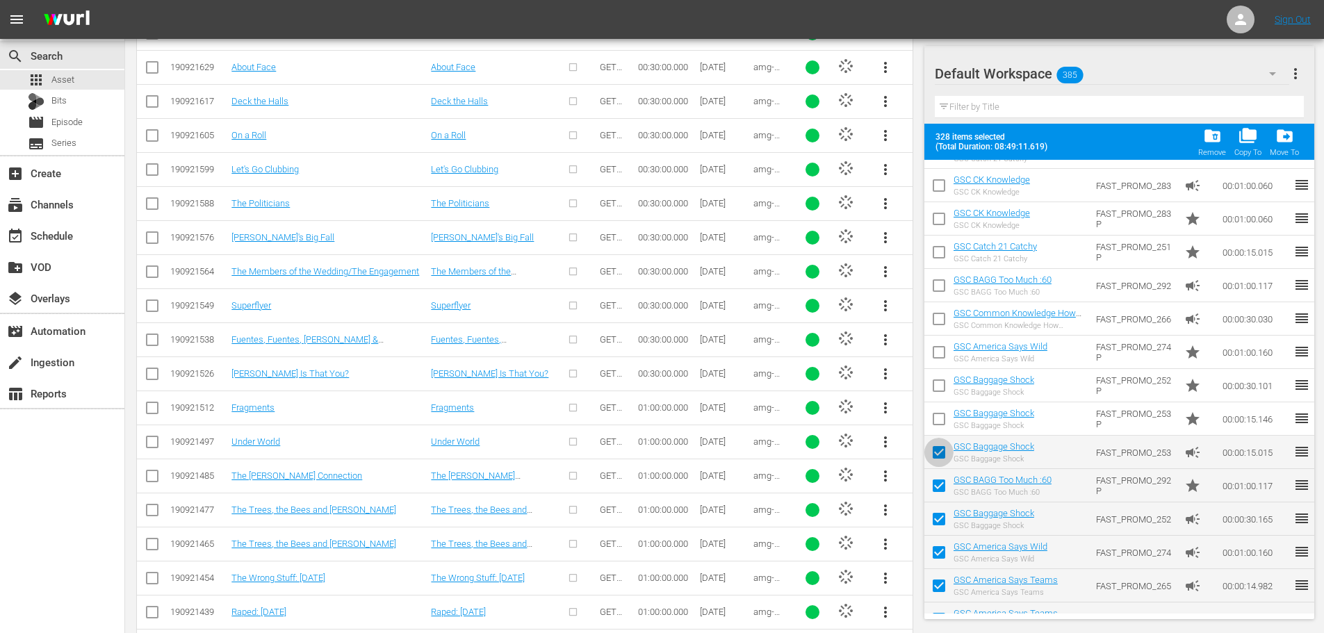
checkbox input "false"
drag, startPoint x: 942, startPoint y: 479, endPoint x: 942, endPoint y: 525, distance: 46.6
click at [942, 479] on input "checkbox" at bounding box center [938, 488] width 29 height 29
checkbox input "false"
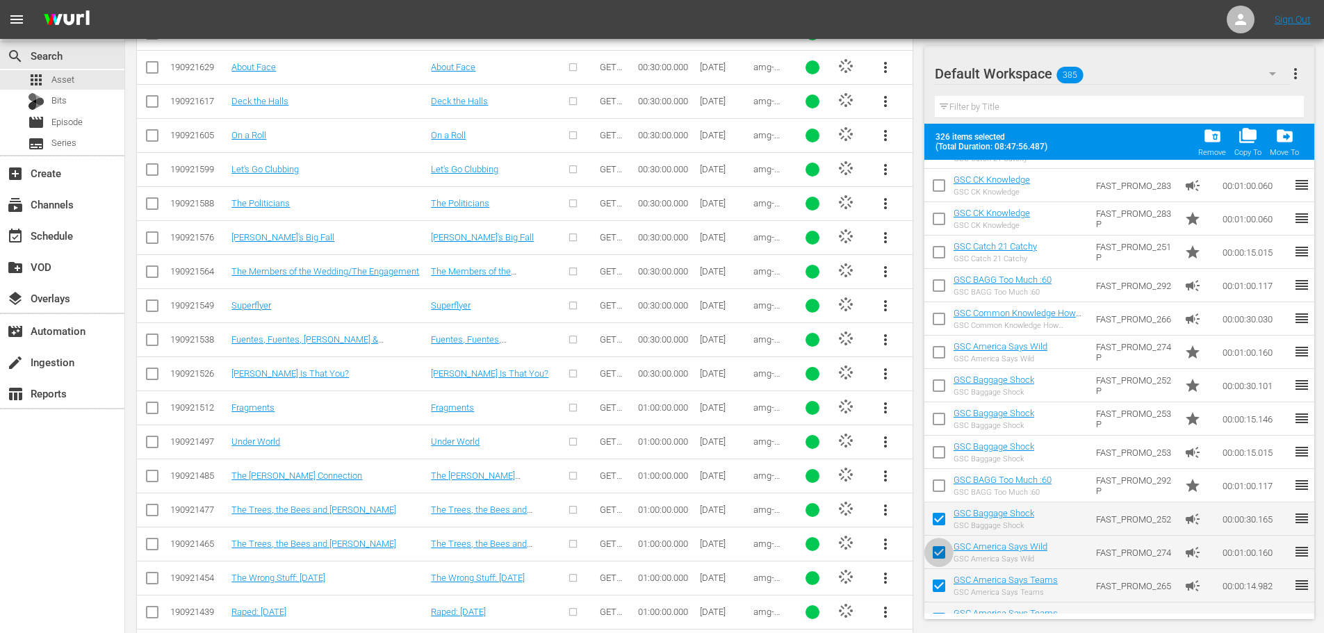
drag, startPoint x: 941, startPoint y: 529, endPoint x: 936, endPoint y: 547, distance: 18.7
click at [936, 547] on input "checkbox" at bounding box center [938, 555] width 29 height 29
checkbox input "false"
drag, startPoint x: 939, startPoint y: 579, endPoint x: 941, endPoint y: 587, distance: 8.6
click at [939, 580] on input "checkbox" at bounding box center [938, 588] width 29 height 29
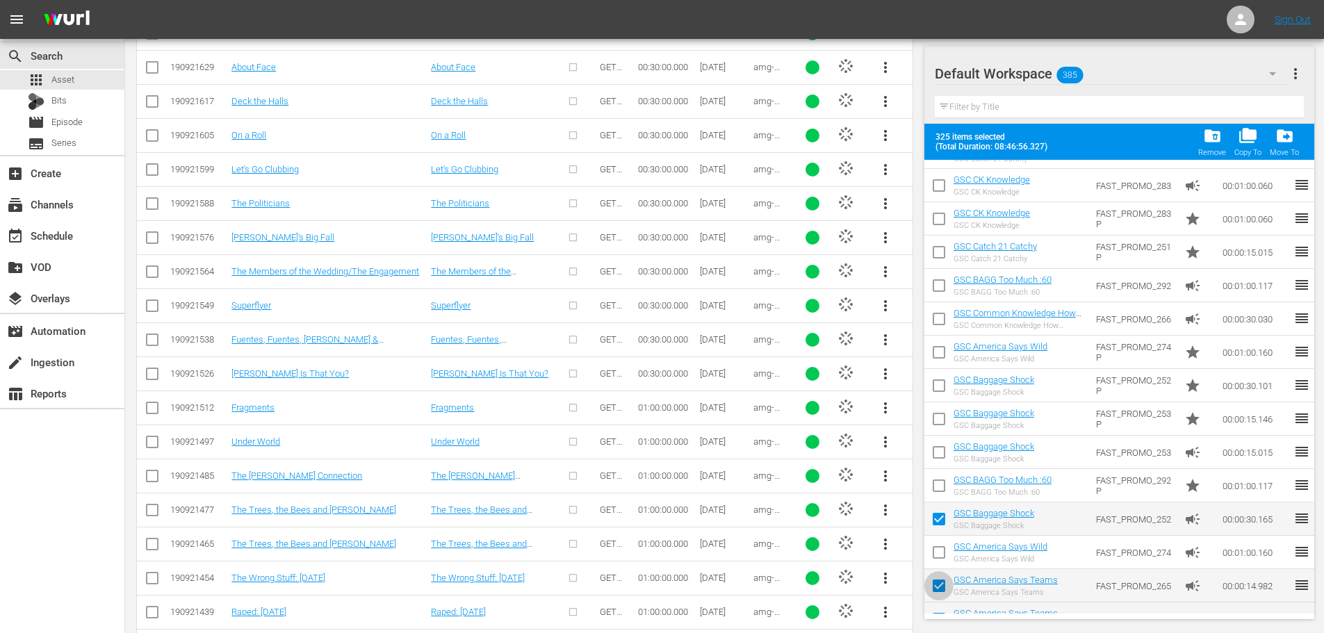
checkbox input "false"
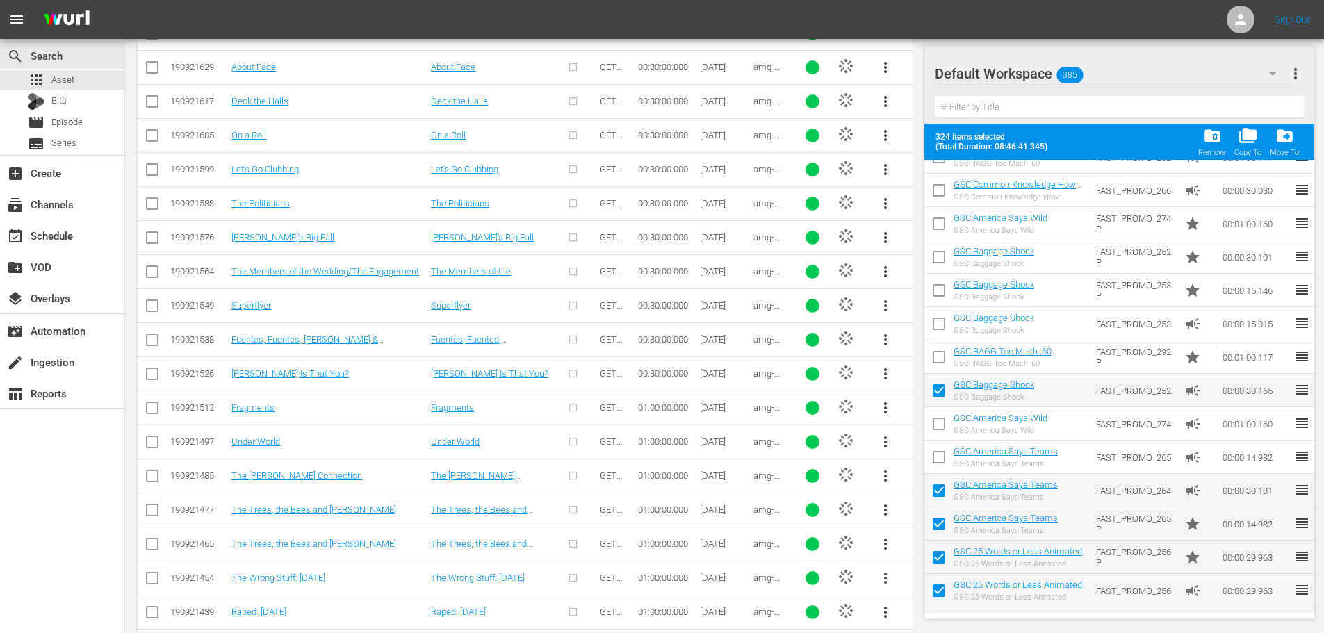
scroll to position [11205, 0]
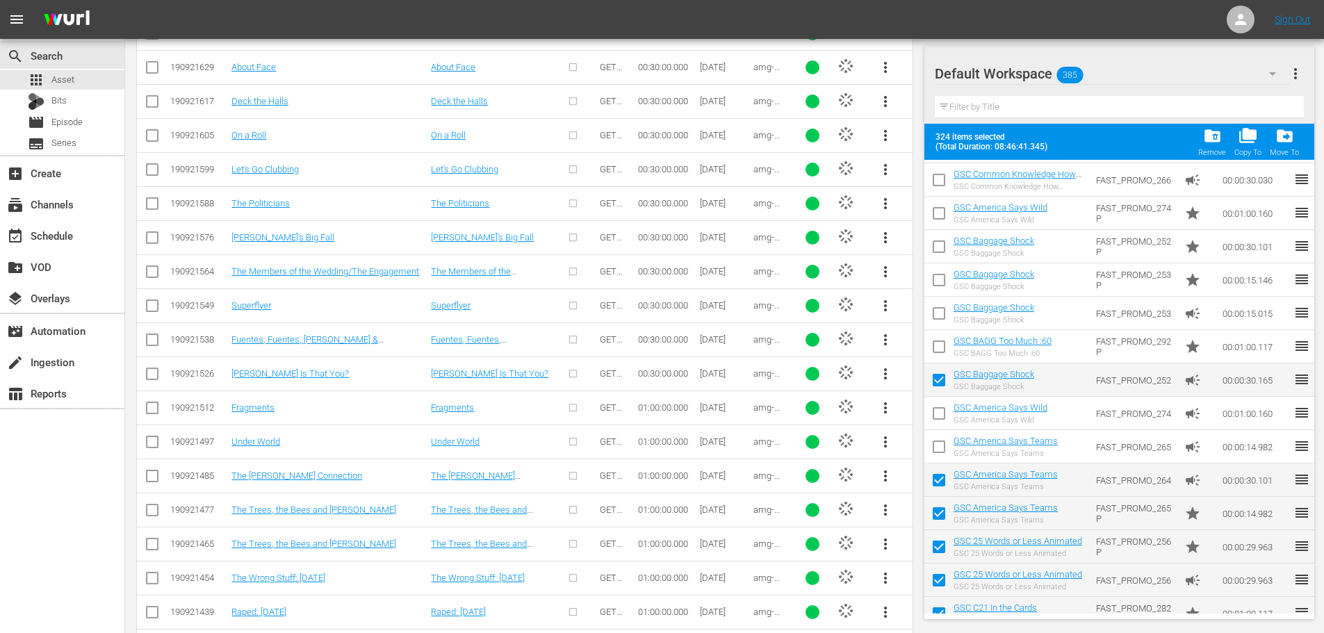
click at [933, 381] on input "checkbox" at bounding box center [938, 382] width 29 height 29
checkbox input "false"
drag, startPoint x: 946, startPoint y: 475, endPoint x: 941, endPoint y: 544, distance: 69.0
click at [946, 477] on input "checkbox" at bounding box center [938, 482] width 29 height 29
checkbox input "false"
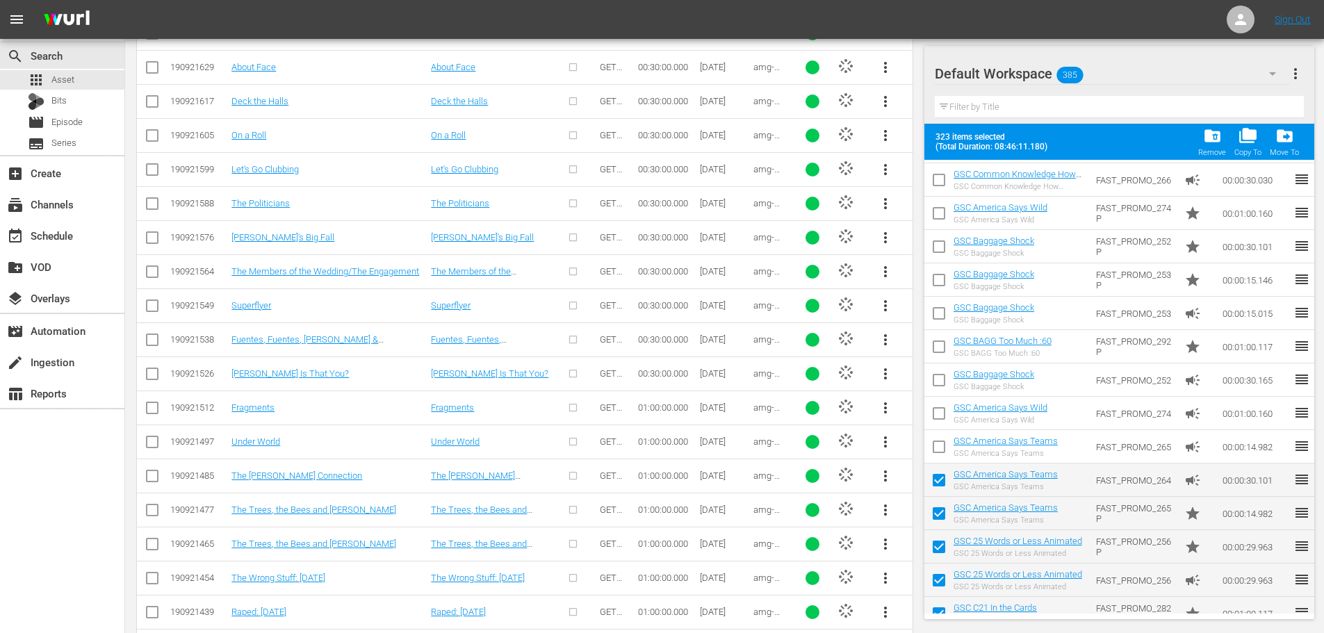
click at [942, 510] on input "checkbox" at bounding box center [938, 516] width 29 height 29
checkbox input "false"
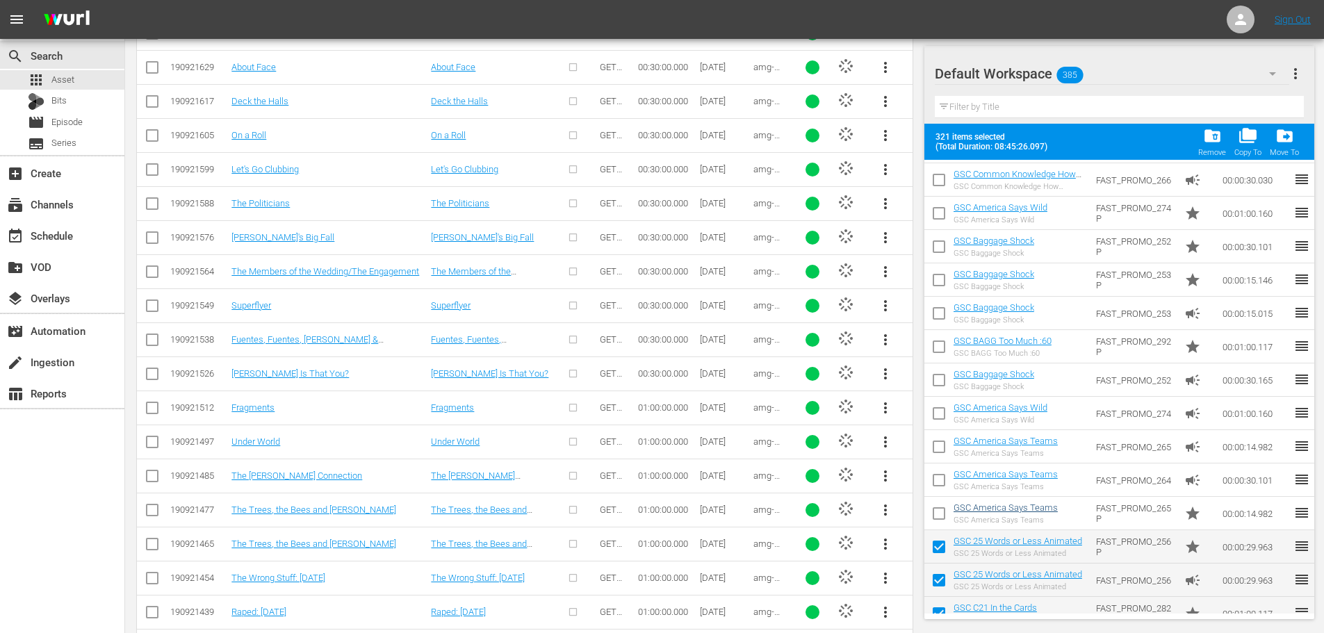
drag, startPoint x: 941, startPoint y: 544, endPoint x: 985, endPoint y: 509, distance: 56.4
click at [941, 545] on input "checkbox" at bounding box center [938, 549] width 29 height 29
checkbox input "false"
click at [938, 580] on input "checkbox" at bounding box center [938, 582] width 29 height 29
checkbox input "false"
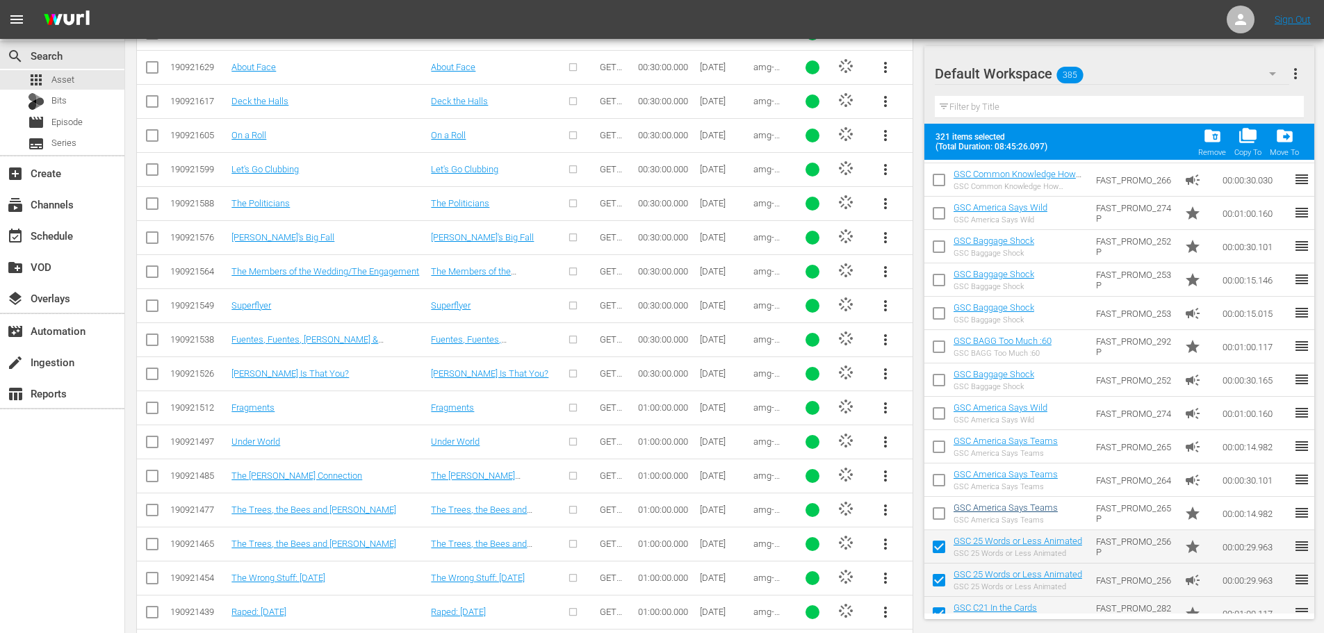
click at [937, 606] on input "checkbox" at bounding box center [938, 616] width 29 height 29
checkbox input "false"
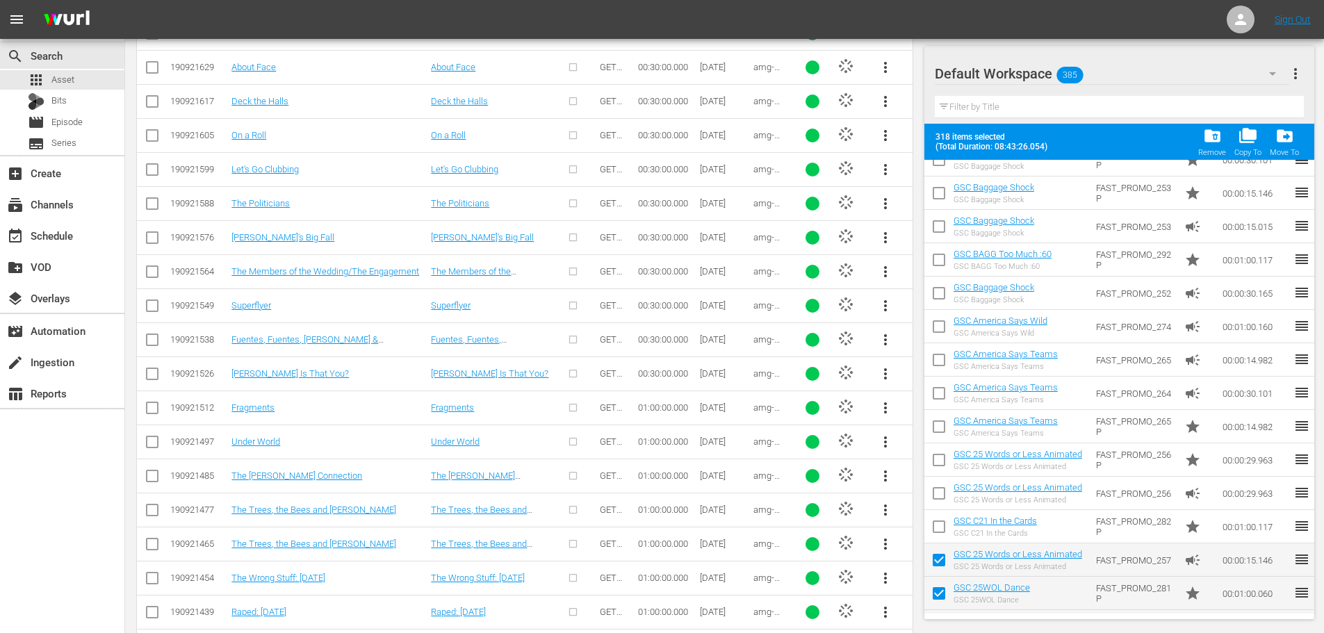
scroll to position [11413, 0]
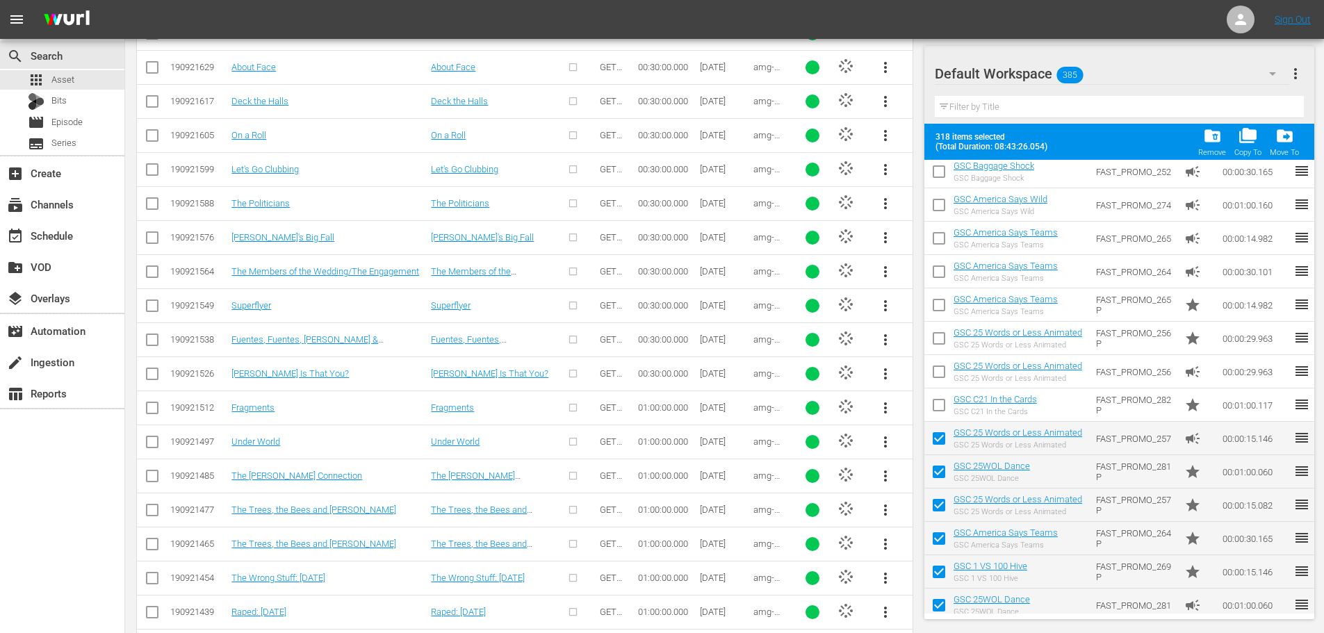
click at [944, 443] on input "checkbox" at bounding box center [938, 441] width 29 height 29
checkbox input "false"
click at [937, 477] on input "checkbox" at bounding box center [938, 474] width 29 height 29
checkbox input "false"
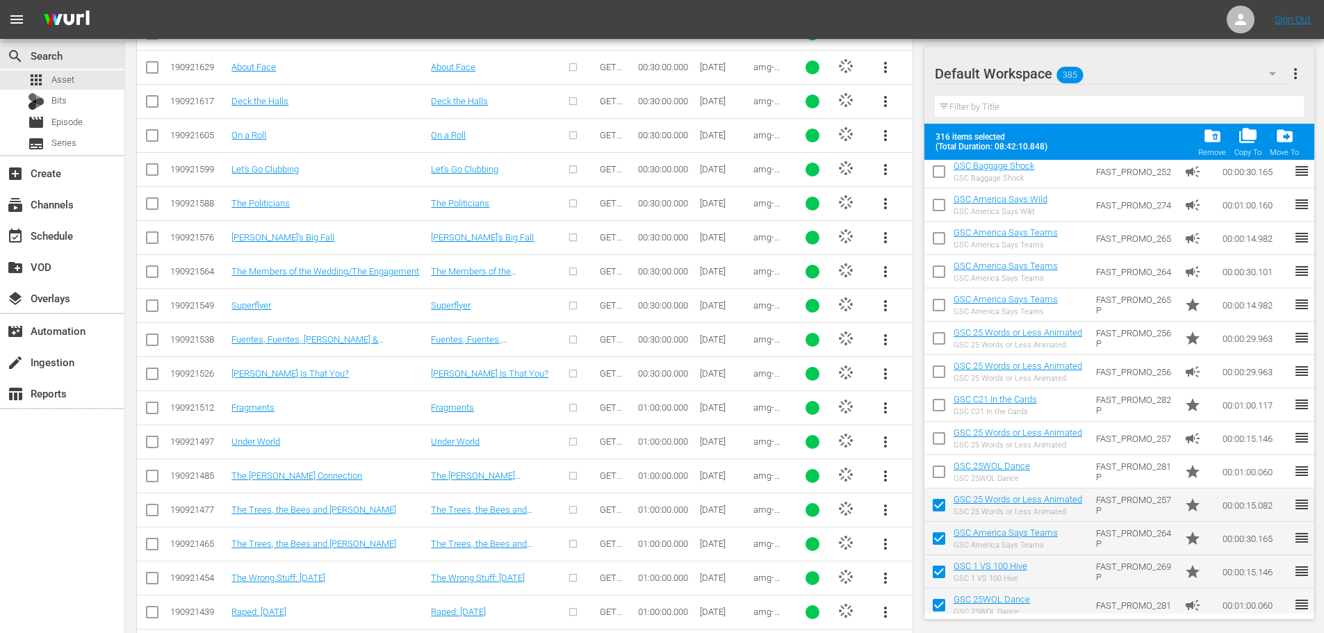
click at [937, 505] on input "checkbox" at bounding box center [938, 507] width 29 height 29
checkbox input "false"
click at [936, 543] on input "checkbox" at bounding box center [938, 541] width 29 height 29
checkbox input "false"
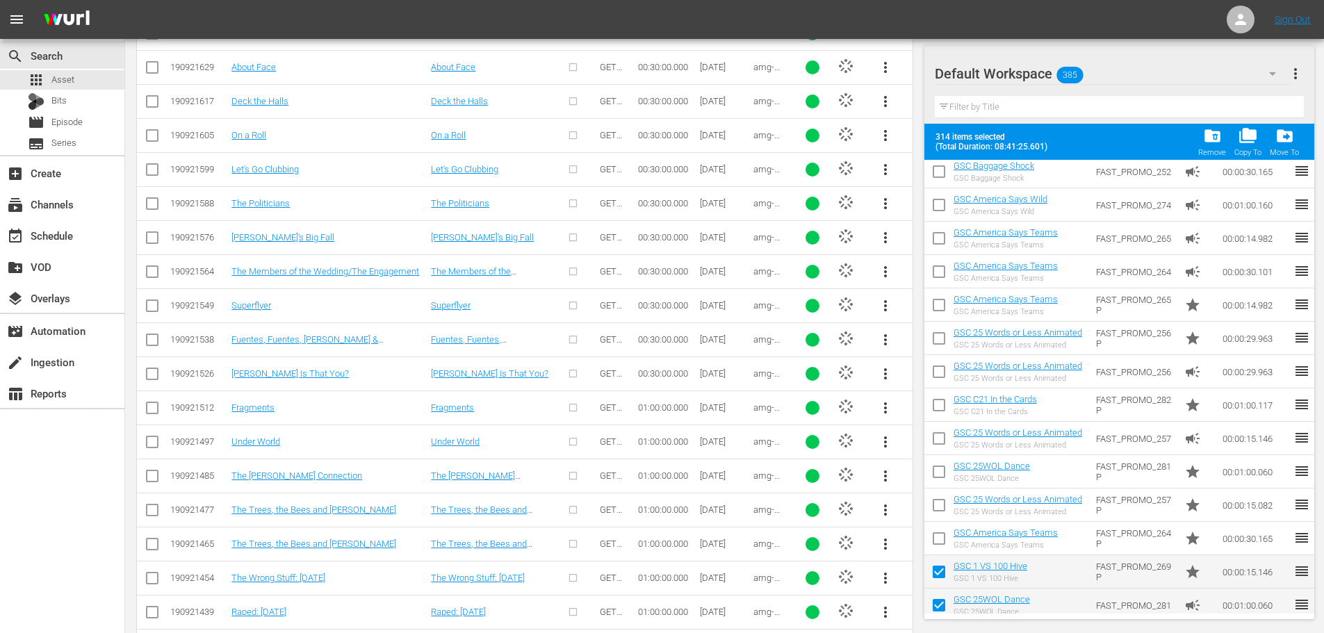
drag, startPoint x: 937, startPoint y: 570, endPoint x: 920, endPoint y: 598, distance: 32.8
click at [937, 571] on input "checkbox" at bounding box center [938, 574] width 29 height 29
checkbox input "false"
drag, startPoint x: 938, startPoint y: 603, endPoint x: 950, endPoint y: 558, distance: 46.7
click at [940, 604] on input "checkbox" at bounding box center [938, 607] width 29 height 29
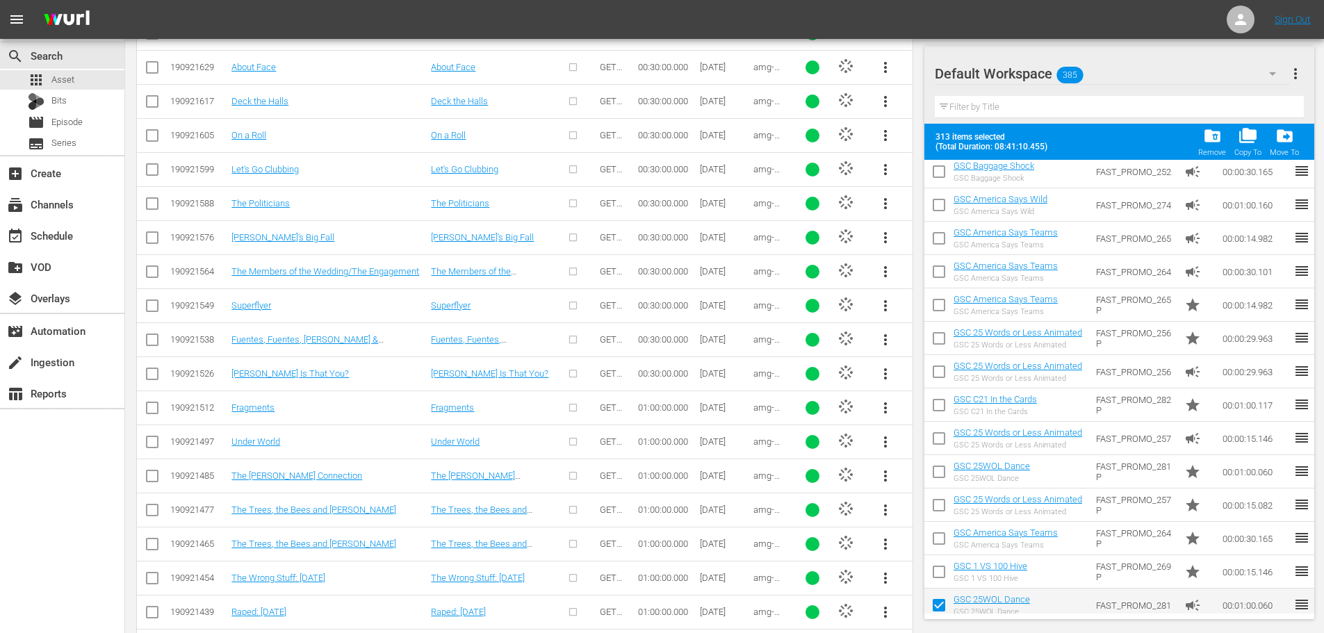
checkbox input "false"
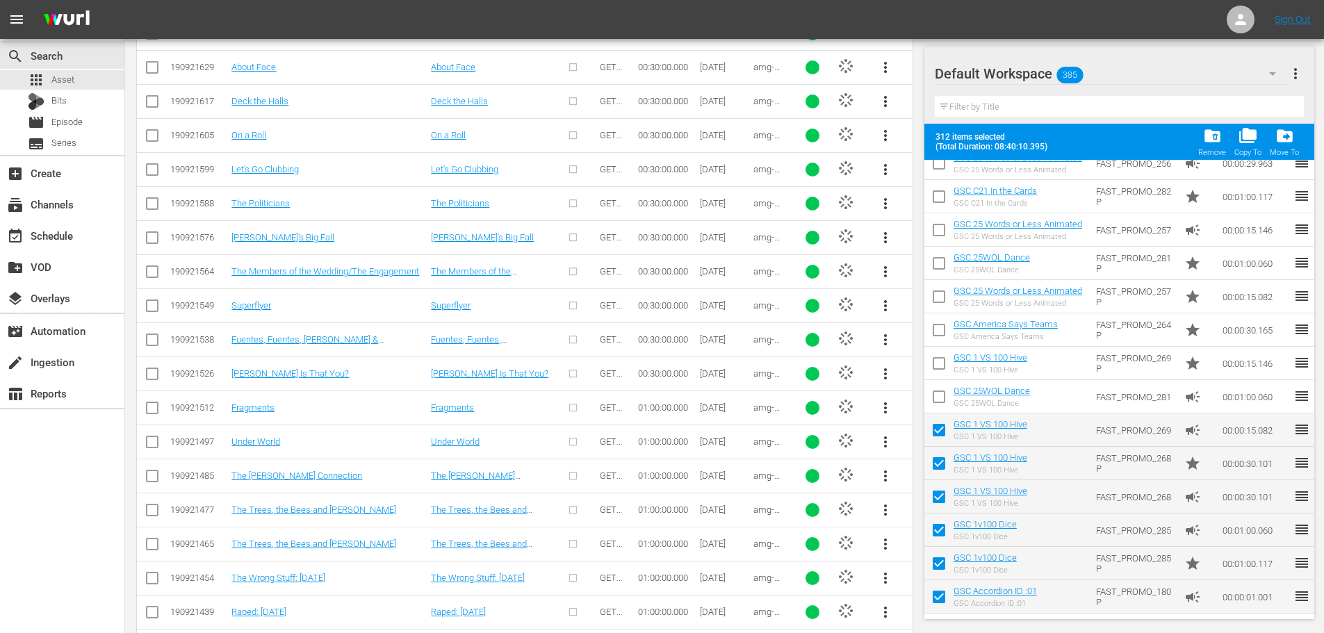
click at [935, 432] on input "checkbox" at bounding box center [938, 432] width 29 height 29
checkbox input "false"
drag, startPoint x: 940, startPoint y: 466, endPoint x: 932, endPoint y: 493, distance: 28.8
click at [940, 467] on input "checkbox" at bounding box center [938, 466] width 29 height 29
checkbox input "false"
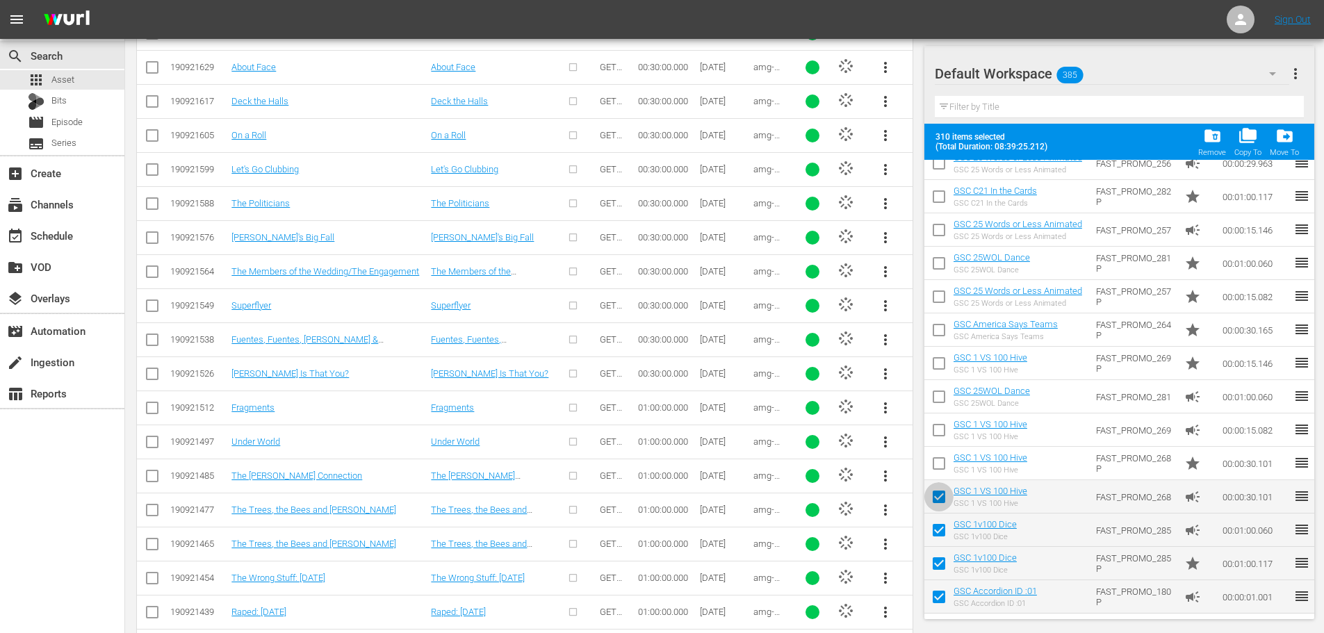
drag, startPoint x: 932, startPoint y: 493, endPoint x: 937, endPoint y: 530, distance: 37.2
click at [932, 494] on input "checkbox" at bounding box center [938, 499] width 29 height 29
checkbox input "false"
click at [940, 532] on input "checkbox" at bounding box center [938, 532] width 29 height 29
checkbox input "false"
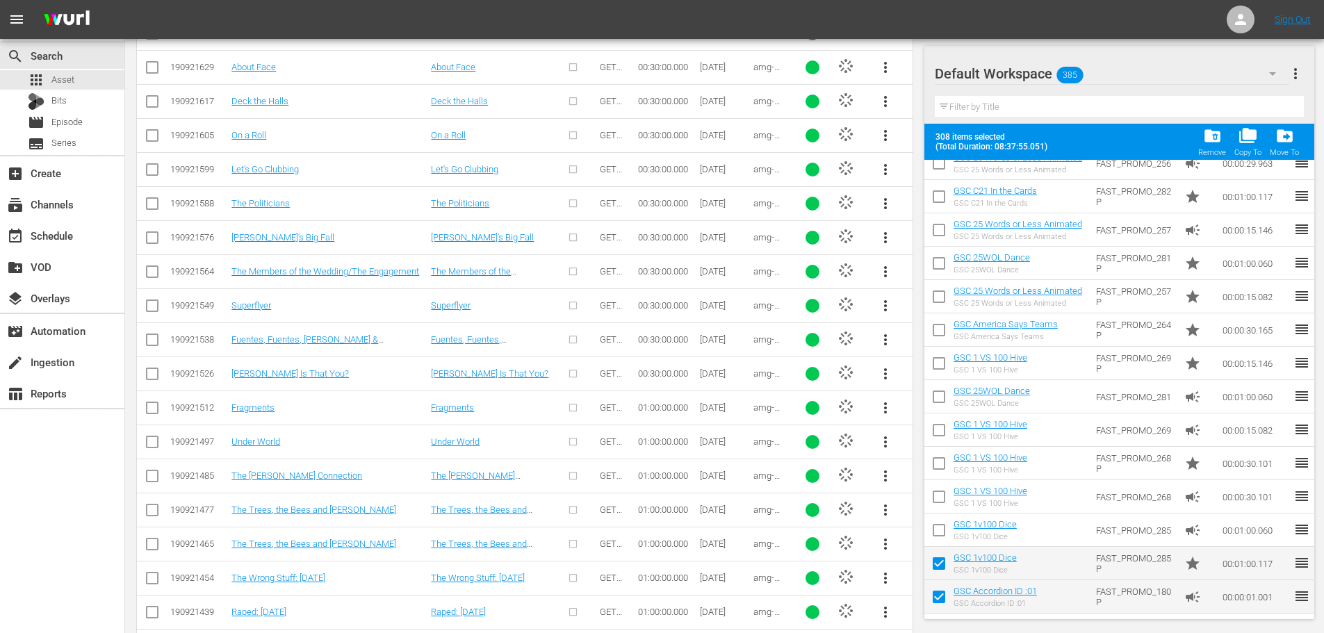
drag, startPoint x: 935, startPoint y: 562, endPoint x: 944, endPoint y: 606, distance: 44.7
click at [937, 563] on input "checkbox" at bounding box center [938, 566] width 29 height 29
checkbox input "false"
drag, startPoint x: 944, startPoint y: 601, endPoint x: 949, endPoint y: 577, distance: 24.1
click at [945, 602] on input "checkbox" at bounding box center [938, 599] width 29 height 29
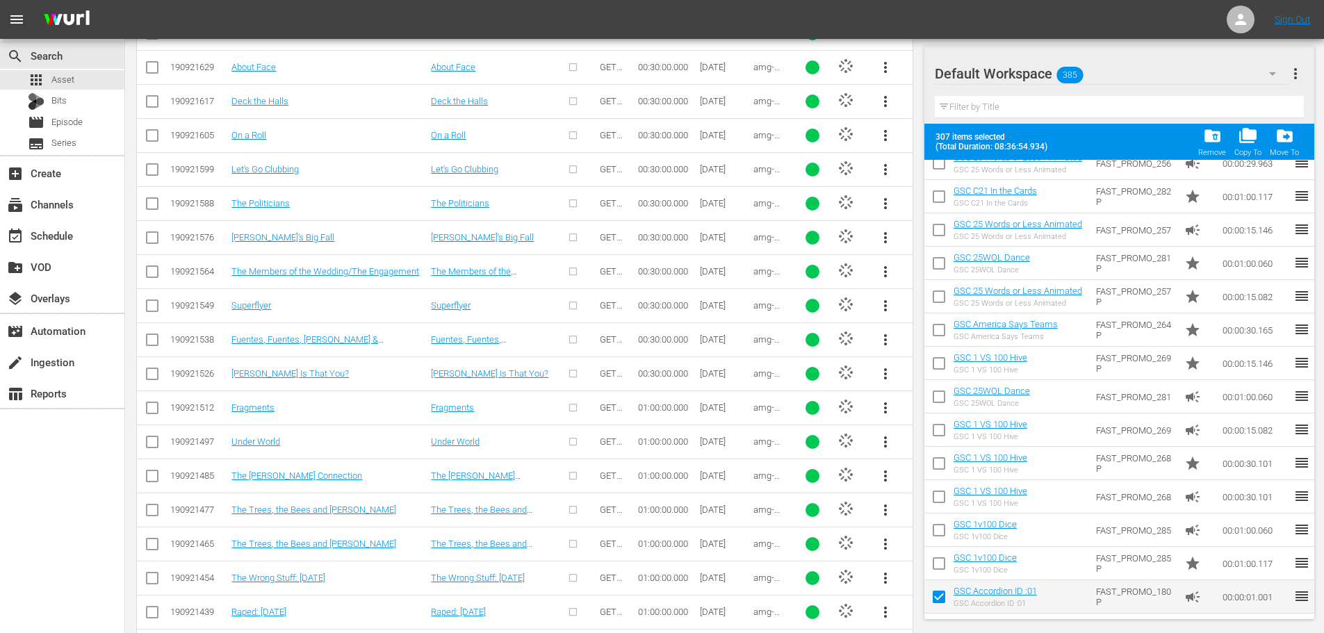
checkbox input "false"
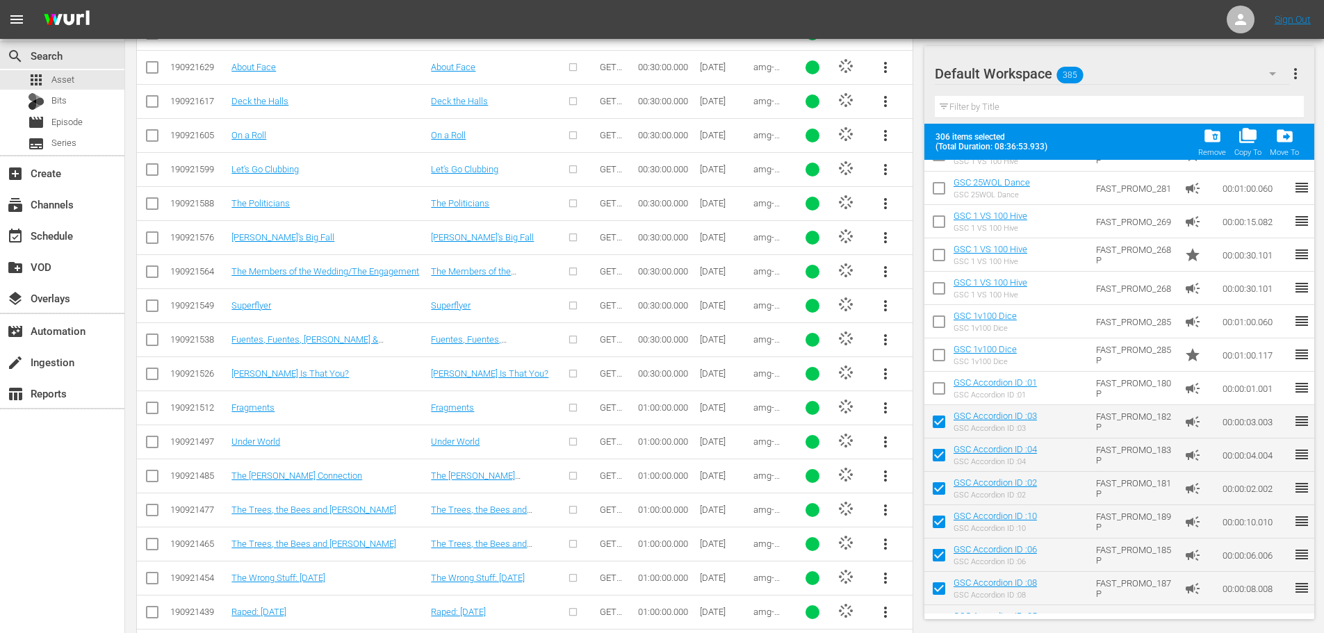
click at [941, 429] on input "checkbox" at bounding box center [938, 424] width 29 height 29
checkbox input "false"
drag, startPoint x: 940, startPoint y: 463, endPoint x: 937, endPoint y: 488, distance: 25.3
click at [941, 463] on input "checkbox" at bounding box center [938, 457] width 29 height 29
checkbox input "false"
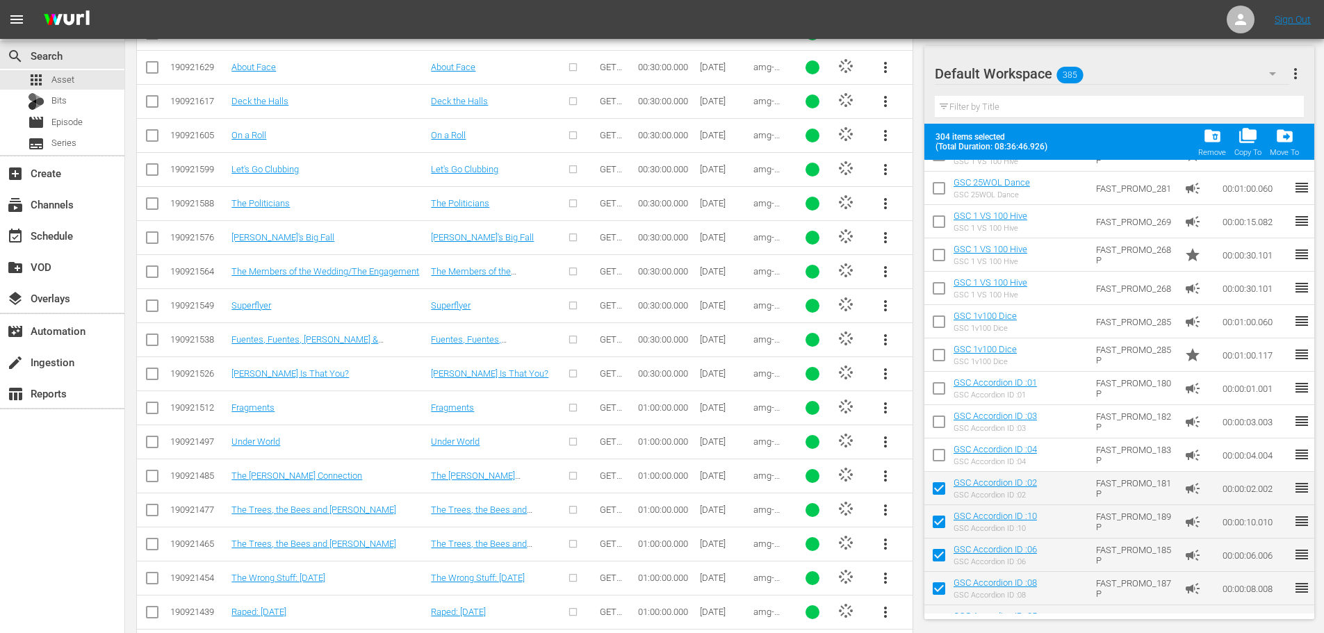
click at [937, 490] on input "checkbox" at bounding box center [938, 491] width 29 height 29
checkbox input "false"
click at [941, 561] on input "checkbox" at bounding box center [938, 557] width 29 height 29
checkbox input "false"
click at [937, 529] on input "checkbox" at bounding box center [938, 524] width 29 height 29
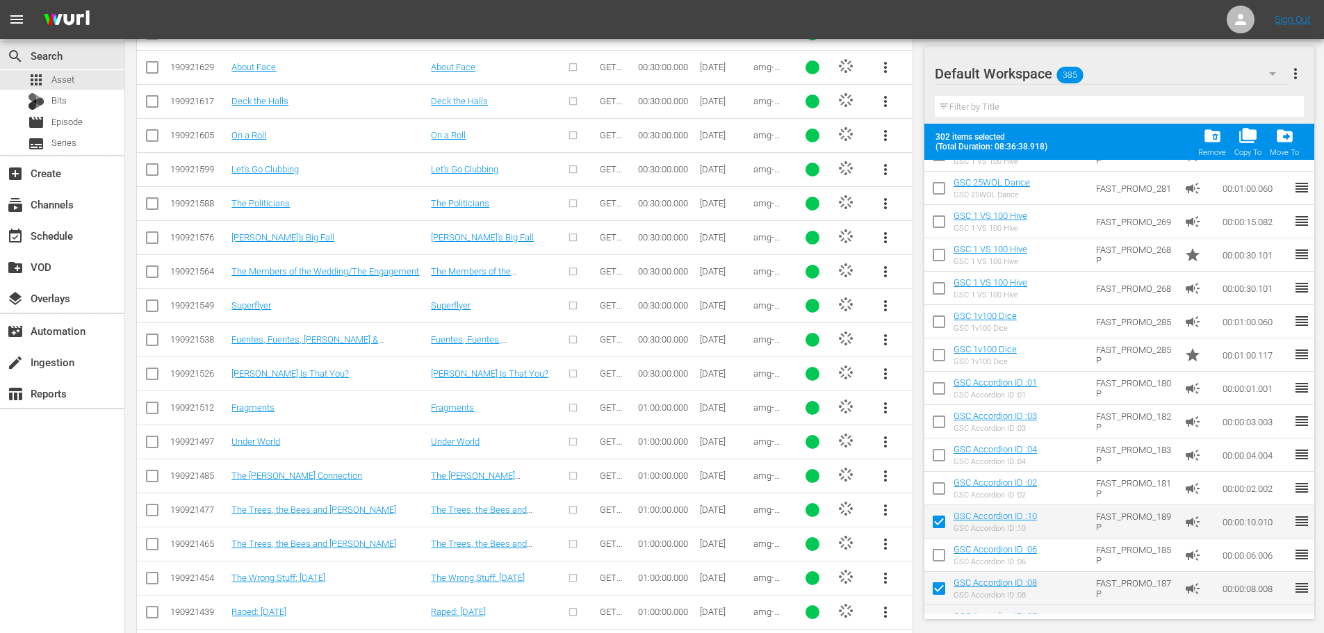
checkbox input "false"
drag
click at [938, 587] on input "checkbox" at bounding box center [938, 591] width 29 height 29
checkbox input "false"
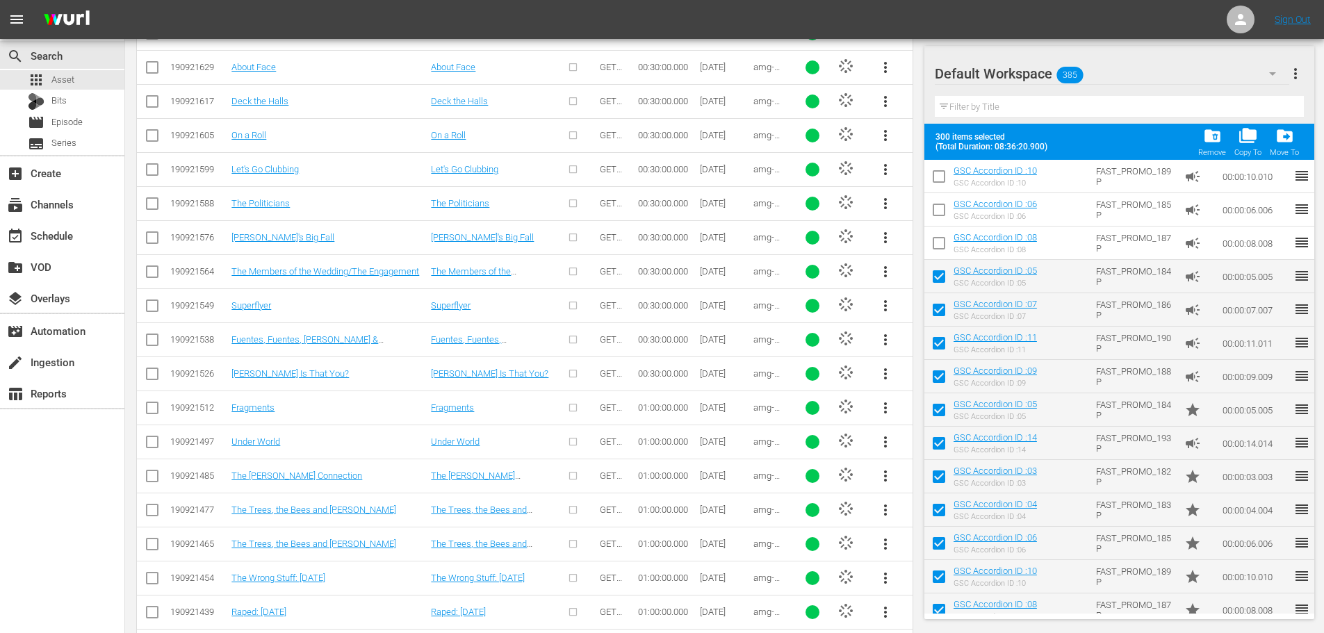
scroll to position [12178, 0]
click at [938, 274] on input "checkbox" at bounding box center [938, 277] width 29 height 29
checkbox input "false"
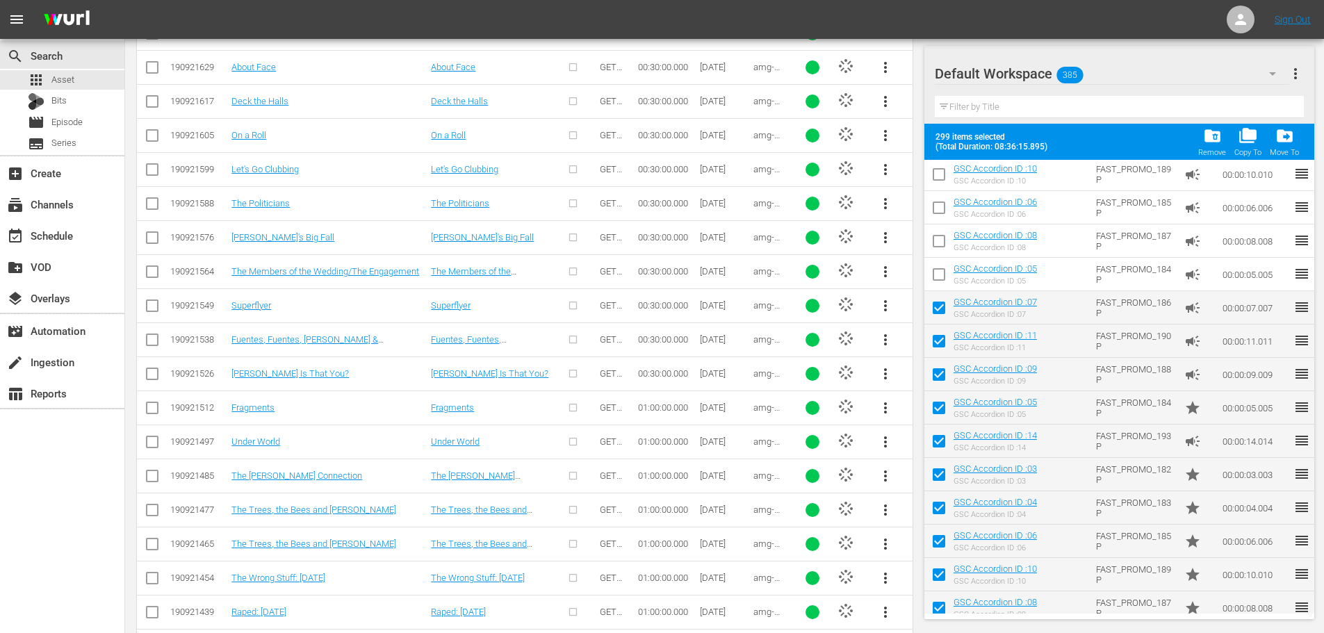
click at [939, 309] on input "checkbox" at bounding box center [938, 310] width 29 height 29
checkbox input "false"
click at [940, 339] on input "checkbox" at bounding box center [938, 343] width 29 height 29
checkbox input "false"
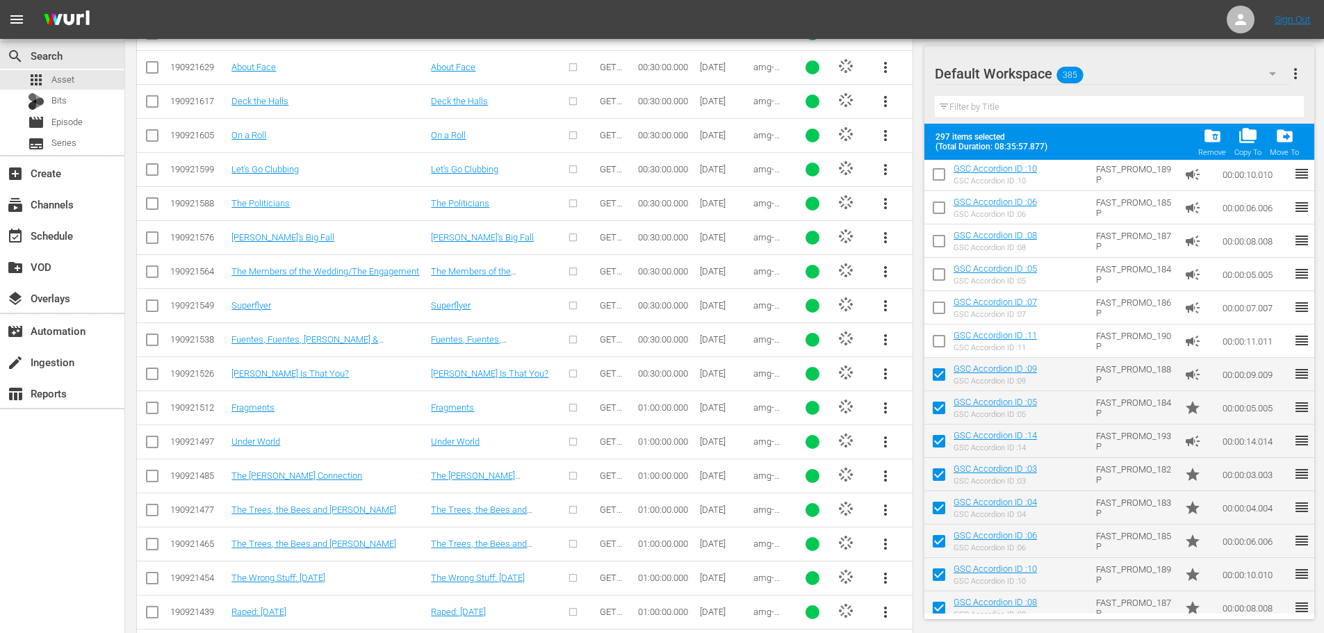
click at [939, 382] on input "checkbox" at bounding box center [938, 377] width 29 height 29
checkbox input "false"
click at [936, 403] on input "checkbox" at bounding box center [938, 410] width 29 height 29
checkbox input "false"
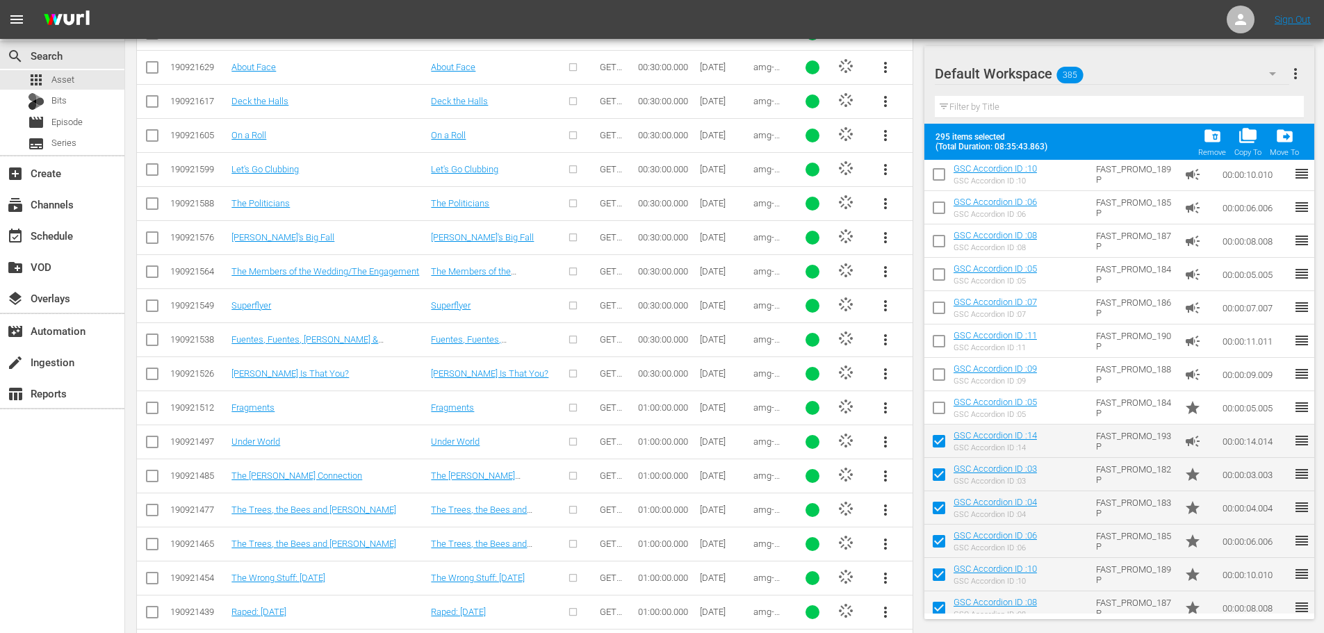
click at [937, 441] on input "checkbox" at bounding box center [938, 443] width 29 height 29
checkbox input "false"
click at [940, 481] on input "checkbox" at bounding box center [938, 477] width 29 height 29
checkbox input "false"
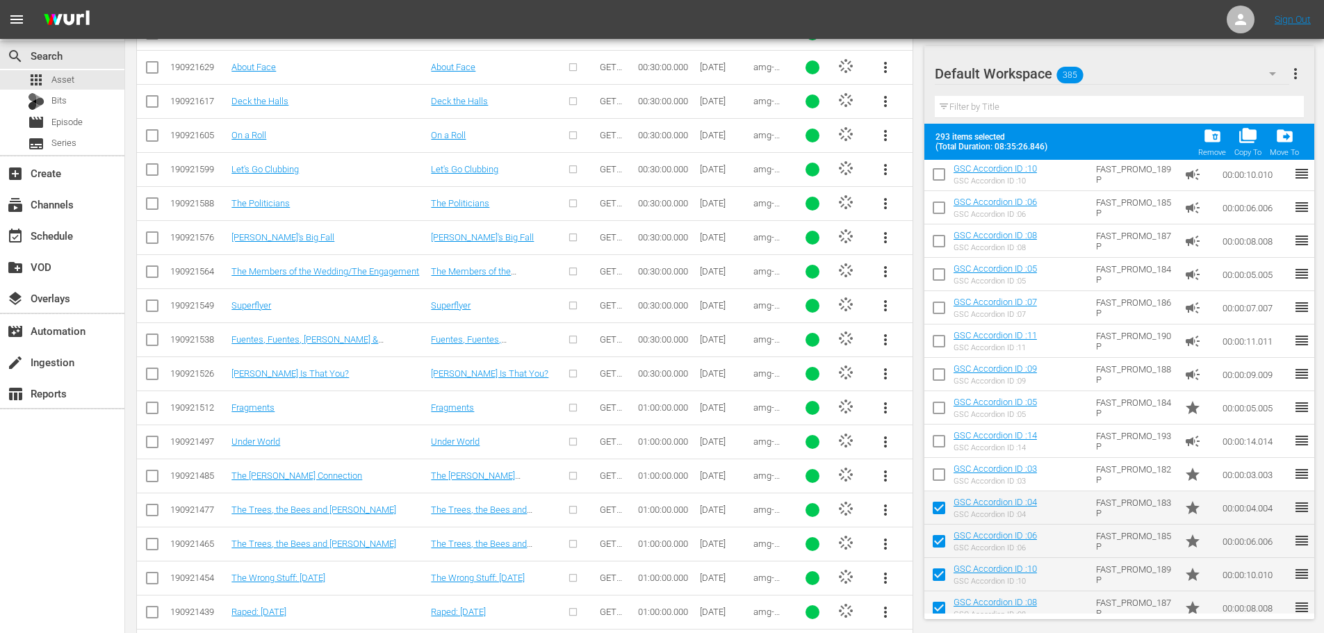
click at [939, 514] on input "checkbox" at bounding box center [938, 510] width 29 height 29
checkbox input "false"
click at [942, 546] on input "checkbox" at bounding box center [938, 544] width 29 height 29
checkbox input "false"
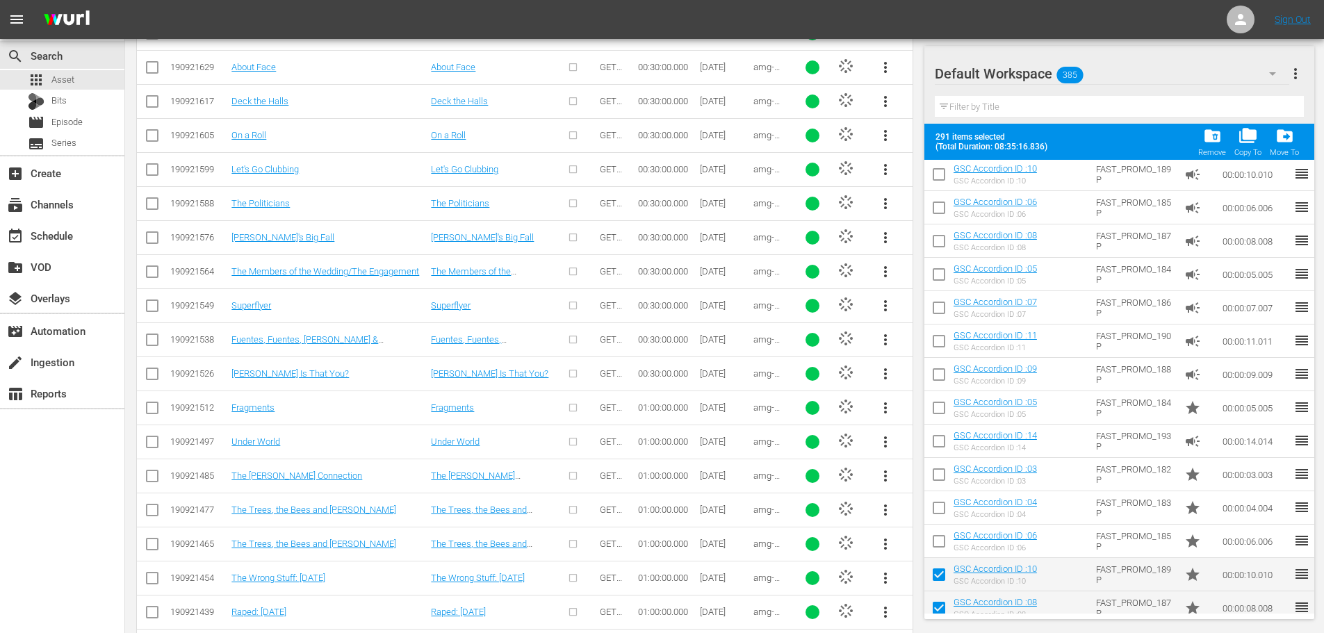
click at [937, 573] on input "checkbox" at bounding box center [938, 577] width 29 height 29
checkbox input "false"
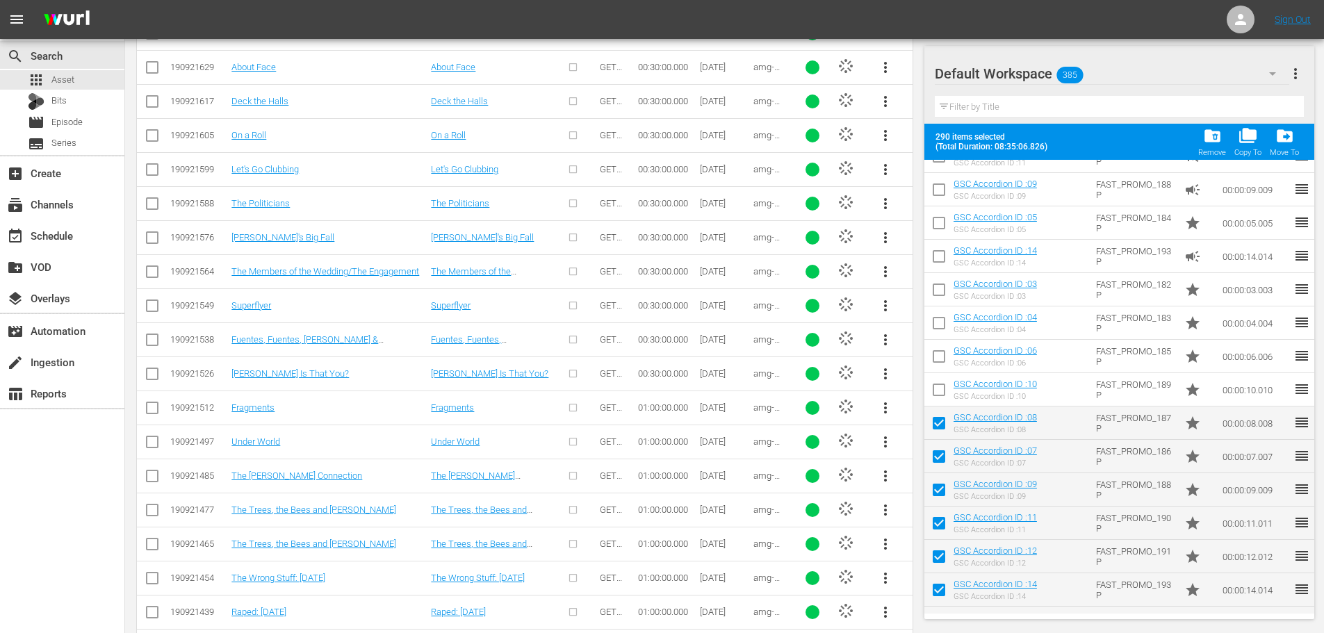
scroll to position [12386, 0]
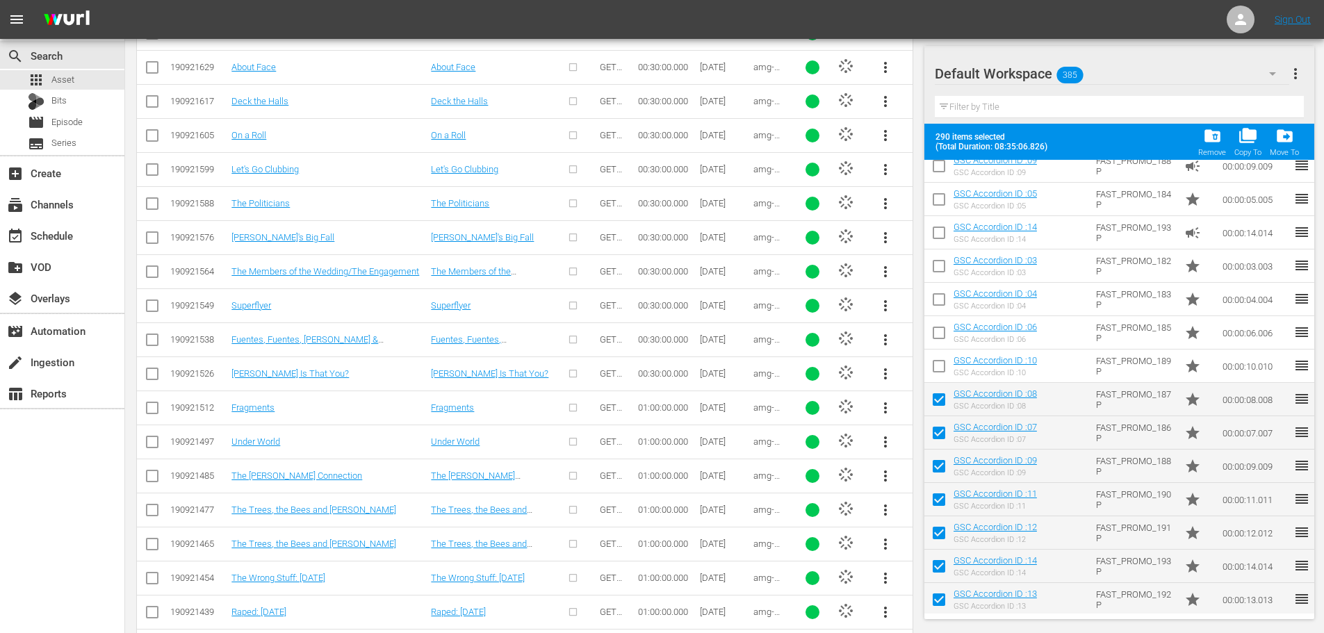
click at [943, 400] on input "checkbox" at bounding box center [938, 402] width 29 height 29
checkbox input "false"
click at [944, 434] on input "checkbox" at bounding box center [938, 435] width 29 height 29
checkbox input "false"
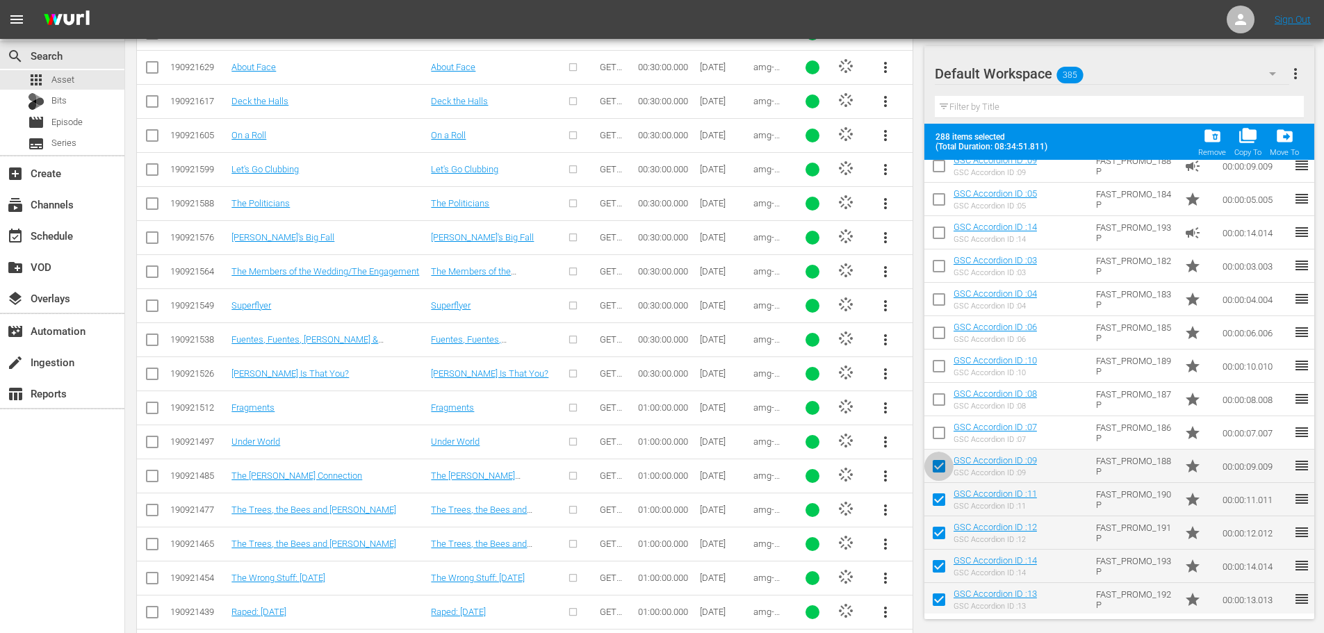
click at [937, 471] on input "checkbox" at bounding box center [938, 468] width 29 height 29
checkbox input "false"
click at [938, 518] on td at bounding box center [938, 532] width 29 height 33
drag, startPoint x: 939, startPoint y: 505, endPoint x: 940, endPoint y: 520, distance: 14.6
click at [940, 506] on input "checkbox" at bounding box center [938, 502] width 29 height 29
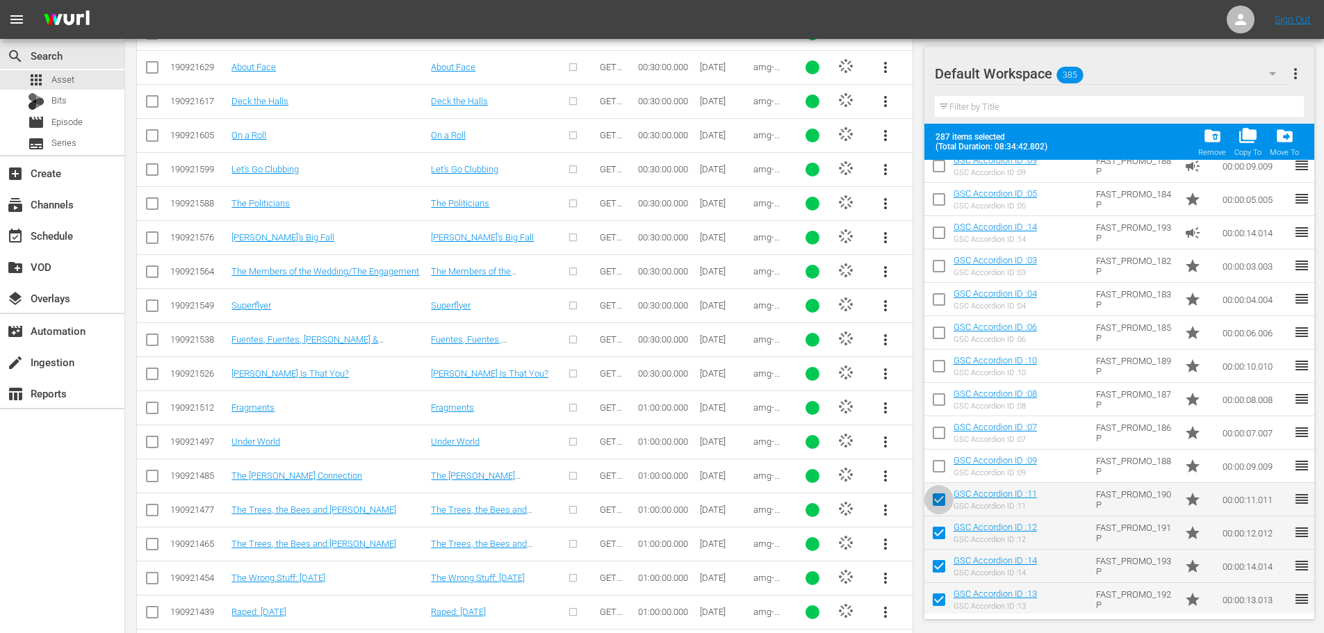
checkbox input "false"
drag, startPoint x: 943, startPoint y: 536, endPoint x: 944, endPoint y: 582, distance: 45.9
click at [944, 536] on input "checkbox" at bounding box center [938, 535] width 29 height 29
checkbox input "false"
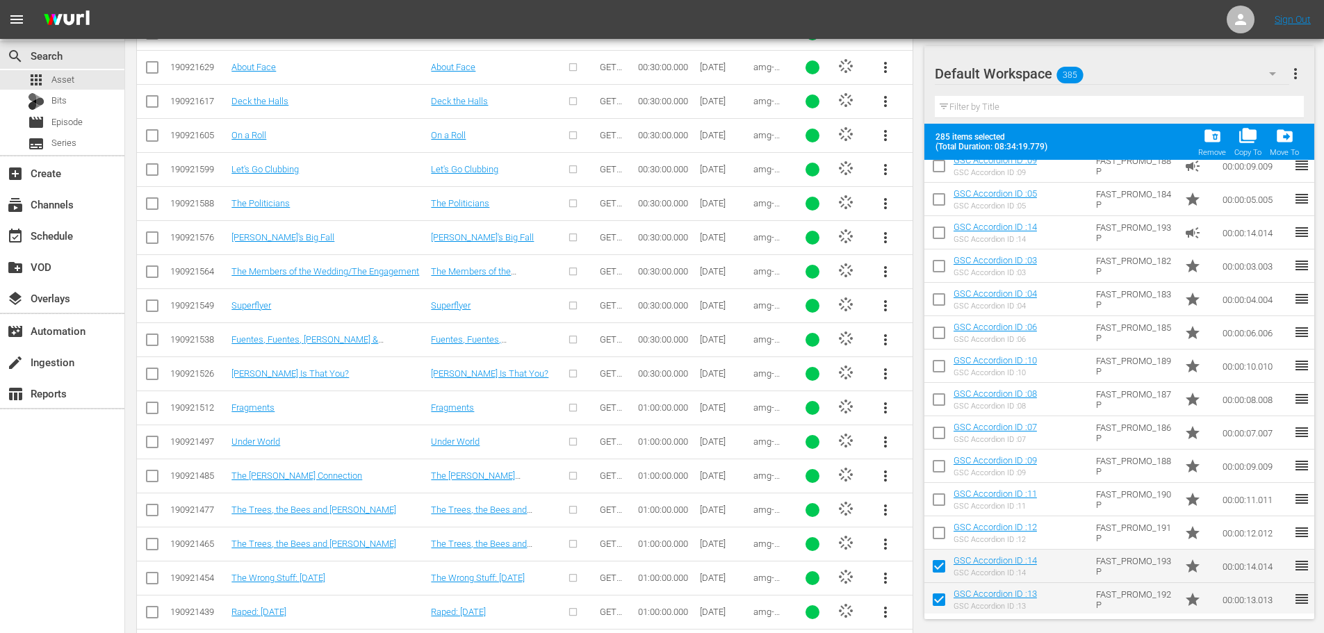
click at [940, 571] on input "checkbox" at bounding box center [938, 569] width 29 height 29
checkbox input "false"
click at [941, 598] on input "checkbox" at bounding box center [938, 602] width 29 height 29
checkbox input "false"
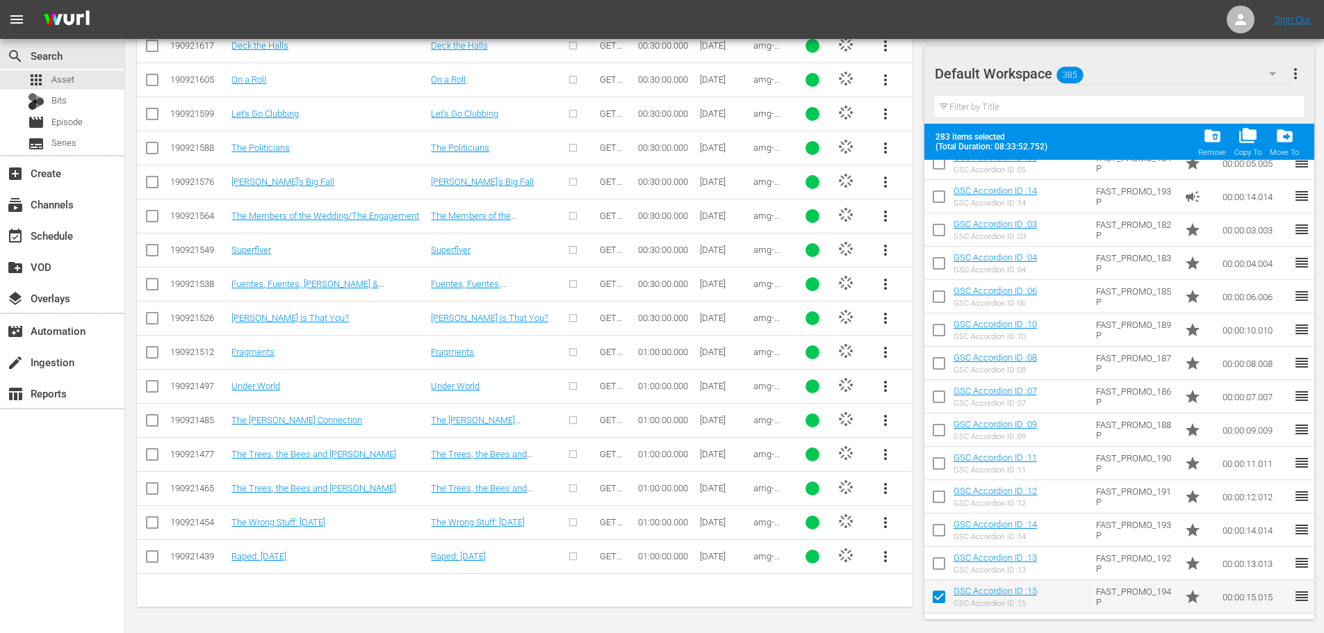
click at [940, 592] on input "checkbox" at bounding box center [938, 599] width 29 height 29
checkbox input "false"
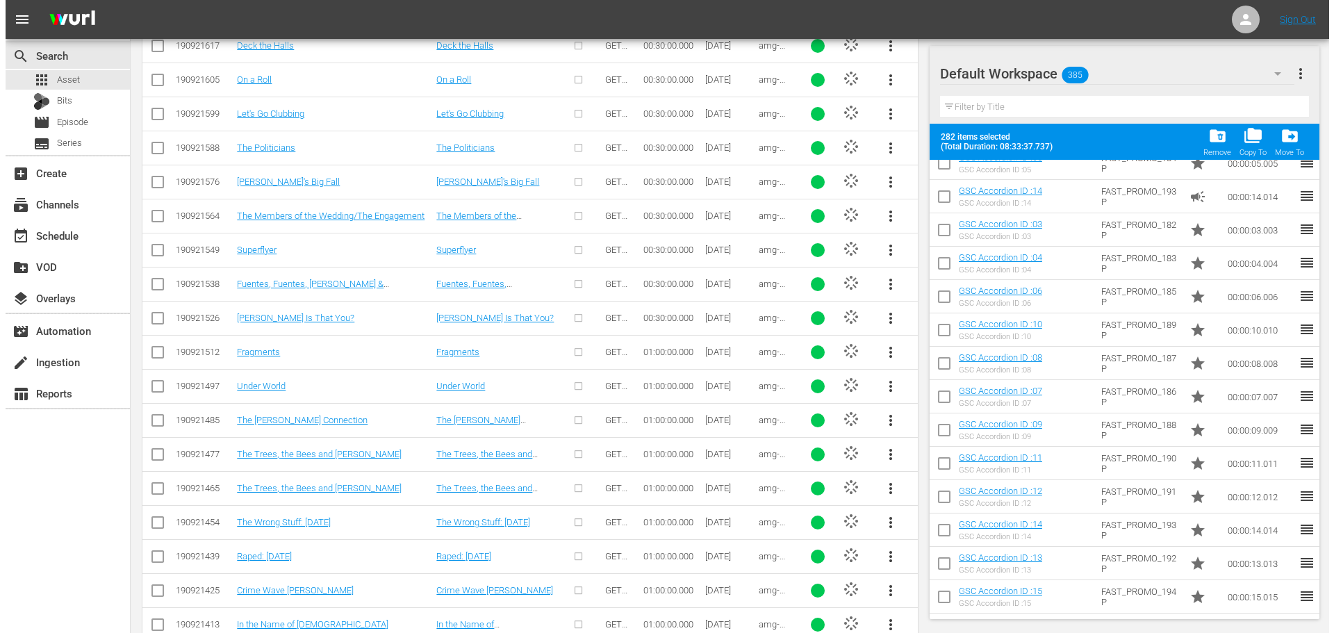
scroll to position [1903, 0]
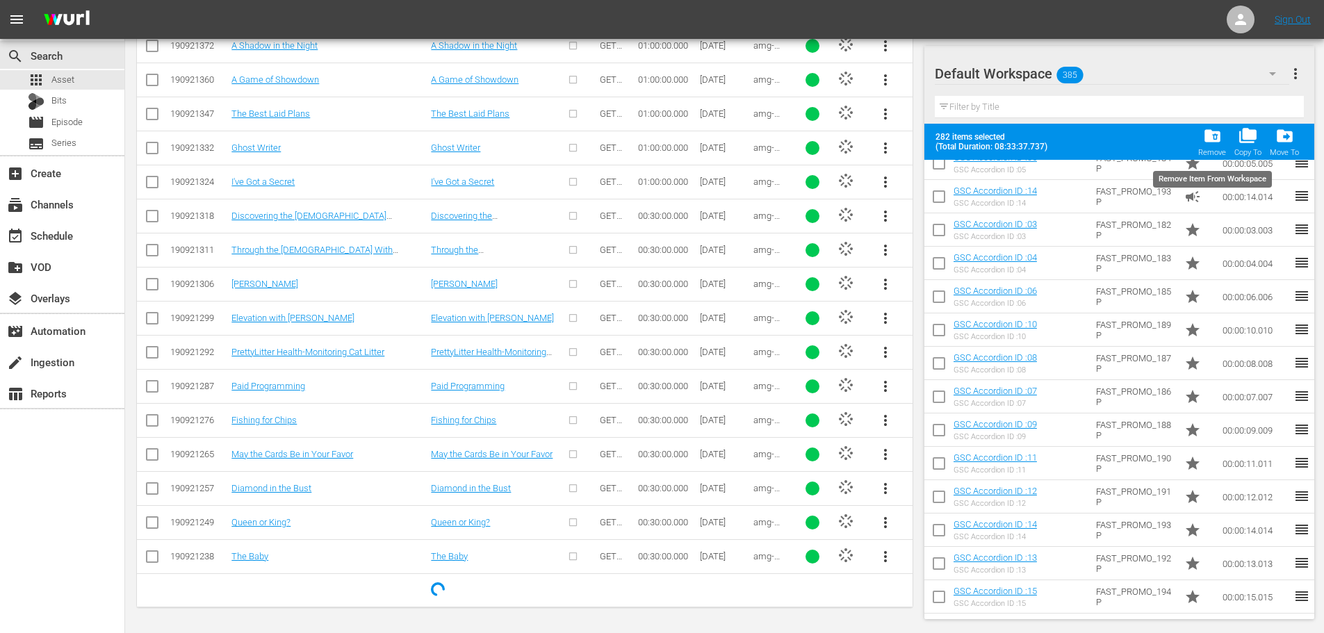
click at [1205, 140] on span "folder_delete" at bounding box center [1212, 135] width 19 height 19
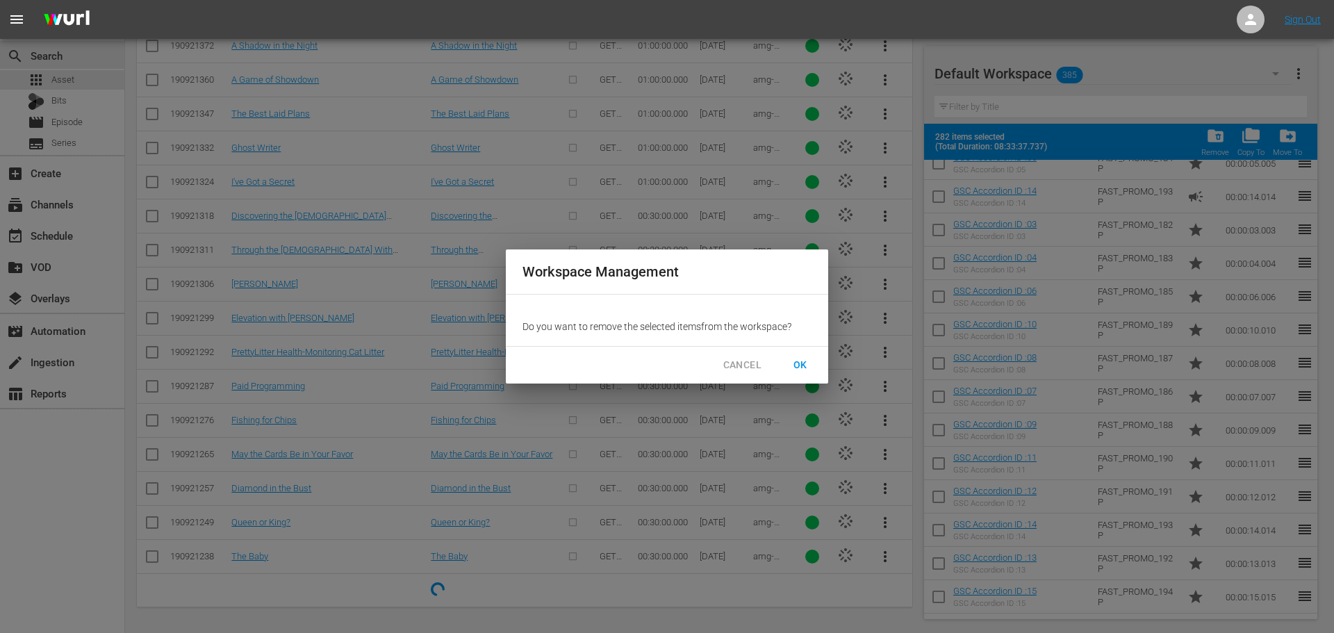
click at [814, 365] on button "OK" at bounding box center [800, 365] width 44 height 26
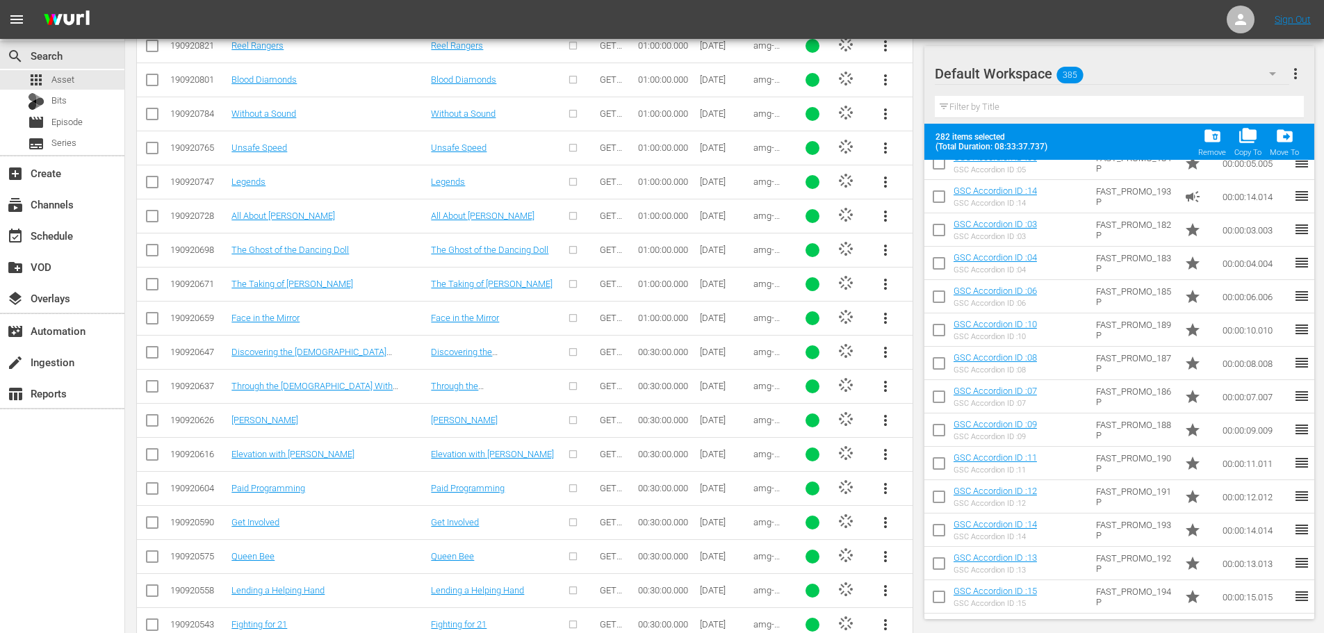
scroll to position [4627, 0]
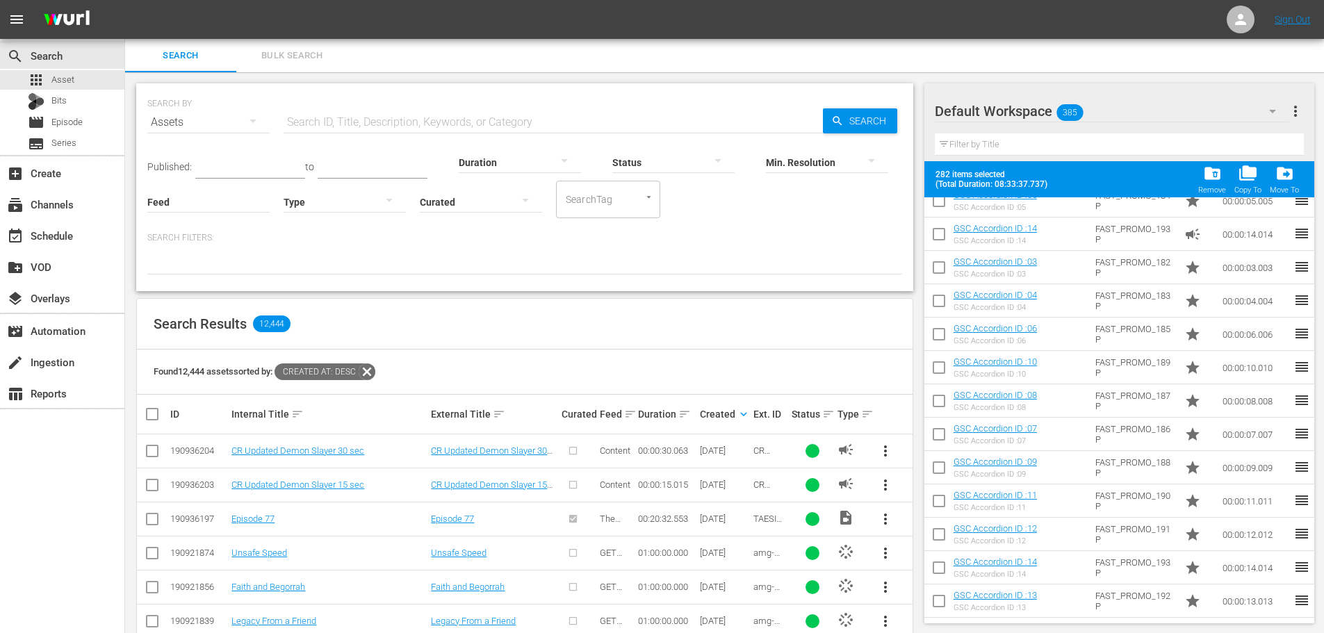
scroll to position [11032, 0]
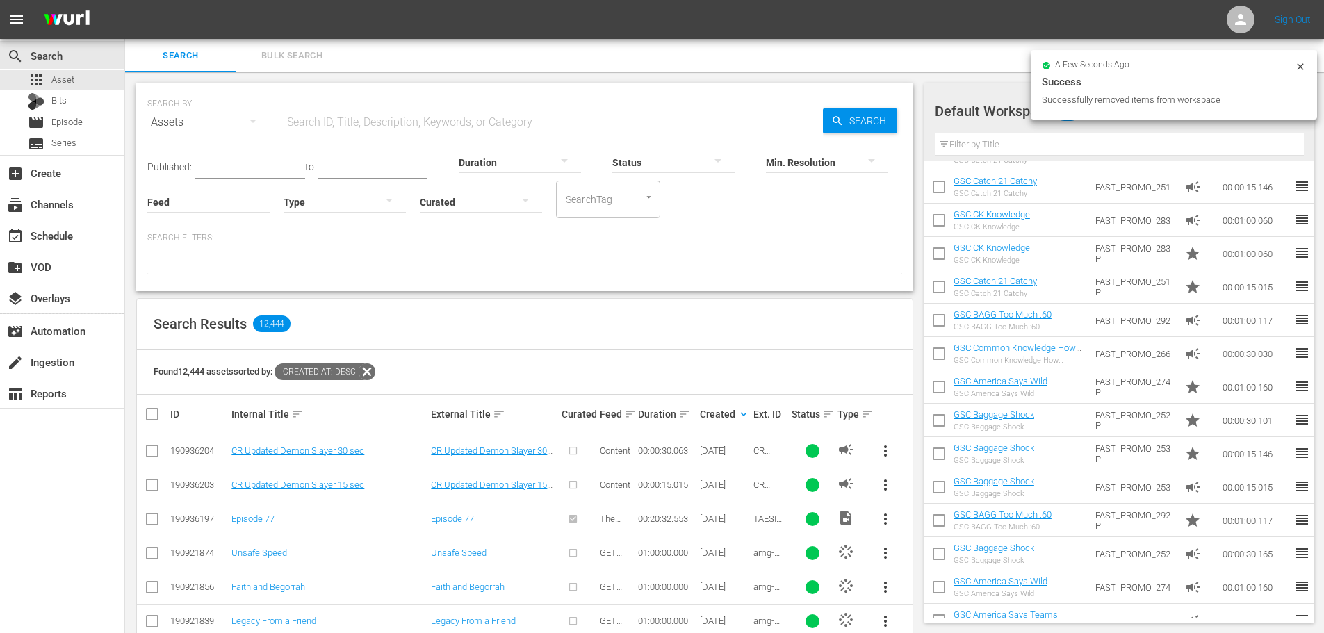
checkbox input "false"
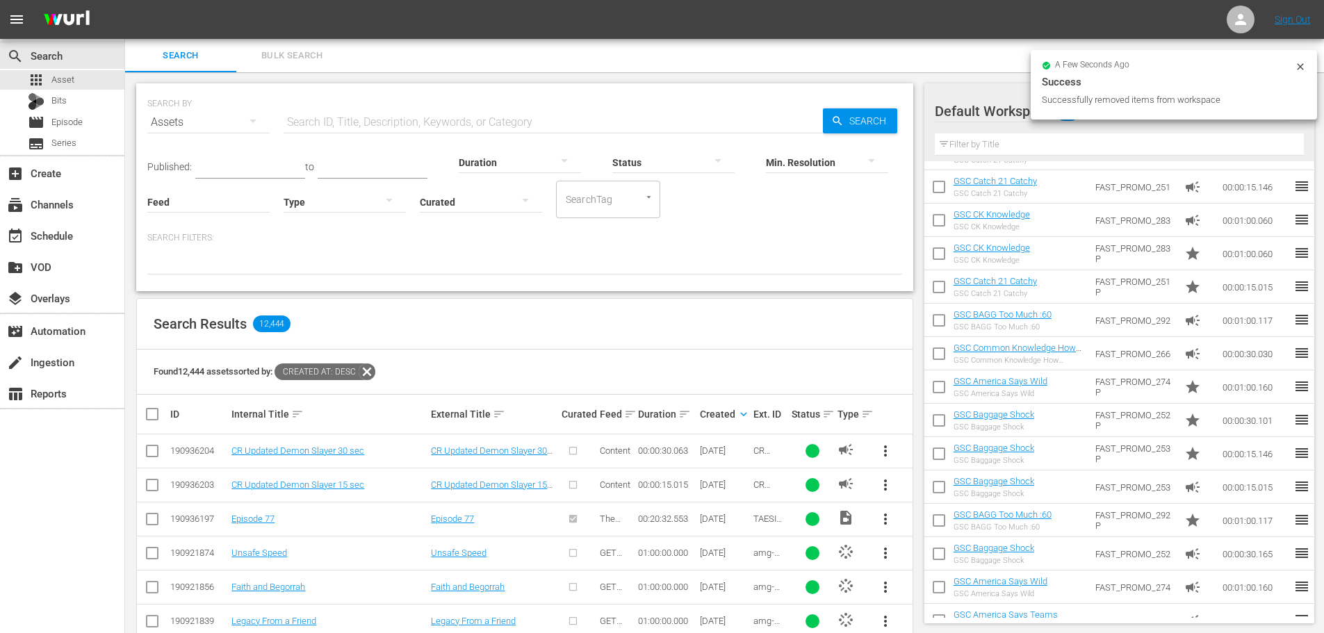
checkbox input "false"
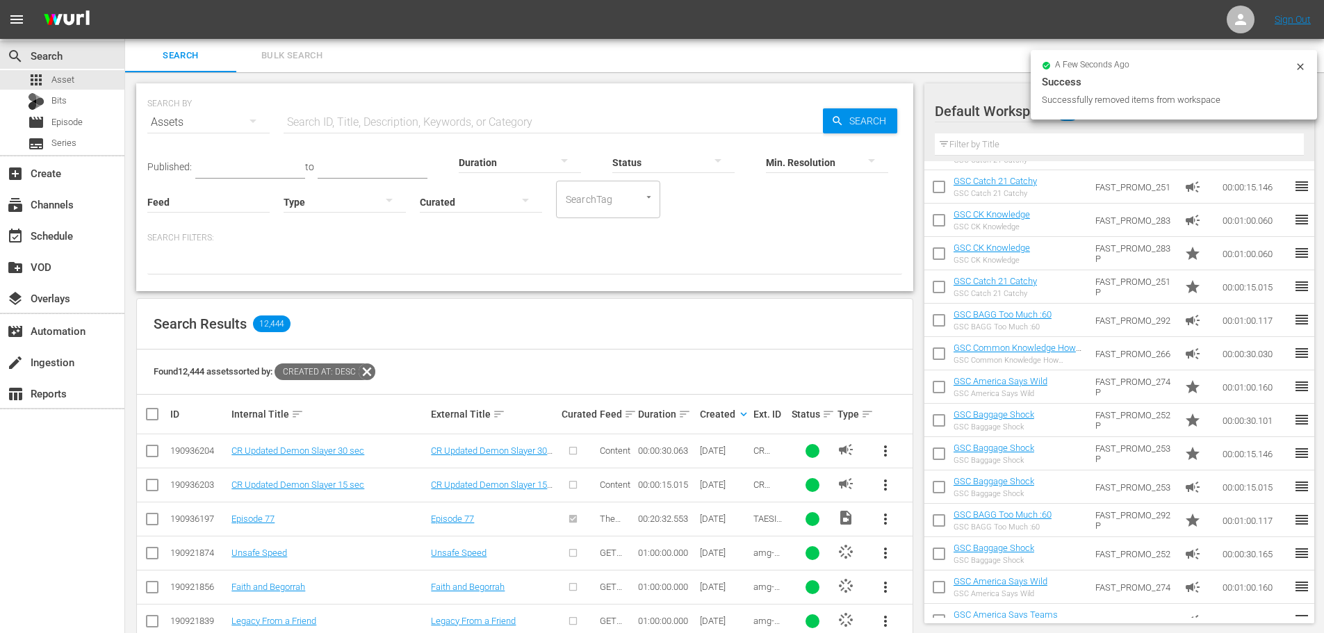
checkbox input "false"
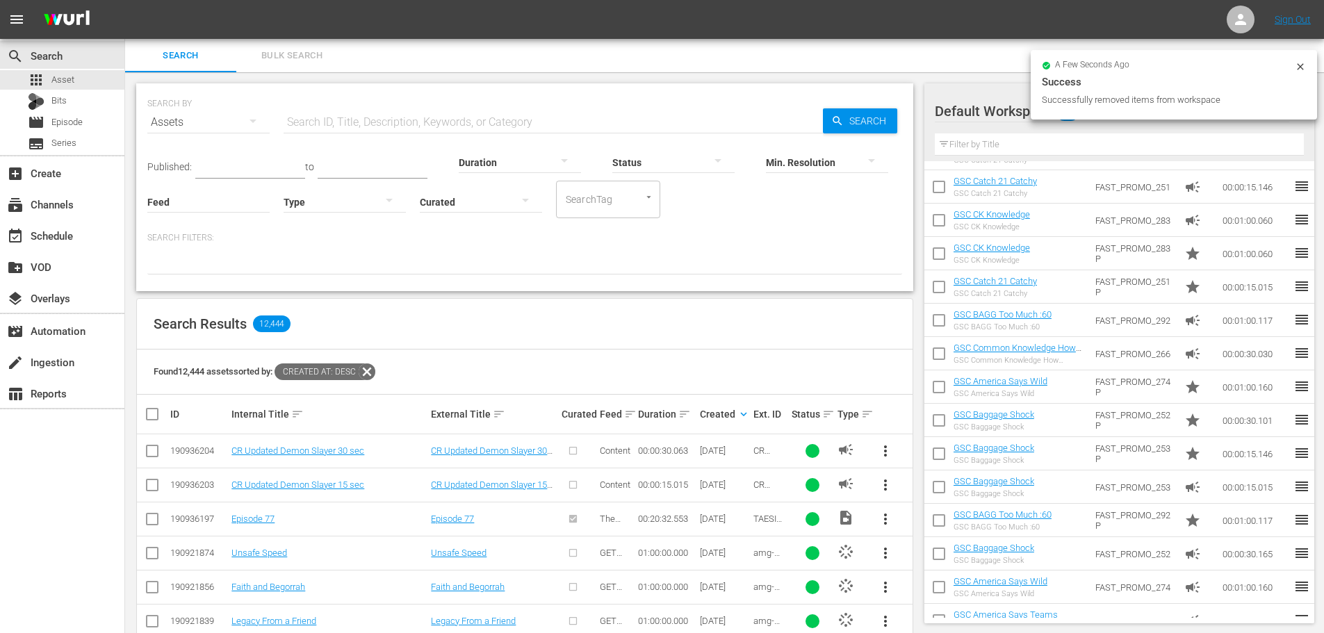
checkbox input "false"
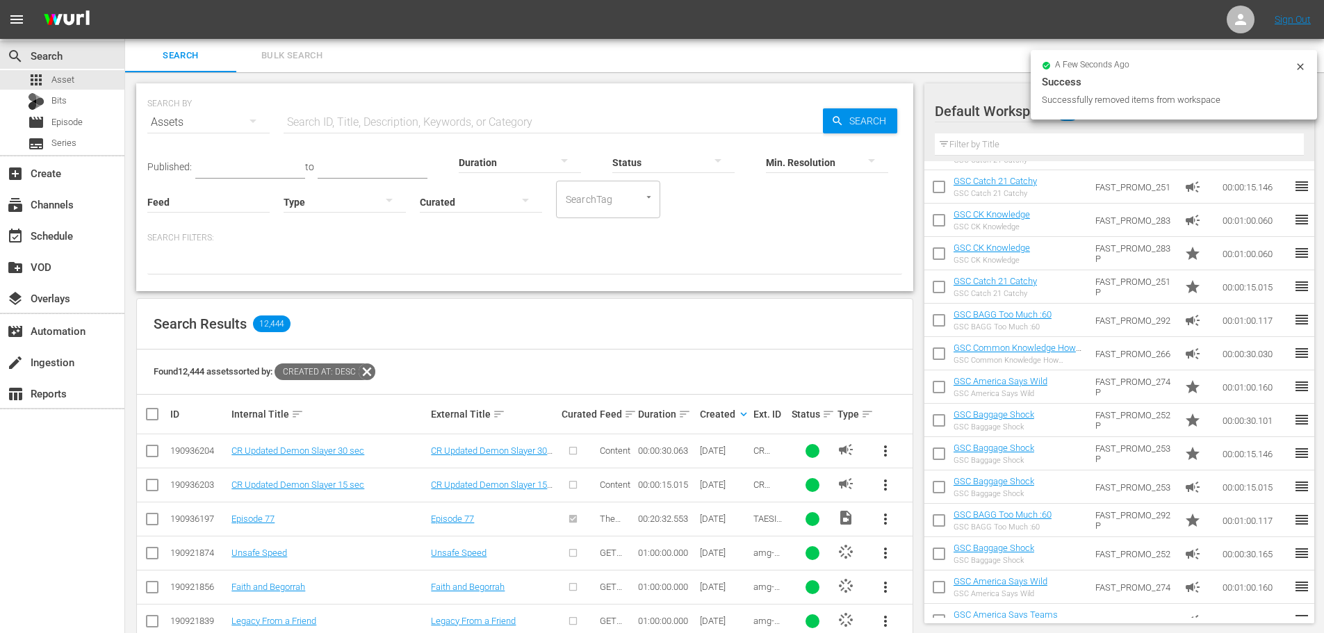
checkbox input "false"
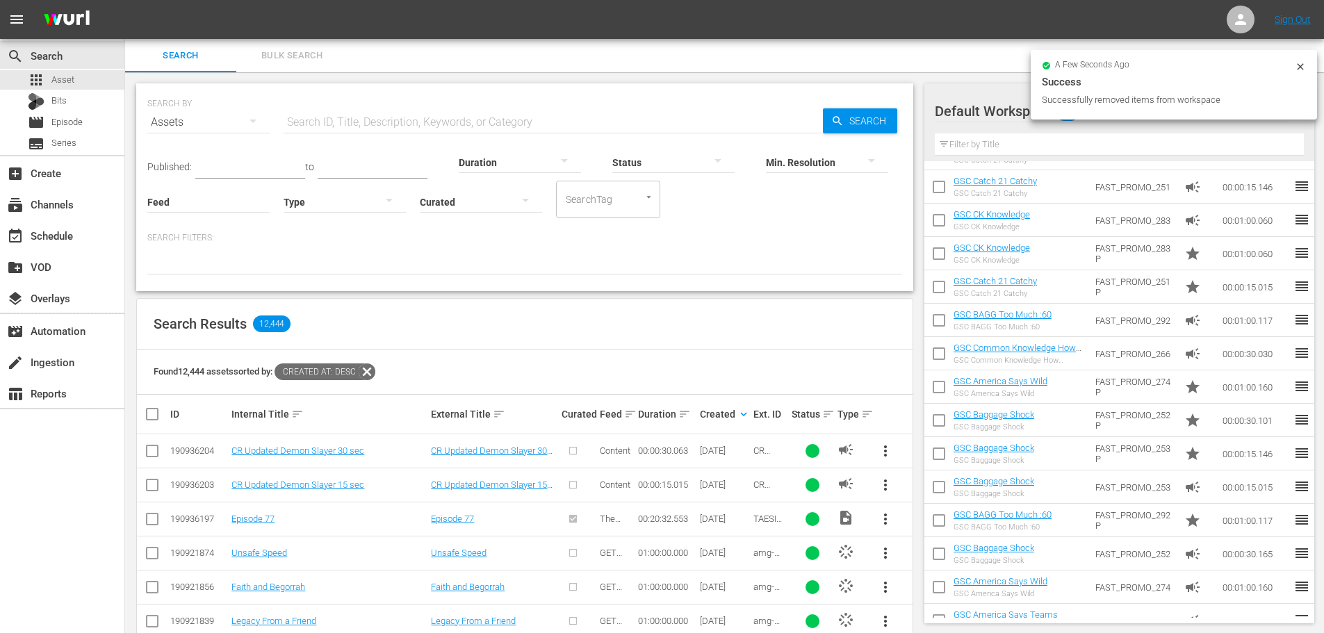
checkbox input "false"
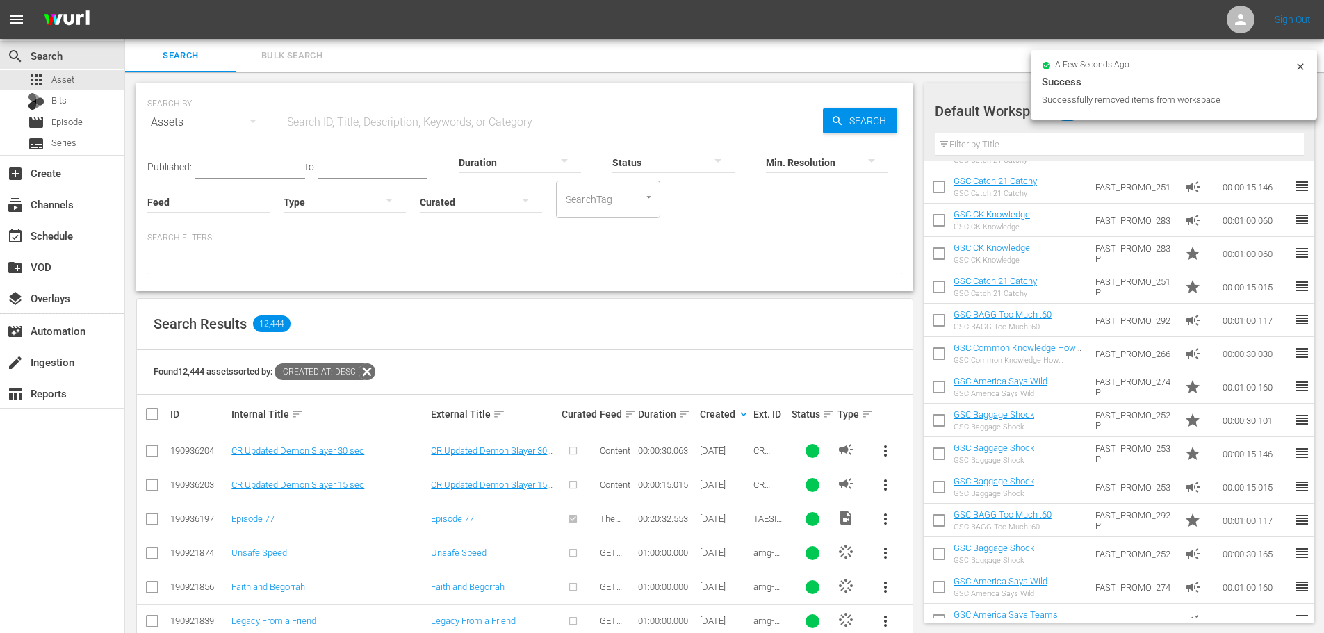
checkbox input "false"
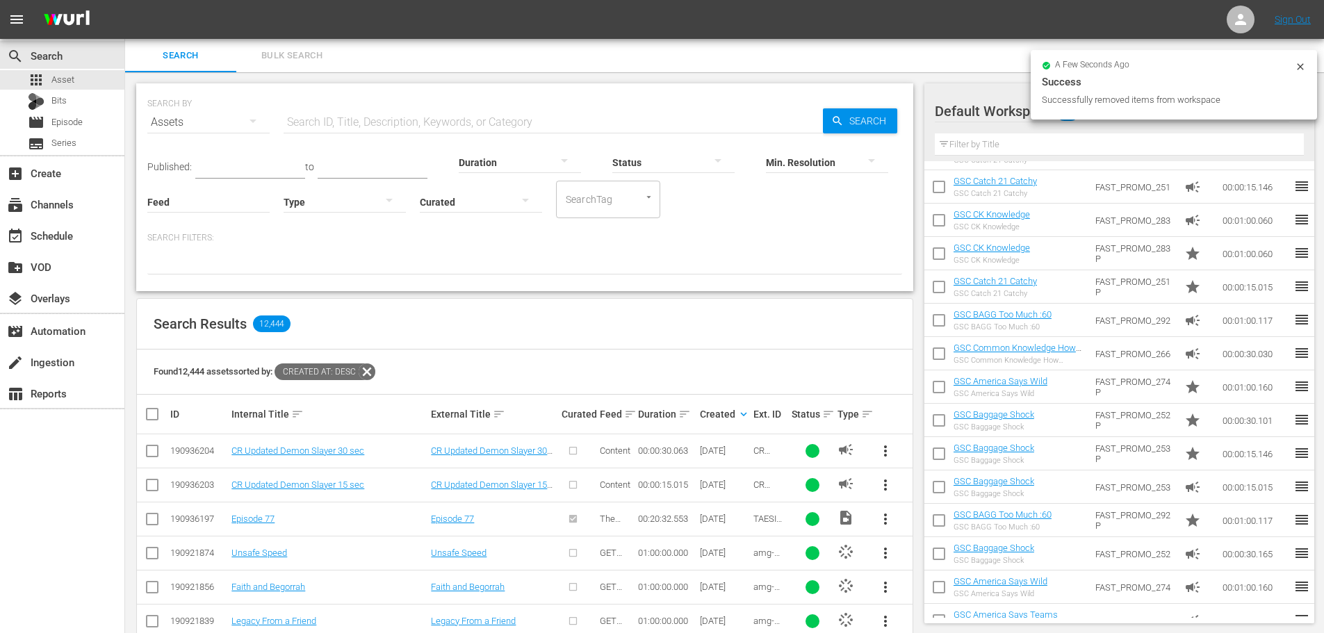
checkbox input "false"
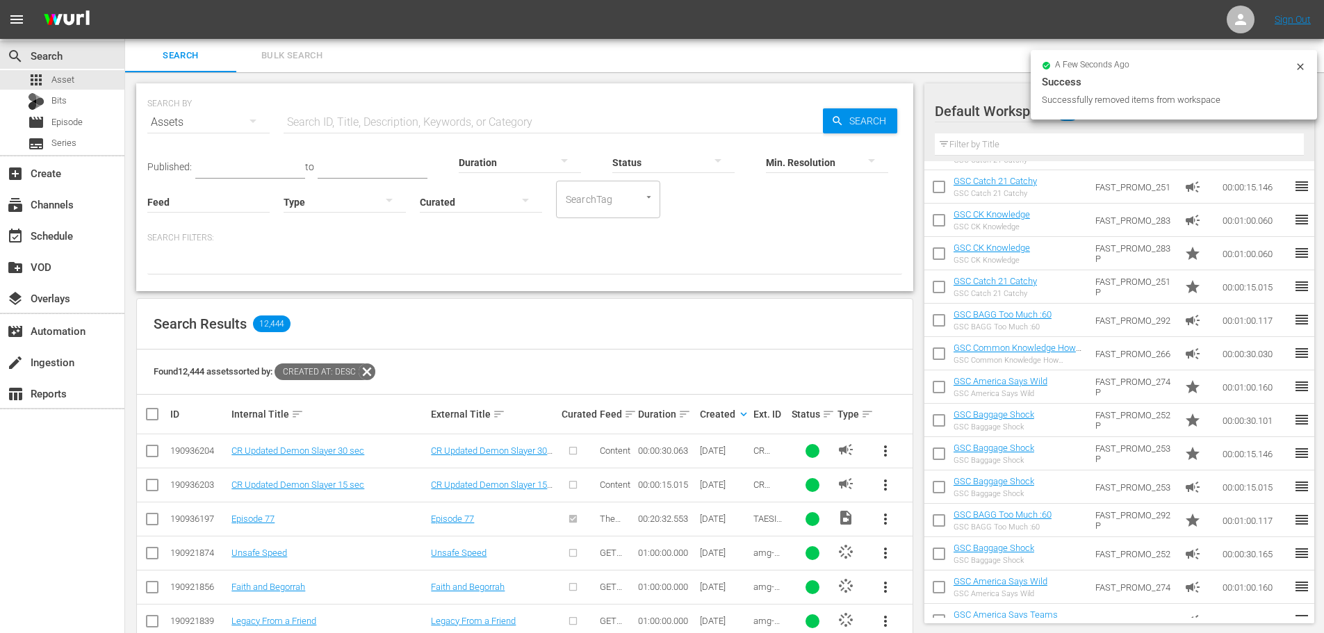
checkbox input "false"
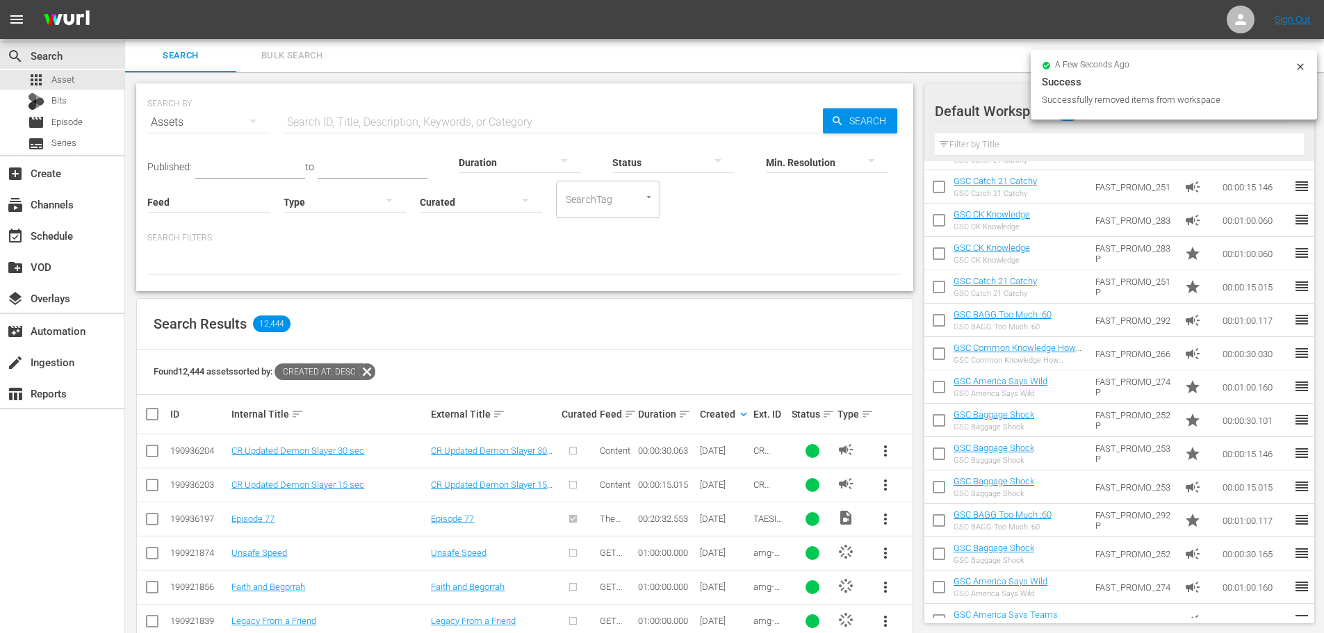
checkbox input "false"
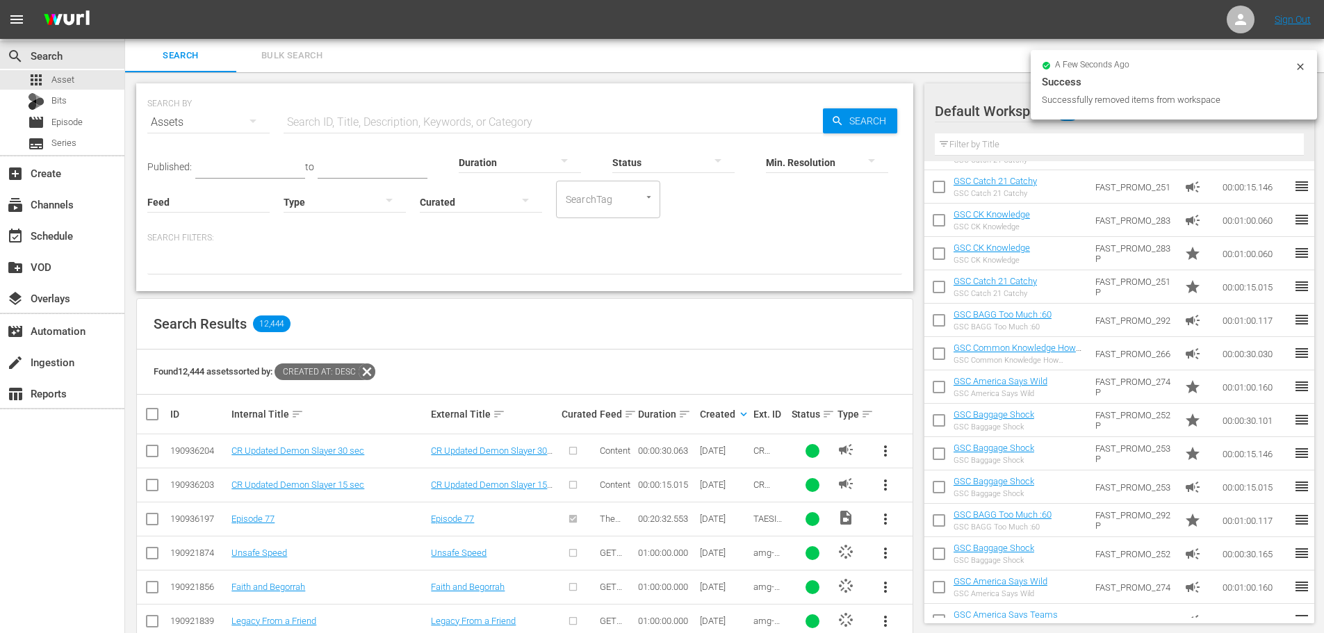
checkbox input "false"
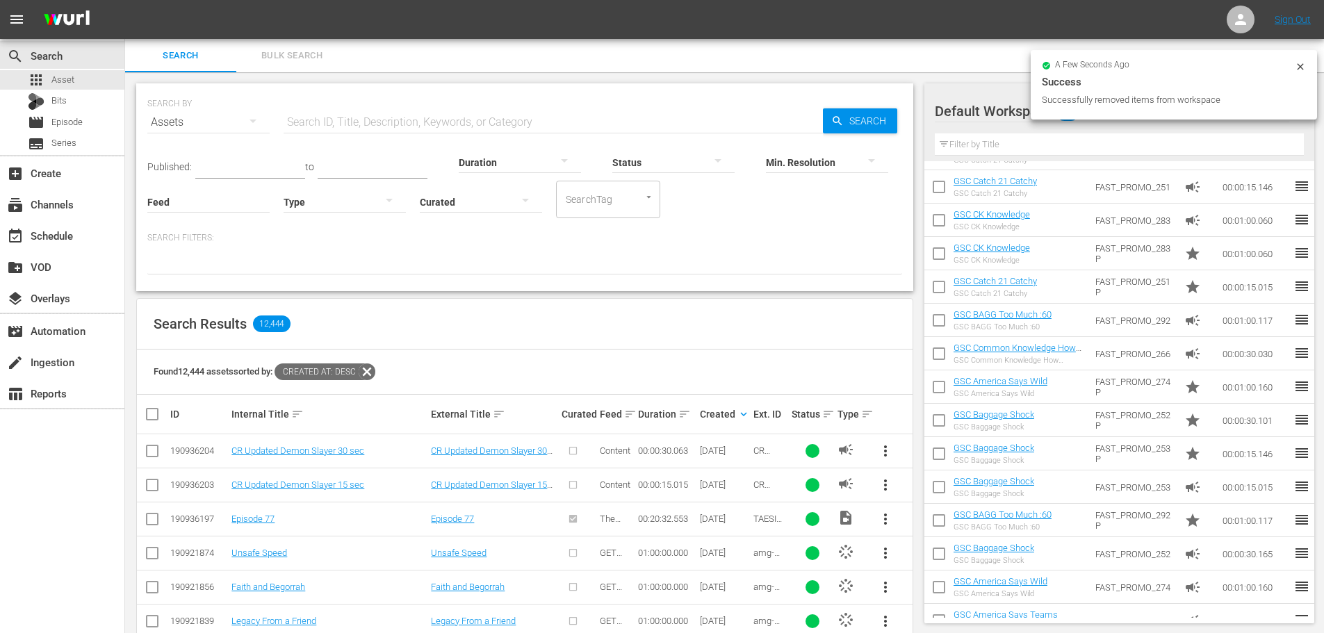
checkbox input "false"
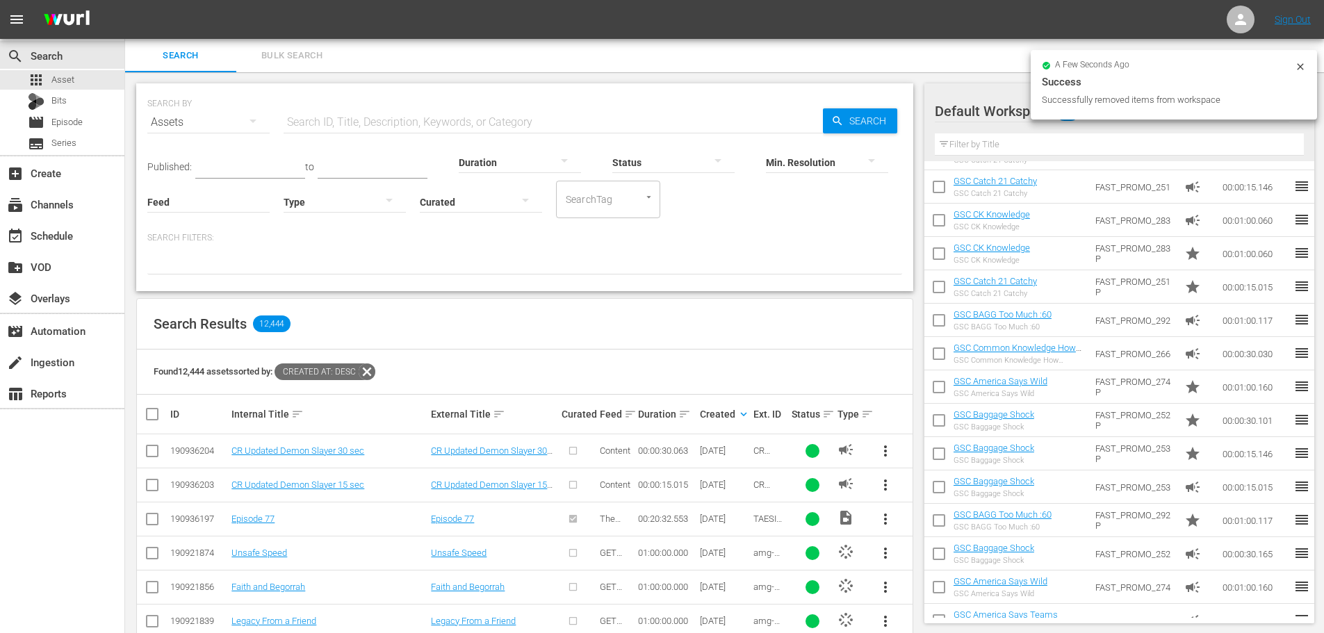
checkbox input "false"
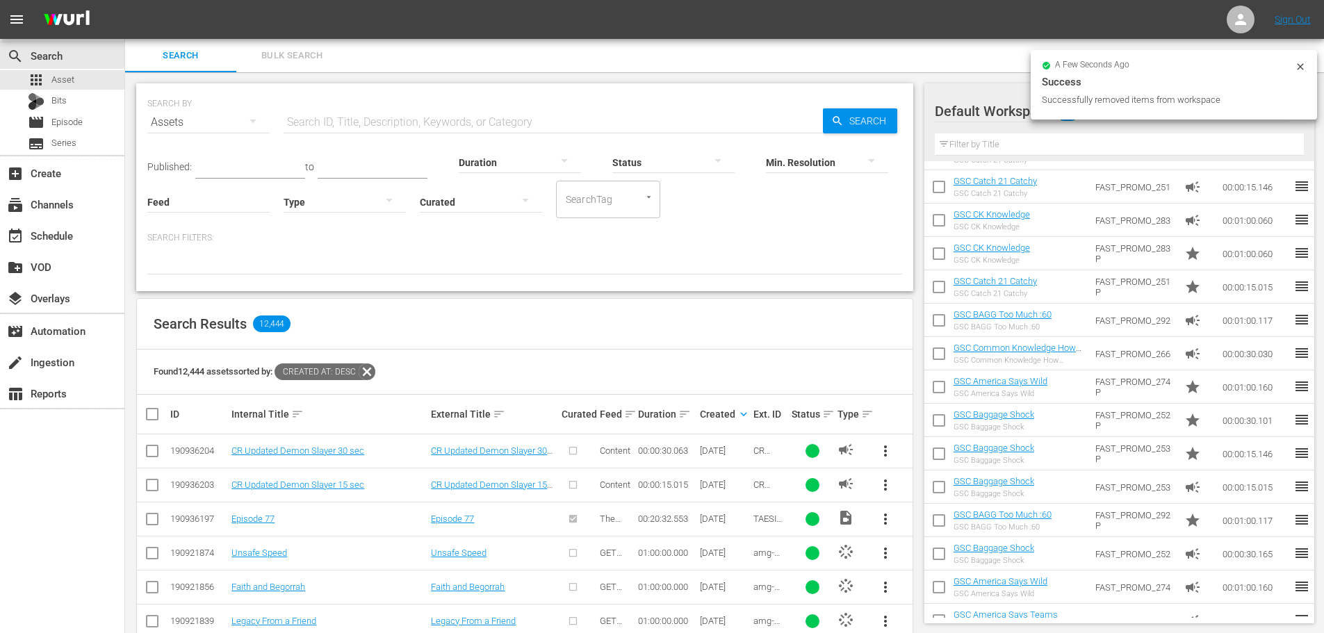
scroll to position [11936, 0]
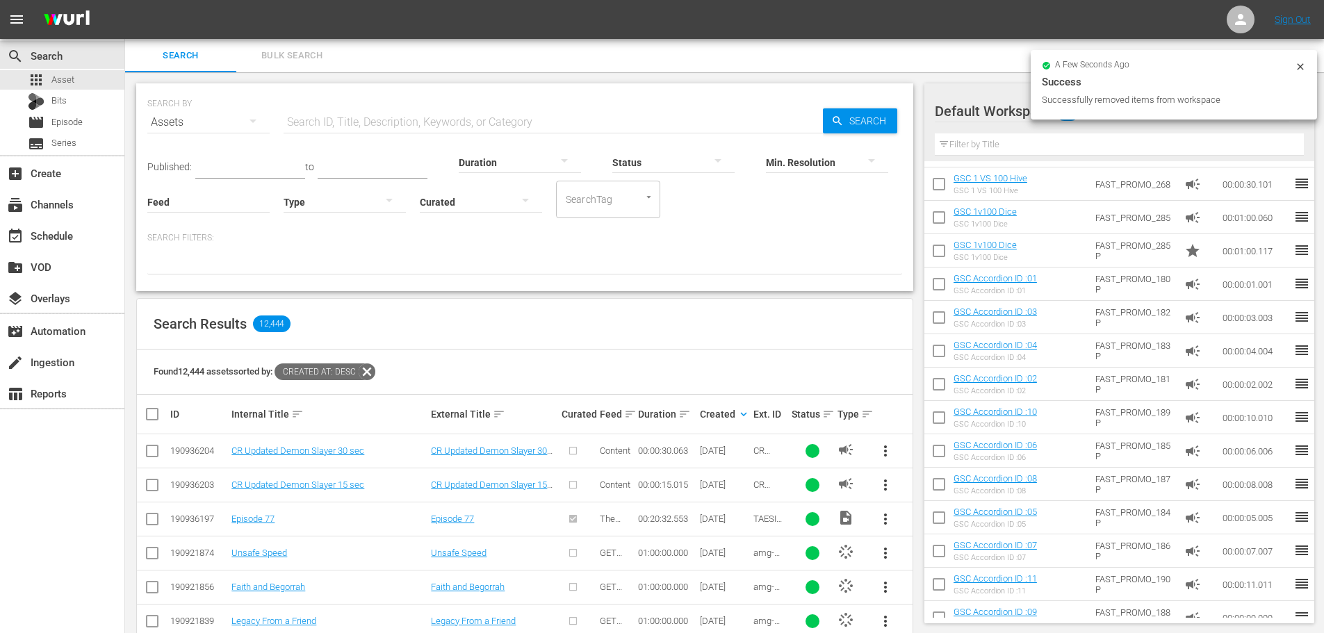
click at [345, 127] on input "text" at bounding box center [553, 122] width 539 height 33
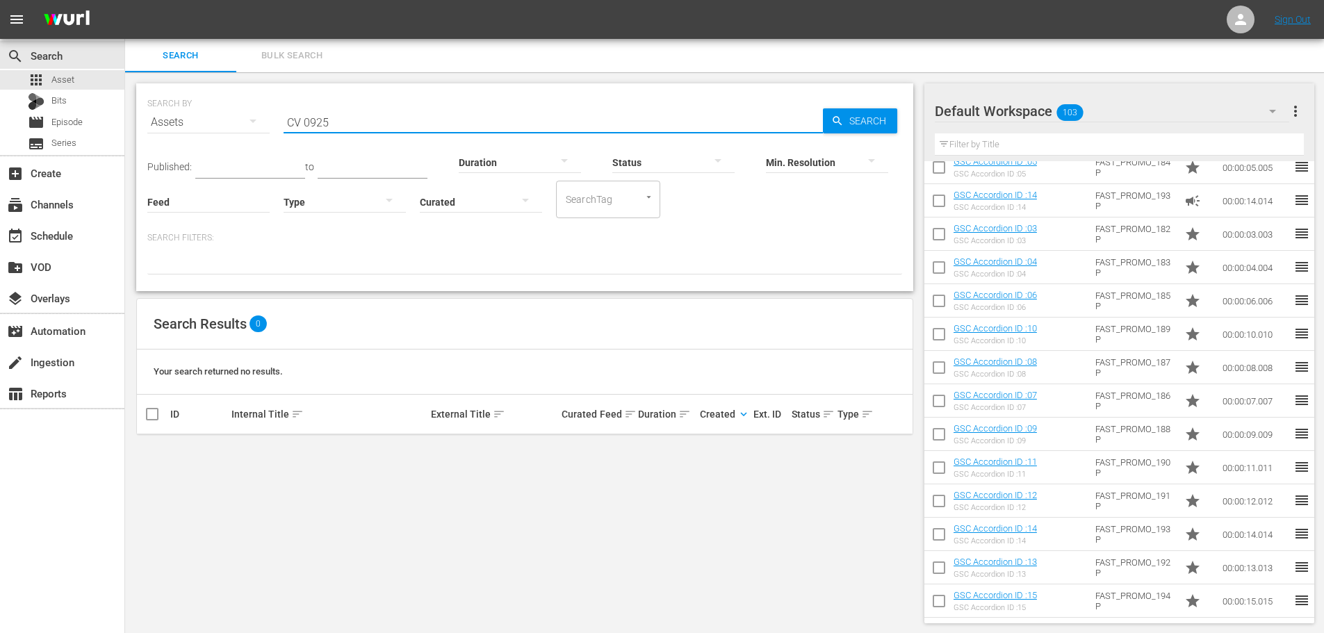
scroll to position [3013, 0]
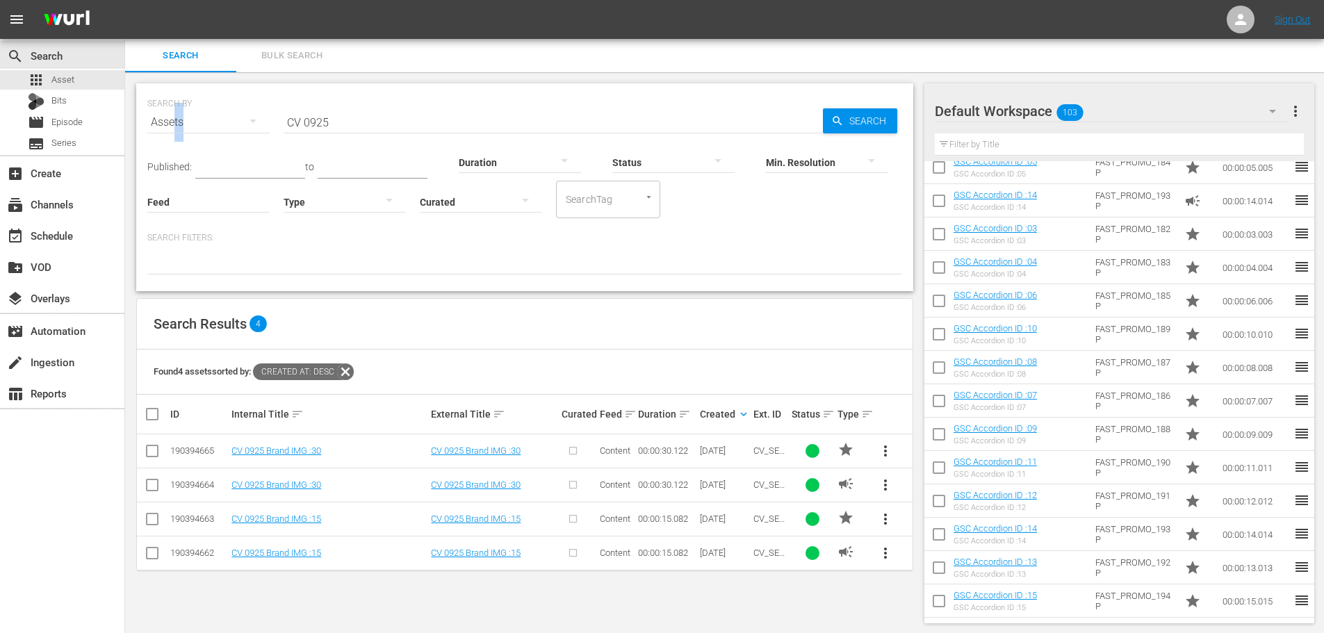
drag, startPoint x: 346, startPoint y: 104, endPoint x: 189, endPoint y: 92, distance: 157.5
click at [174, 89] on div "SEARCH BY Search By Assets Search ID, Title, Description, Keywords, or Category…" at bounding box center [524, 114] width 755 height 50
click at [330, 109] on input "CV 0925" at bounding box center [553, 122] width 539 height 33
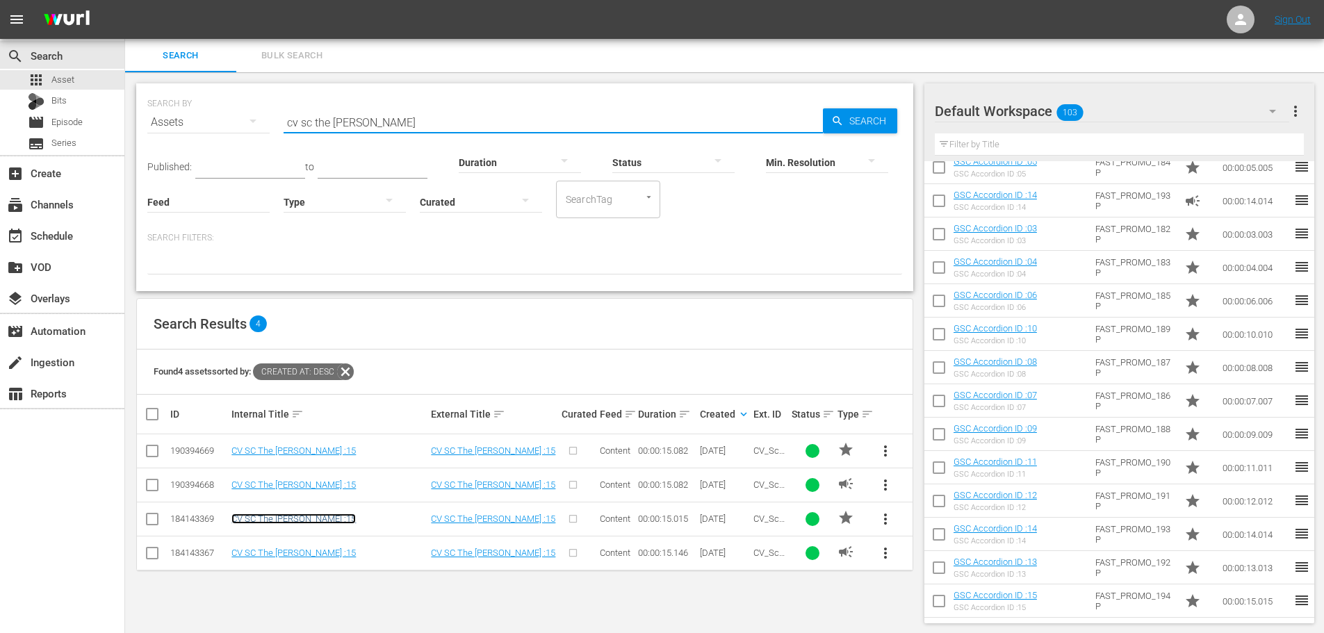
click at [297, 518] on link "CV SC The Hollars :15" at bounding box center [293, 519] width 124 height 10
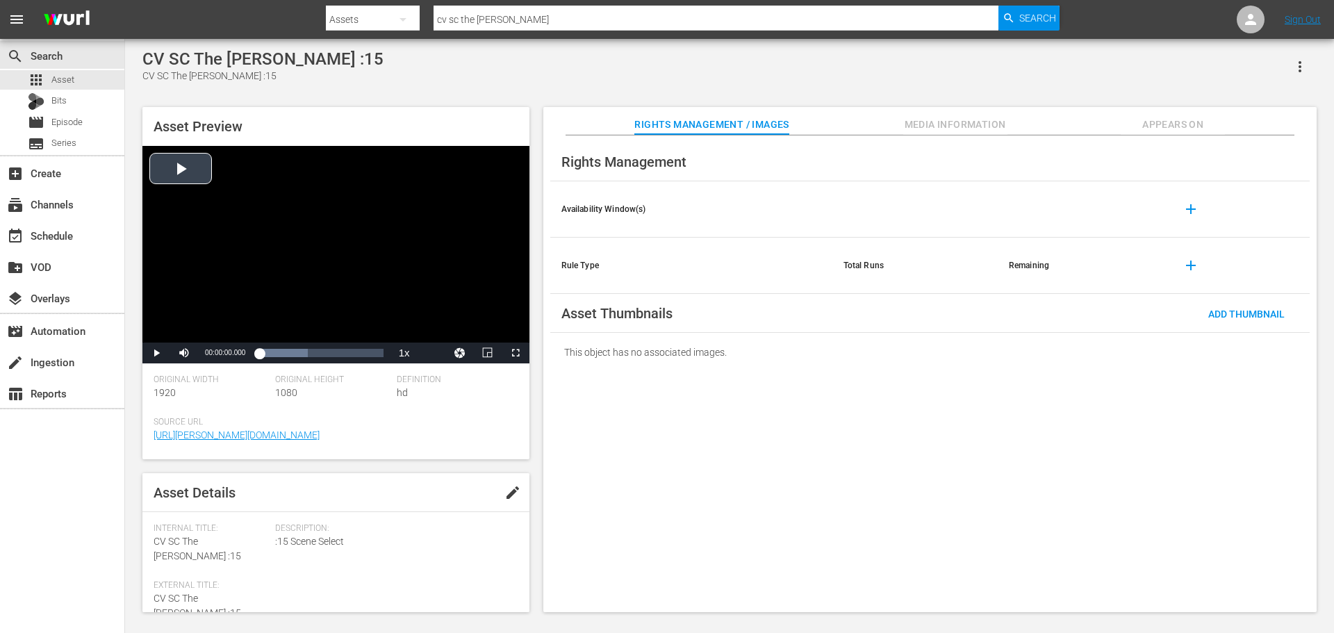
click at [304, 292] on div "Video Player" at bounding box center [335, 244] width 387 height 197
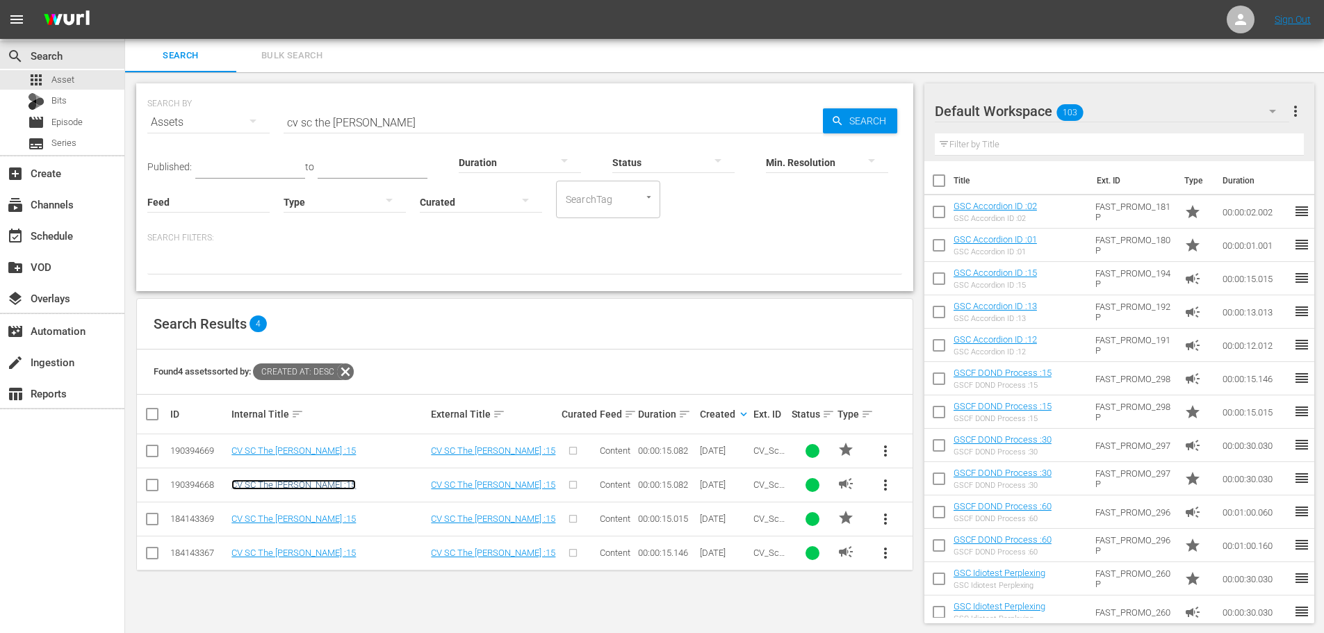
click at [300, 485] on link "CV SC The Hollars :15" at bounding box center [293, 484] width 124 height 10
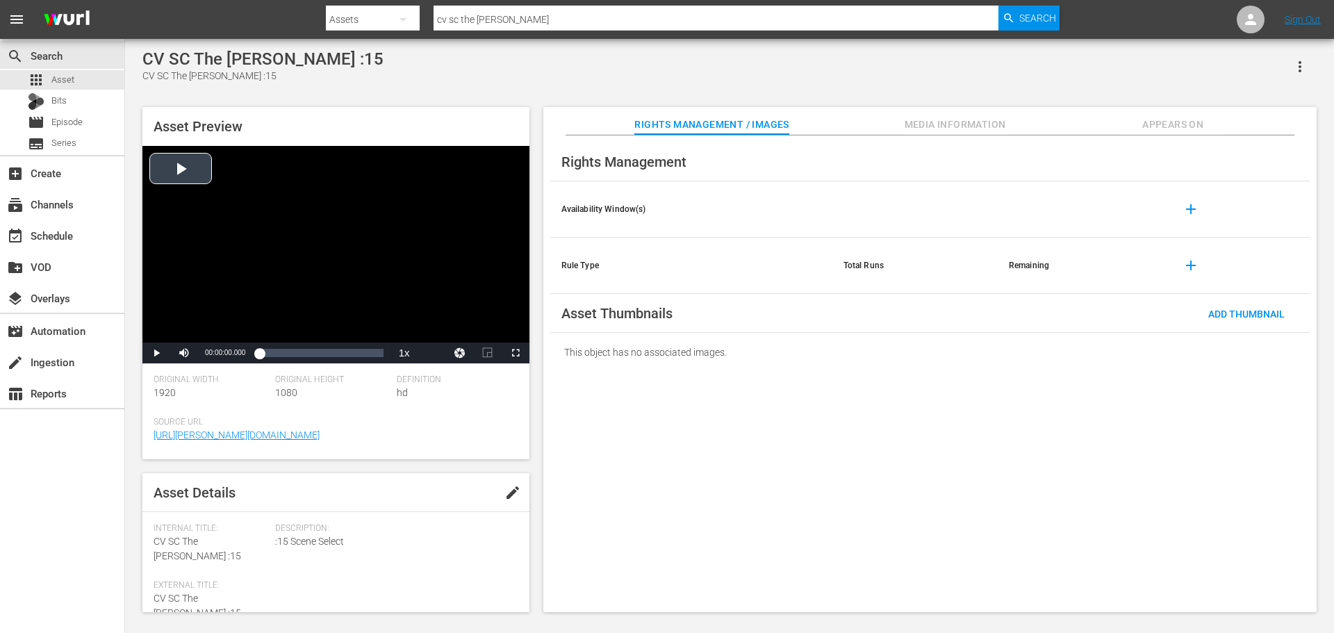
click at [279, 275] on div "Video Player" at bounding box center [335, 244] width 387 height 197
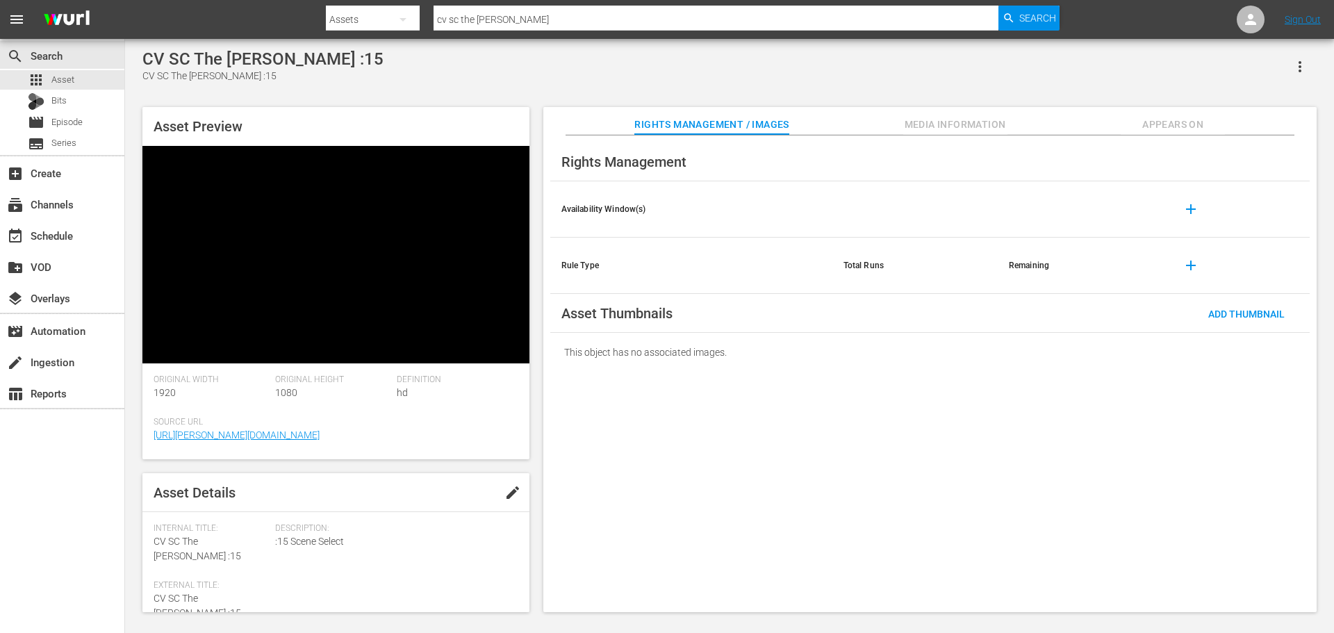
click at [389, 256] on div "Video Player" at bounding box center [335, 244] width 387 height 197
